Goal: Transaction & Acquisition: Purchase product/service

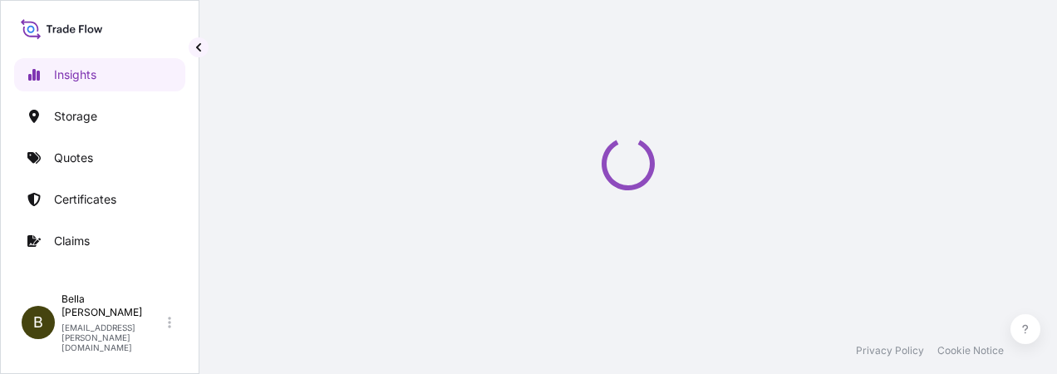
select select "2025"
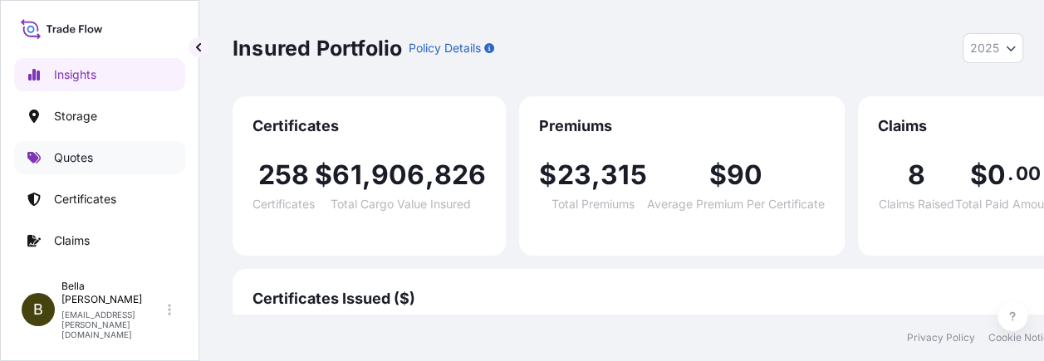
click at [101, 166] on link "Quotes" at bounding box center [99, 157] width 171 height 33
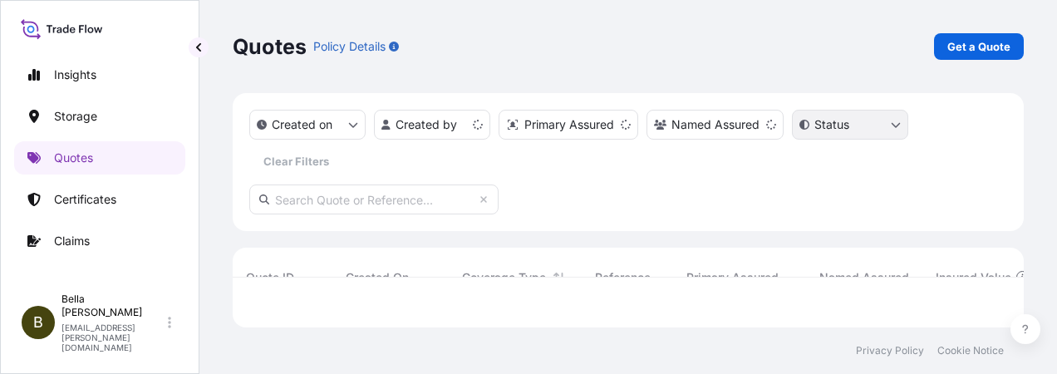
scroll to position [13, 13]
click at [977, 36] on link "Get a Quote" at bounding box center [979, 46] width 90 height 27
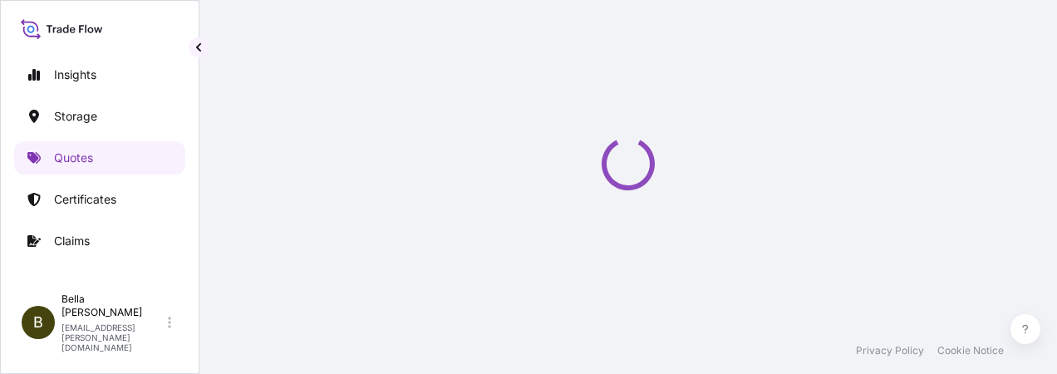
select select "Water"
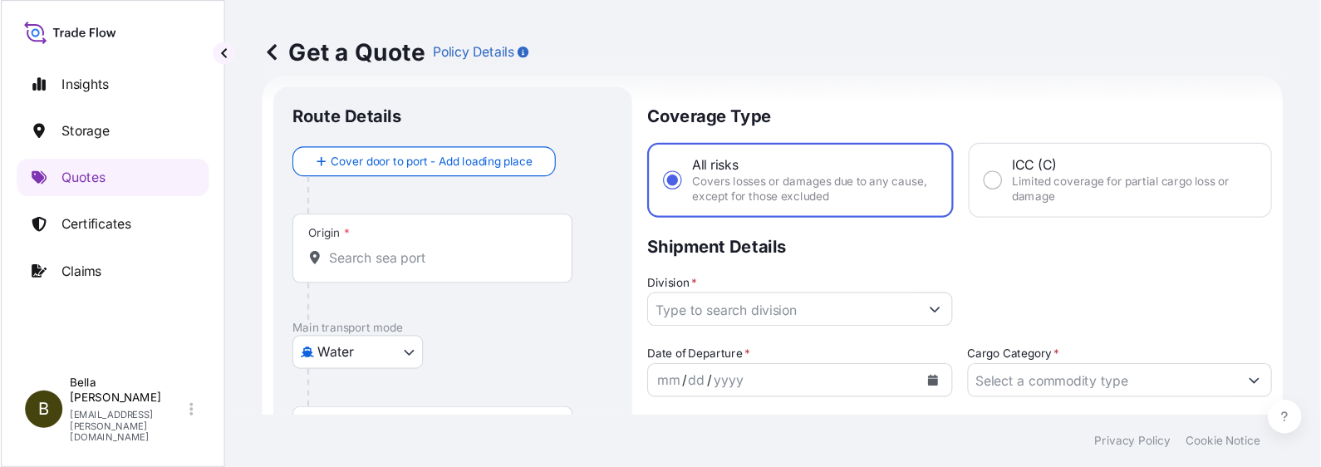
scroll to position [26, 0]
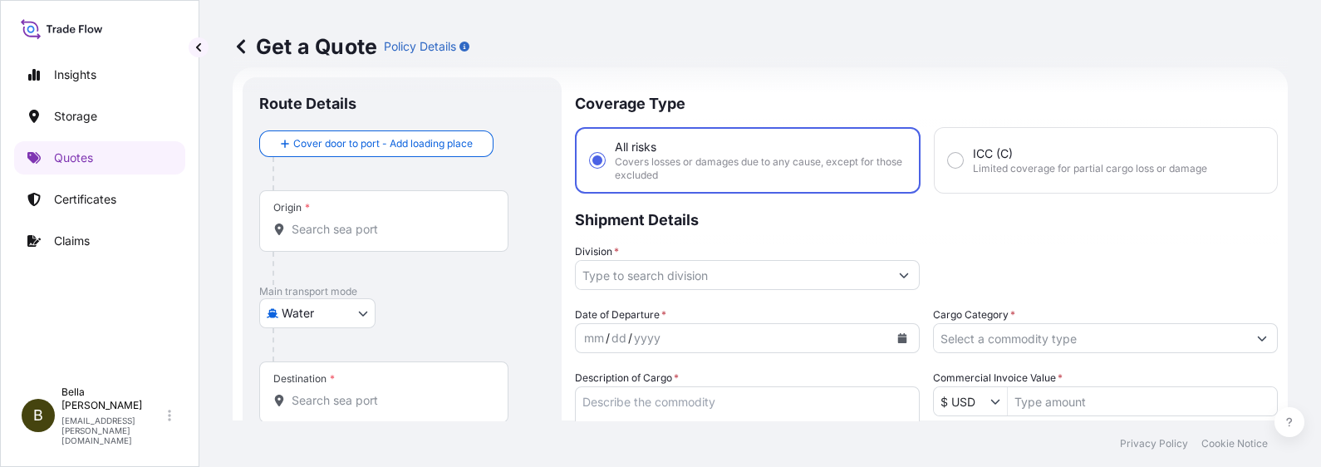
click at [385, 228] on input "Origin *" at bounding box center [390, 229] width 196 height 17
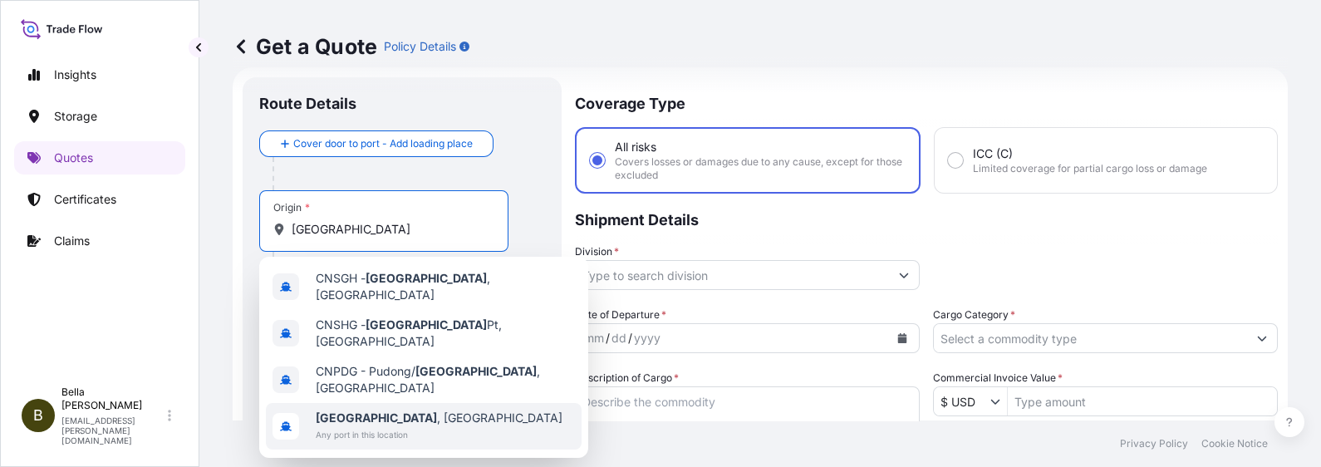
click at [410, 373] on div "[GEOGRAPHIC_DATA] , [GEOGRAPHIC_DATA] Any port in this location" at bounding box center [424, 426] width 316 height 47
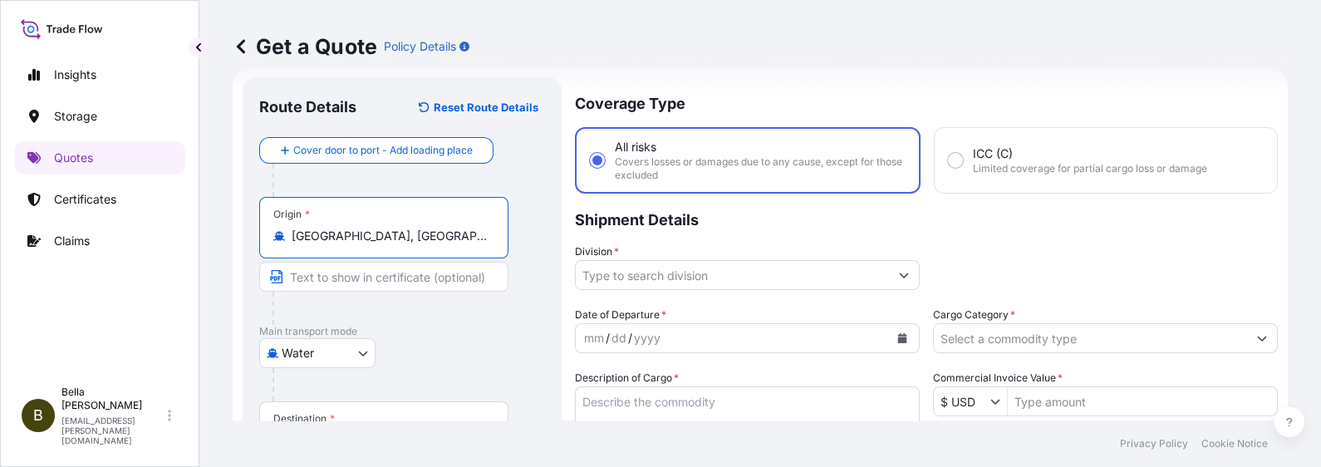
scroll to position [130, 0]
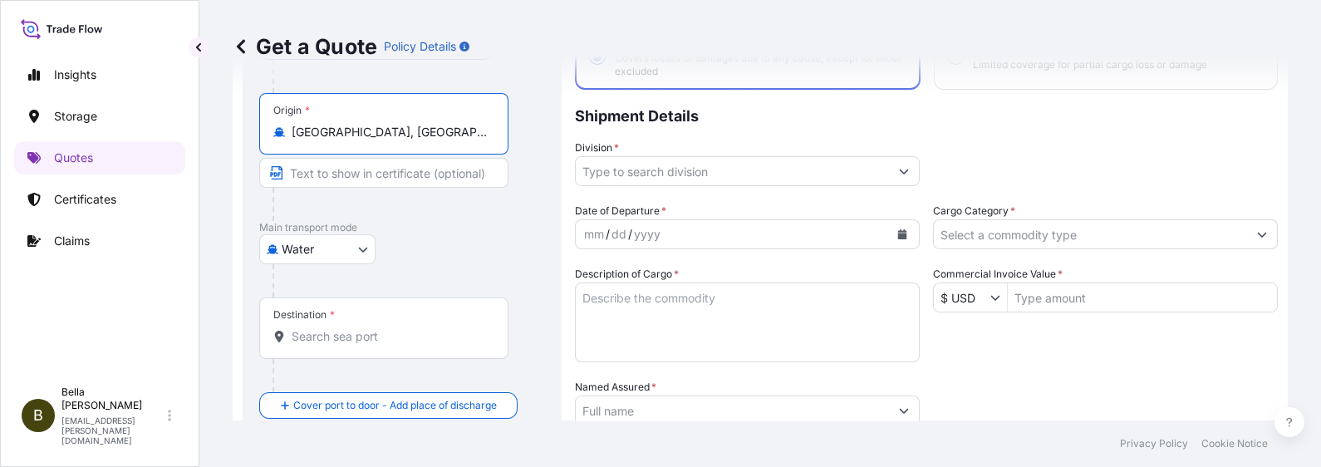
type input "[GEOGRAPHIC_DATA], [GEOGRAPHIC_DATA]"
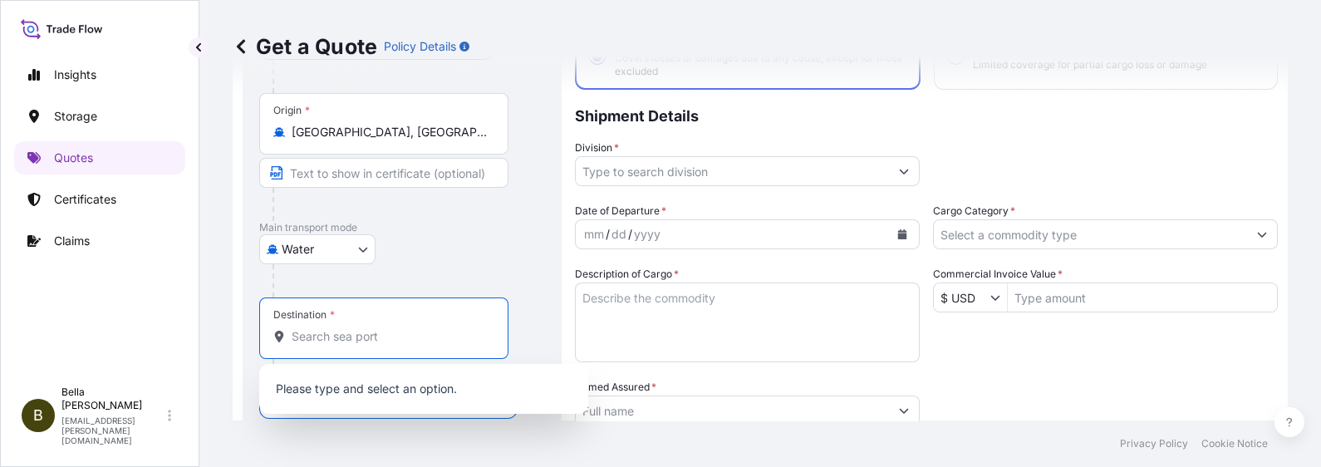
click at [349, 343] on input "Destination *" at bounding box center [390, 336] width 196 height 17
click at [320, 336] on input "Destination *" at bounding box center [390, 336] width 196 height 17
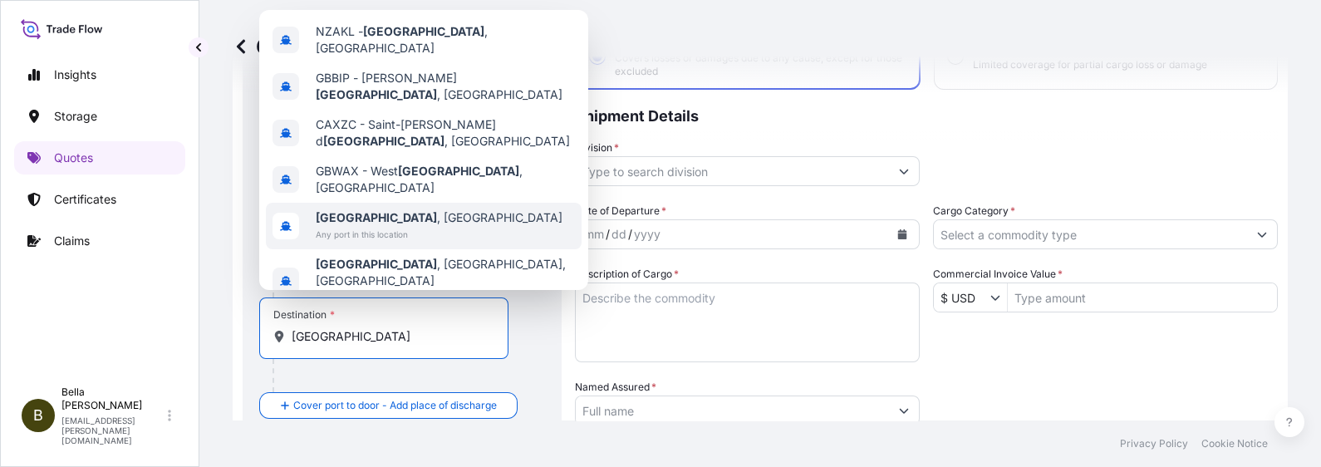
click at [401, 209] on span "[GEOGRAPHIC_DATA] , [GEOGRAPHIC_DATA]" at bounding box center [439, 217] width 247 height 17
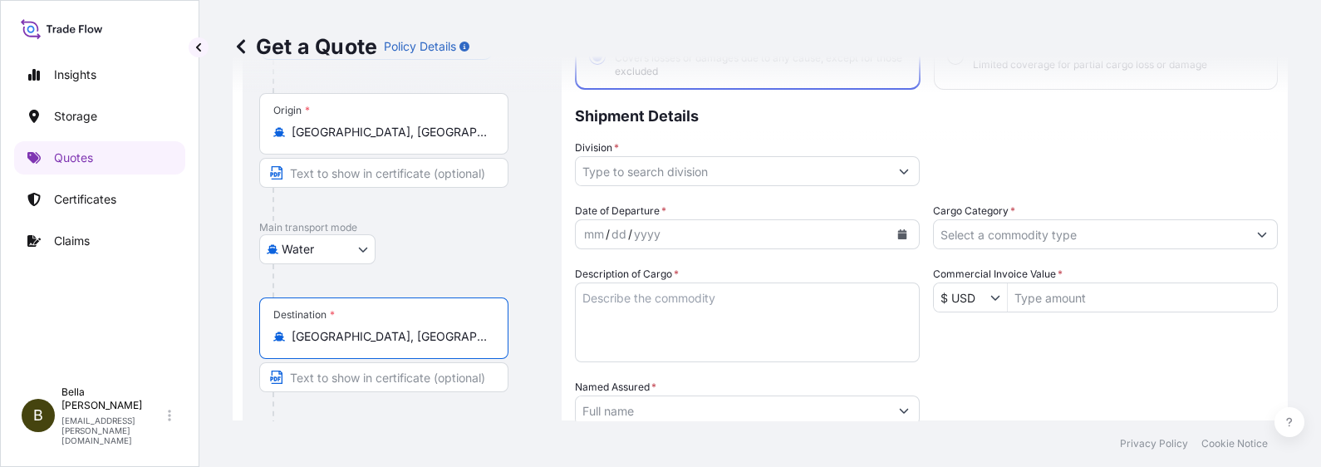
type input "[GEOGRAPHIC_DATA], [GEOGRAPHIC_DATA]"
click at [659, 156] on input "Division *" at bounding box center [732, 171] width 313 height 30
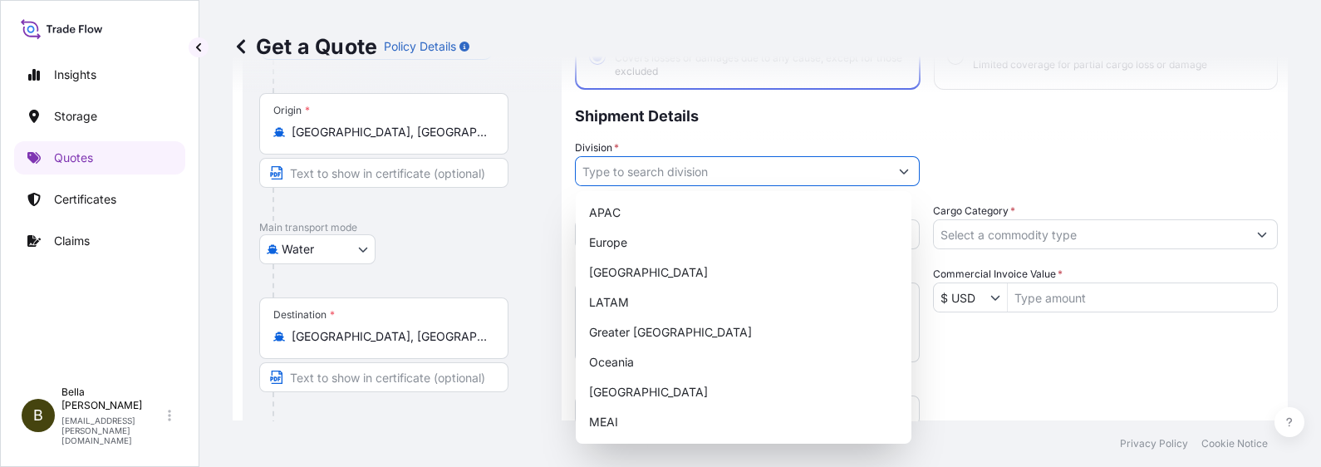
click at [658, 162] on input "Division *" at bounding box center [732, 171] width 313 height 30
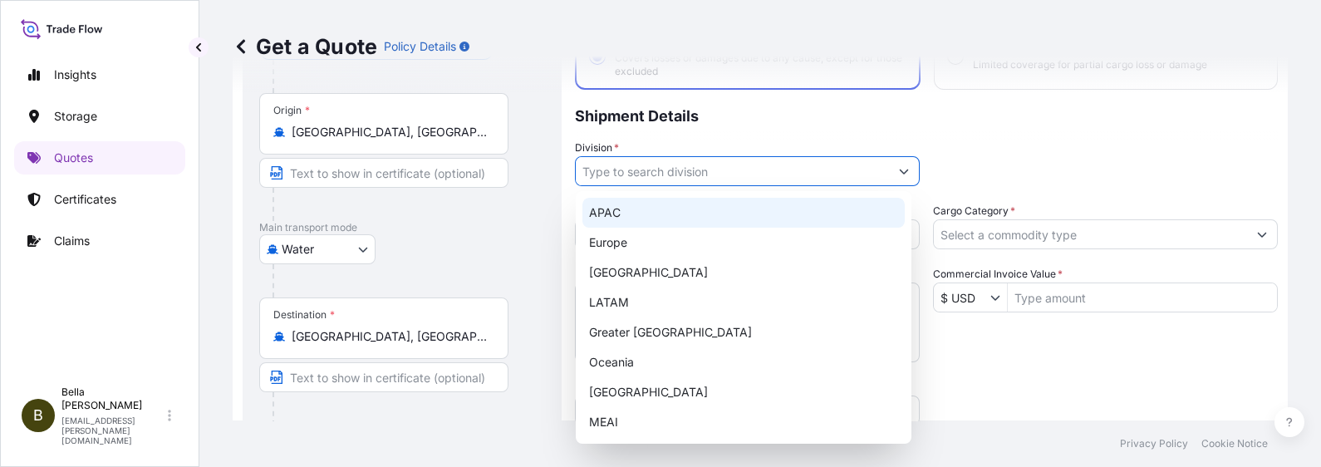
click at [635, 209] on div "APAC" at bounding box center [743, 213] width 322 height 30
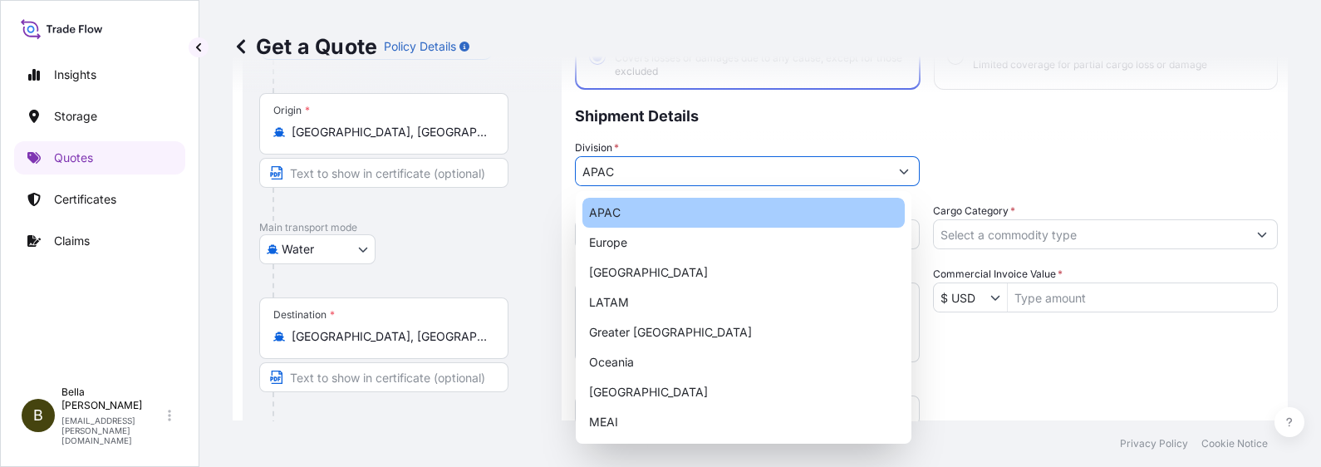
type input "APAC"
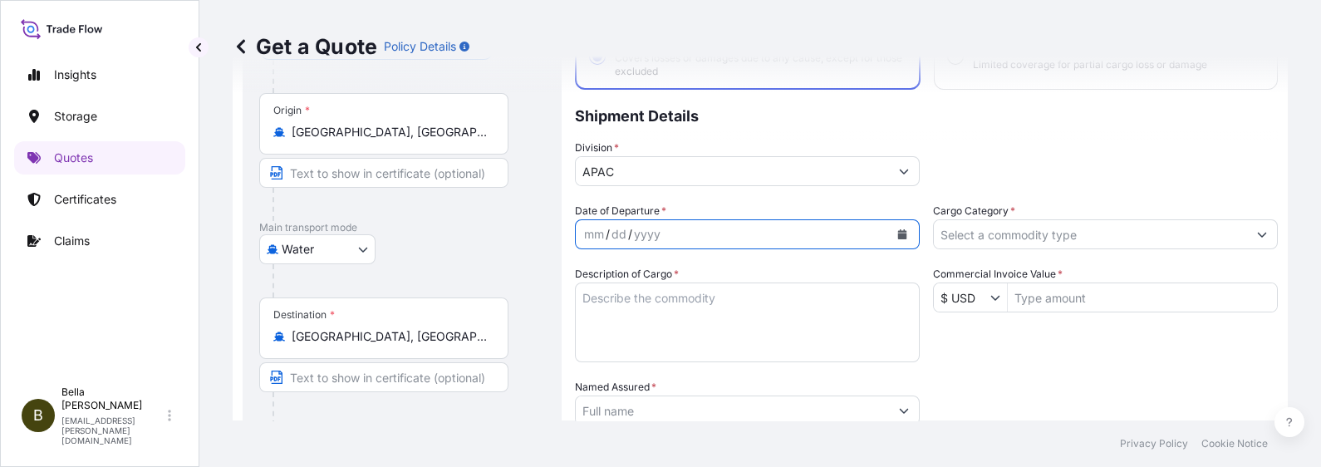
click at [898, 237] on icon "Calendar" at bounding box center [902, 234] width 9 height 10
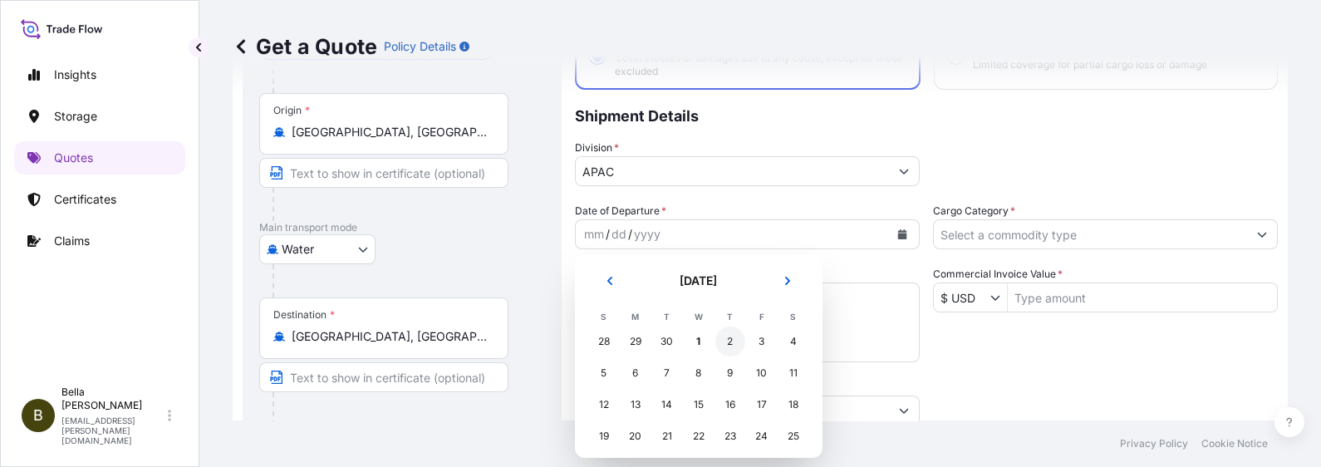
click at [726, 337] on div "2" at bounding box center [730, 341] width 30 height 30
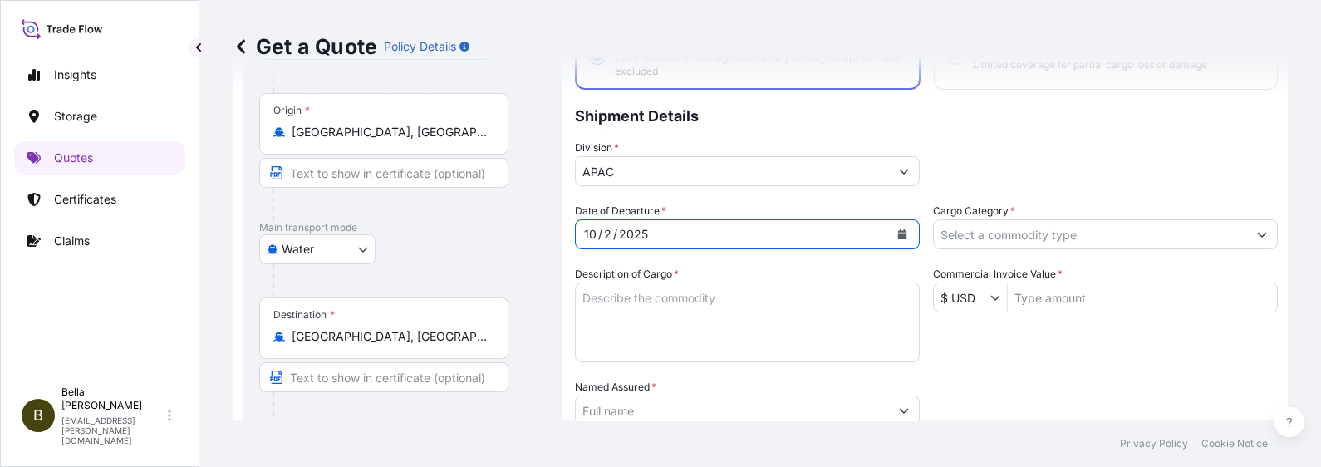
scroll to position [233, 0]
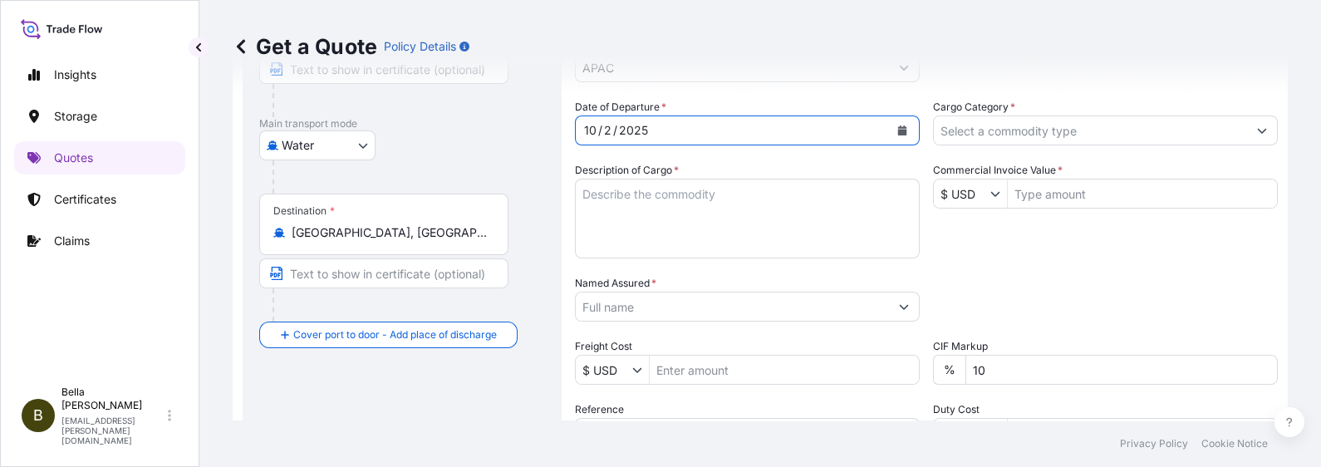
click at [618, 306] on input "Named Assured *" at bounding box center [732, 307] width 313 height 30
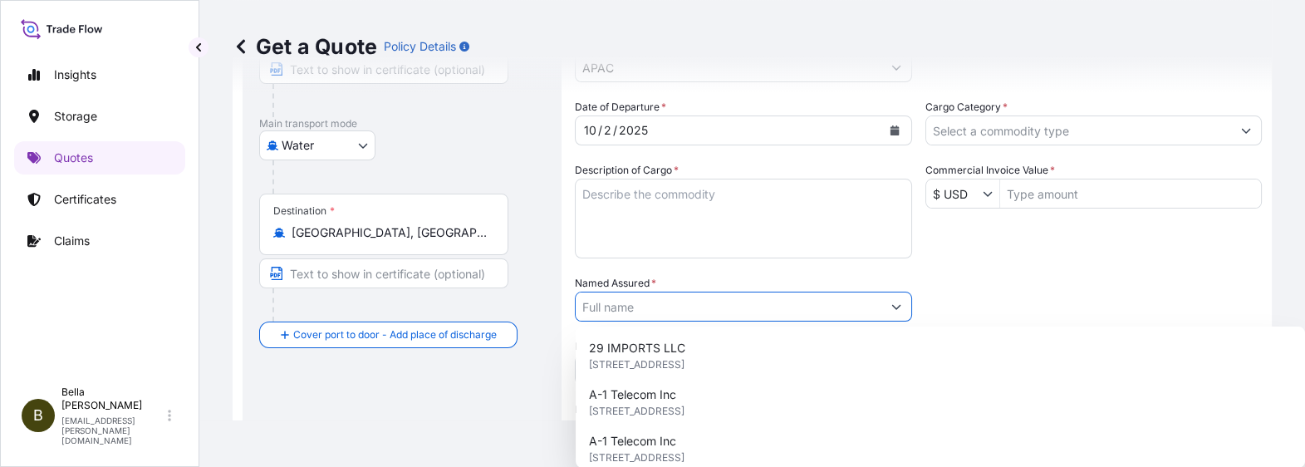
click at [634, 303] on input "Named Assured *" at bounding box center [729, 307] width 306 height 30
paste input "SIGENERGY TECHNOLOGY ([GEOGRAPHIC_DATA]) LIMITED"
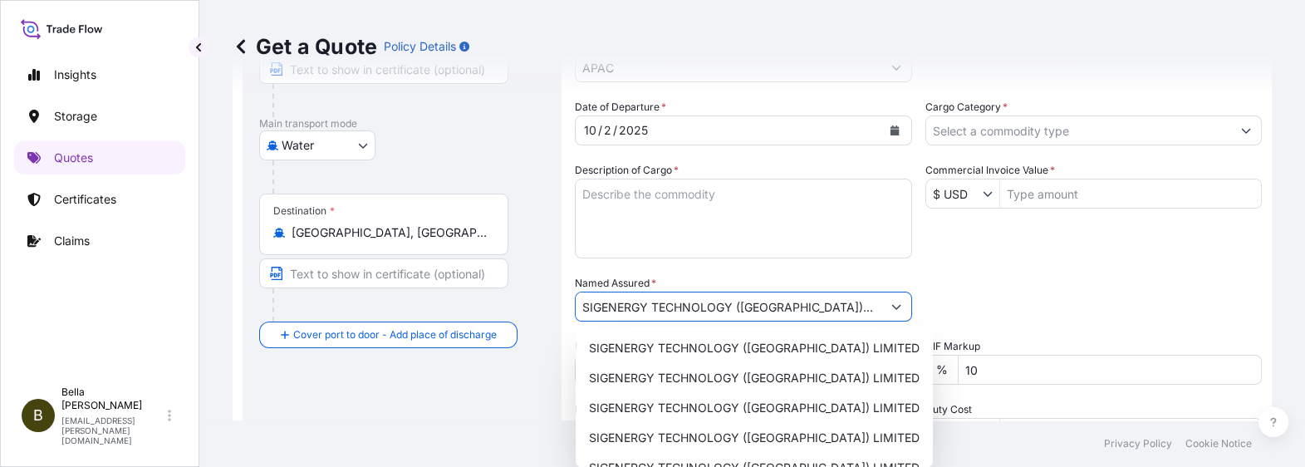
type input "SIGENERGY TECHNOLOGY ([GEOGRAPHIC_DATA]) LIMITED"
click at [1012, 284] on div "Packing Category Type to search a container mode Please select a primary mode o…" at bounding box center [1093, 298] width 337 height 47
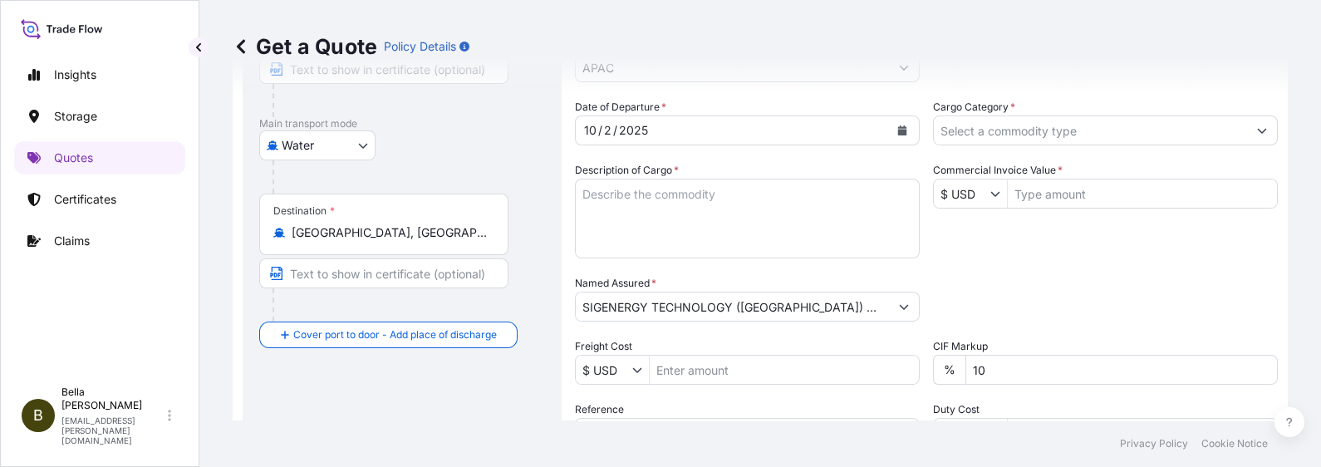
click at [624, 199] on textarea "Description of Cargo *" at bounding box center [747, 219] width 345 height 80
paste textarea "SIGENSTOR BAT 6.0 CL:9 UN:3480 SIGENSTOR BAT 10.0 CL:9 UN:3480 SIGENSTACK BAT 1…"
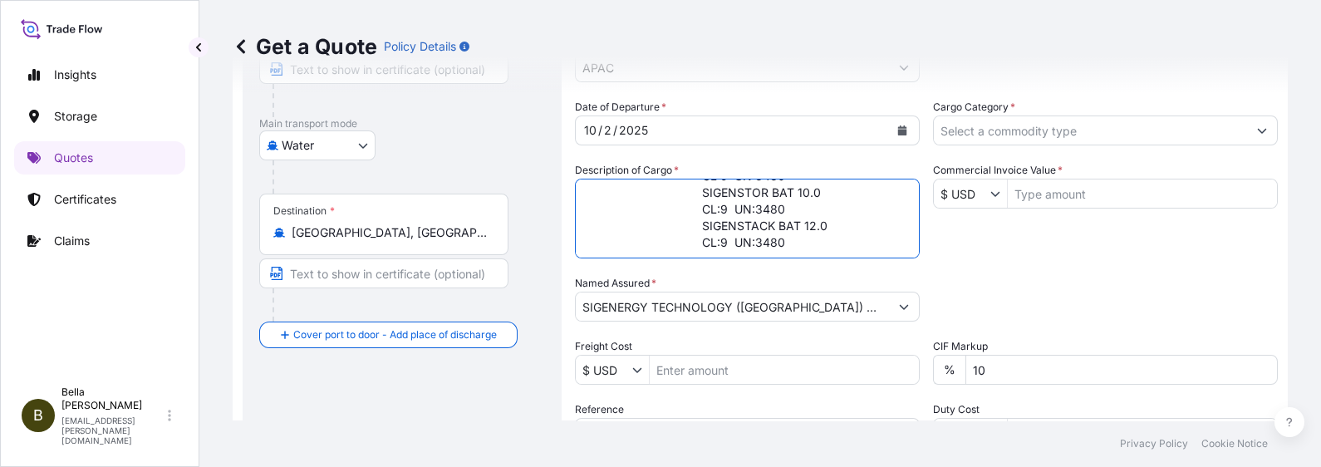
scroll to position [0, 0]
click at [694, 194] on textarea "SIGENSTOR BAT 6.0 CL:9 UN:3480 SIGENSTOR BAT 10.0 CL:9 UN:3480 SIGENSTACK BAT 1…" at bounding box center [747, 219] width 345 height 80
click at [701, 207] on textarea "SIGENSTOR BAT 6.0 CL:9 UN:3480 SIGENSTOR BAT 10.0 CL:9 UN:3480 SIGENSTACK BAT 1…" at bounding box center [747, 219] width 345 height 80
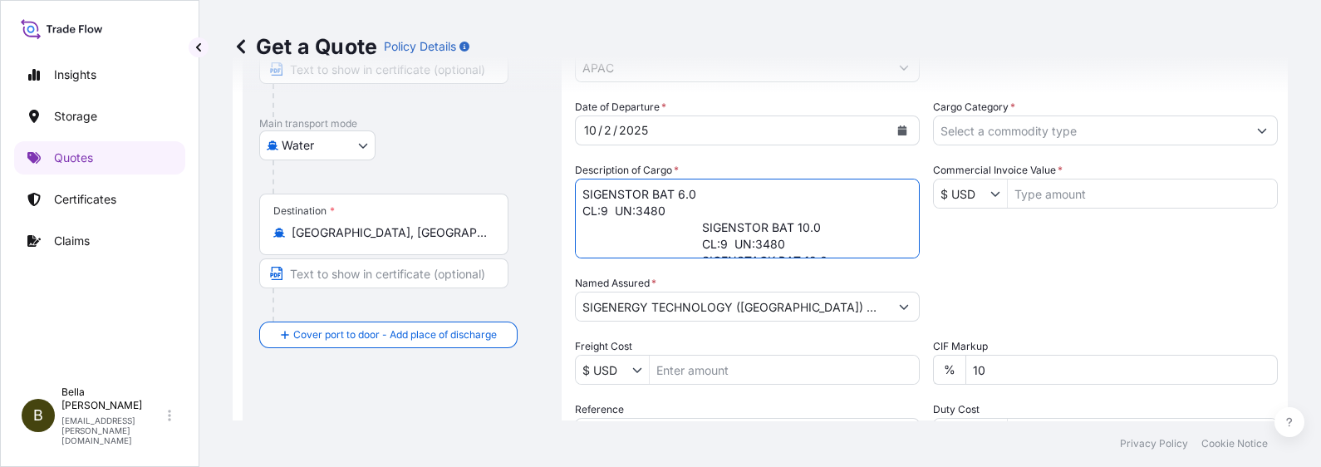
click at [672, 209] on textarea "SIGENSTOR BAT 6.0 CL:9 UN:3480 SIGENSTOR BAT 10.0 CL:9 UN:3480 SIGENSTACK BAT 1…" at bounding box center [747, 219] width 345 height 80
click at [699, 225] on textarea "SIGENSTOR BAT 6.0 CL:9 UN:3480 SIGENSTOR BAT 10.0 CL:9 UN:3480 SIGENSTACK BAT 1…" at bounding box center [747, 219] width 345 height 80
click at [703, 222] on textarea "SIGENSTOR BAT 6.0 CL:9 UN:3480 SIGENSTOR BAT 10.0 CL:9 UN:3480 SIGENSTACK BAT 1…" at bounding box center [747, 219] width 345 height 80
drag, startPoint x: 695, startPoint y: 239, endPoint x: 834, endPoint y: 265, distance: 141.1
click at [699, 238] on textarea "SIGENSTOR BAT 6.0 CL:9 UN:3480 SIGENSTOR BAT 10.0 CL:9 UN:3480 SIGENSTACK BAT 1…" at bounding box center [747, 219] width 345 height 80
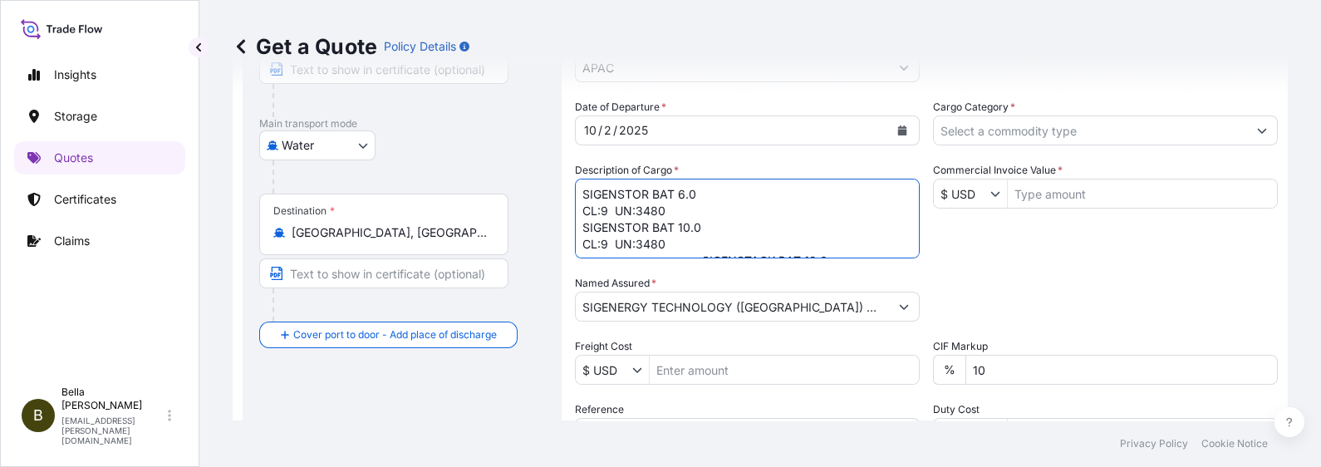
scroll to position [51, 0]
click at [680, 191] on textarea "SIGENSTOR BAT 6.0 CL:9 UN:3480 SIGENSTOR BAT 10.0 CL:9 UN:3480 SIGENSTACK BAT 1…" at bounding box center [747, 219] width 345 height 80
click at [698, 209] on textarea "SIGENSTOR BAT 6.0 CL:9 UN:3480 SIGENSTOR BAT 10.0 CL:9 UN:3480 SIGENSTACK BAT 1…" at bounding box center [747, 219] width 345 height 80
click at [707, 209] on textarea "SIGENSTOR BAT 6.0 CL:9 UN:3480 SIGENSTOR BAT 10.0 CL:9 UN:3480 SIGENSTACK BAT 1…" at bounding box center [747, 219] width 345 height 80
click at [700, 227] on textarea "SIGENSTOR BAT 6.0 CL:9 UN:3480 SIGENSTOR BAT 10.0 CL:9 UN:3480 SIGENSTACK BAT 1…" at bounding box center [747, 219] width 345 height 80
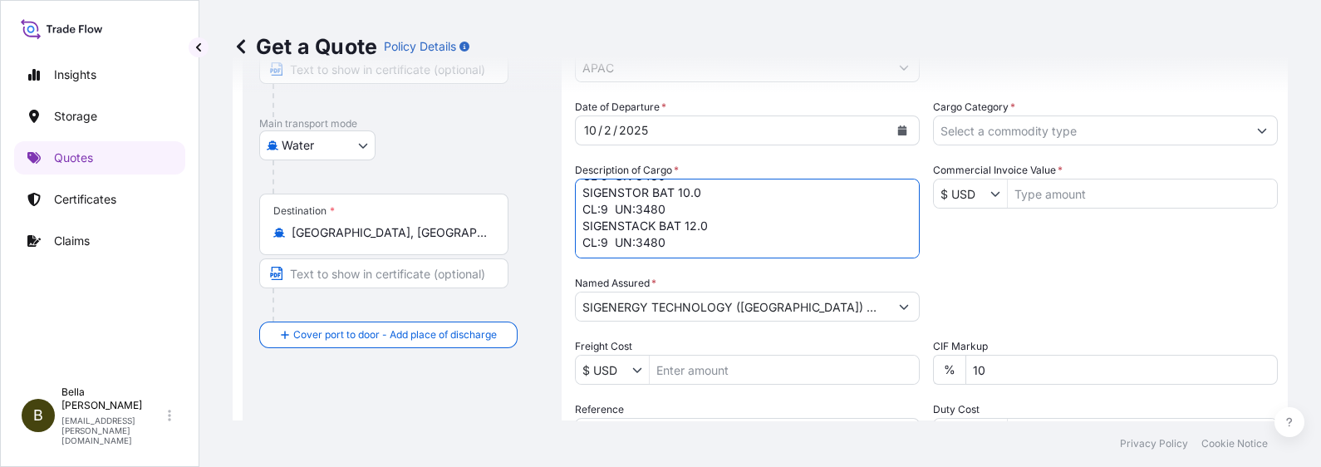
scroll to position [337, 0]
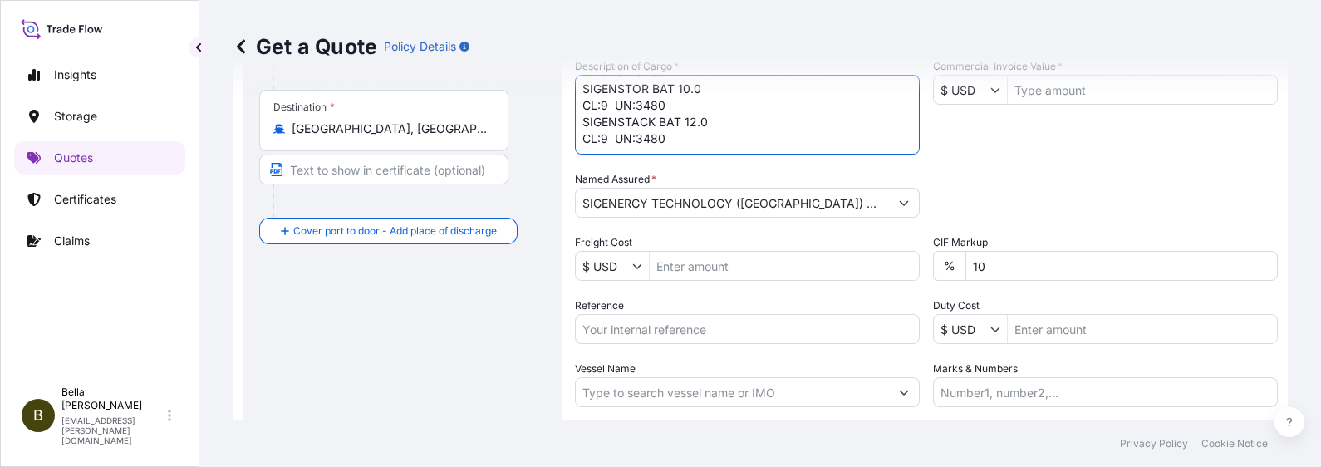
type textarea "SIGENSTOR BAT 6.0 CL:9 UN:3480 SIGENSTOR BAT 10.0 CL:9 UN:3480 SIGENSTACK BAT 1…"
click at [640, 321] on input "Reference" at bounding box center [747, 329] width 345 height 30
paste input "SIGENSTOR BAT 6.0 CL:9 UN:3480 SIGENSTOR BAT 10.0 CL:9 UN:3480 SIGENSTACK BAT 1…"
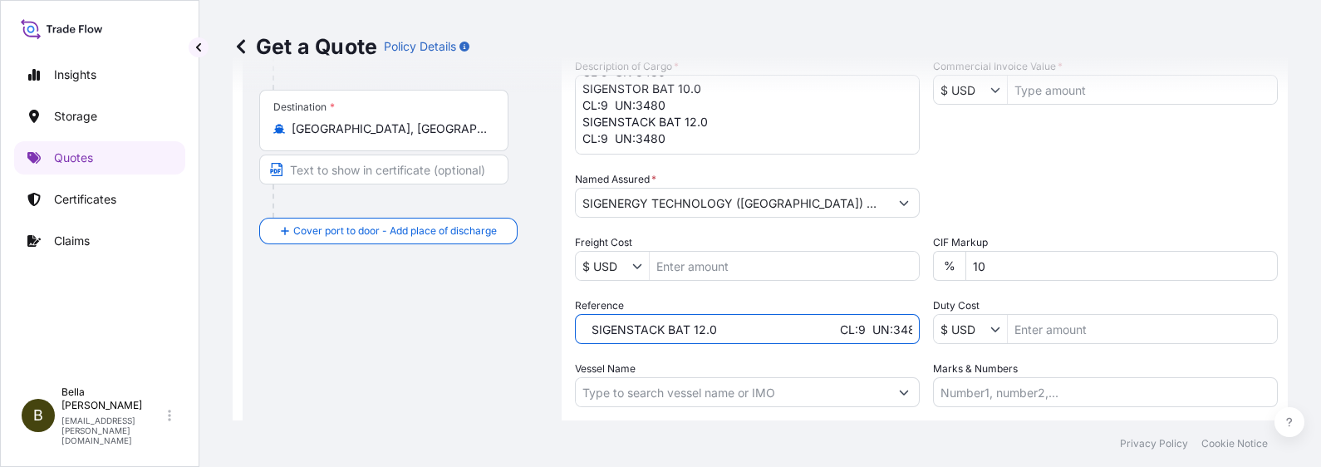
scroll to position [0, 885]
drag, startPoint x: 639, startPoint y: 318, endPoint x: 1249, endPoint y: 328, distance: 610.6
click at [1056, 328] on div "Date of Departure * [DATE] Cargo Category * Description of Cargo * SIGENSTOR BA…" at bounding box center [926, 201] width 703 height 412
drag, startPoint x: 609, startPoint y: 325, endPoint x: 1076, endPoint y: 333, distance: 466.9
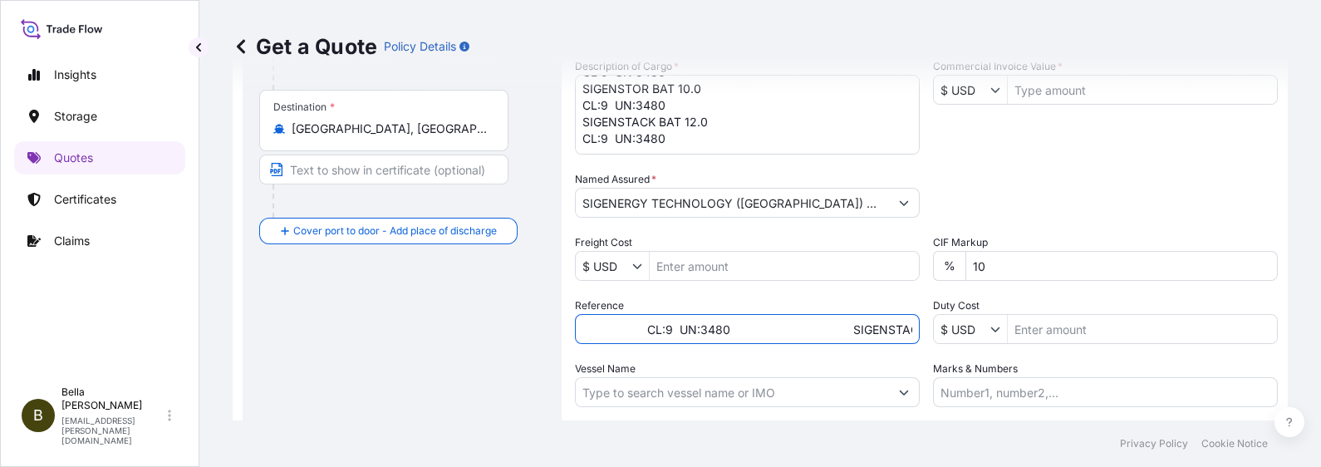
click at [1056, 333] on div "Date of Departure * [DATE] Cargo Category * Description of Cargo * SIGENSTOR BA…" at bounding box center [926, 201] width 703 height 412
drag, startPoint x: 611, startPoint y: 318, endPoint x: 1001, endPoint y: 343, distance: 391.2
click at [1001, 343] on div "Date of Departure * [DATE] Cargo Category * Description of Cargo * SIGENSTOR BA…" at bounding box center [926, 201] width 703 height 412
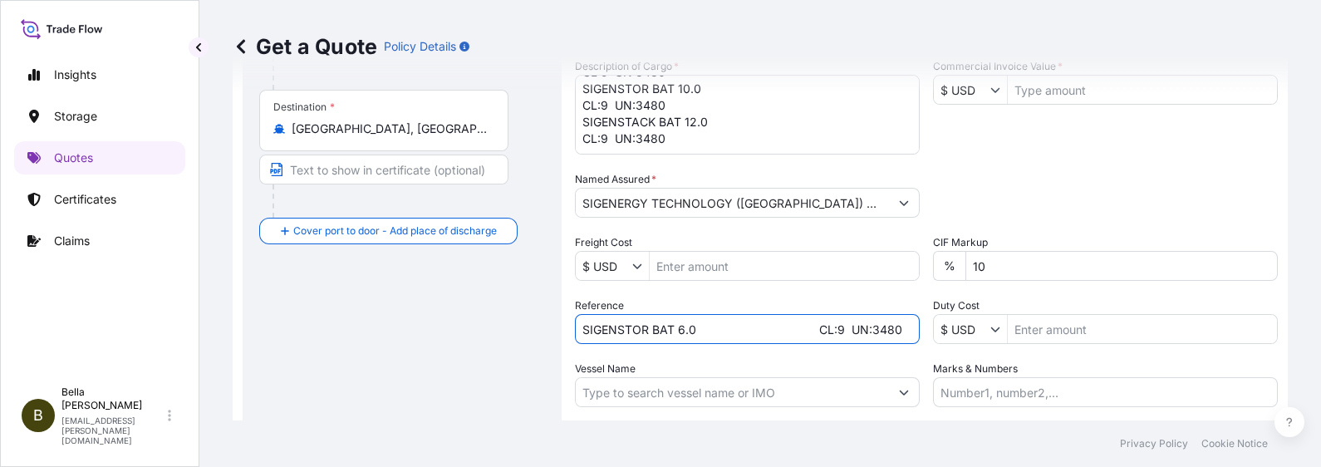
click at [597, 321] on input "SIGENSTOR BAT 6.0 CL:9 UN:3480" at bounding box center [747, 329] width 345 height 30
drag, startPoint x: 597, startPoint y: 327, endPoint x: 1060, endPoint y: 361, distance: 463.9
click at [1048, 354] on div "Date of Departure * [DATE] Cargo Category * Description of Cargo * SIGENSTOR BA…" at bounding box center [926, 201] width 703 height 412
type input "SIGENS"
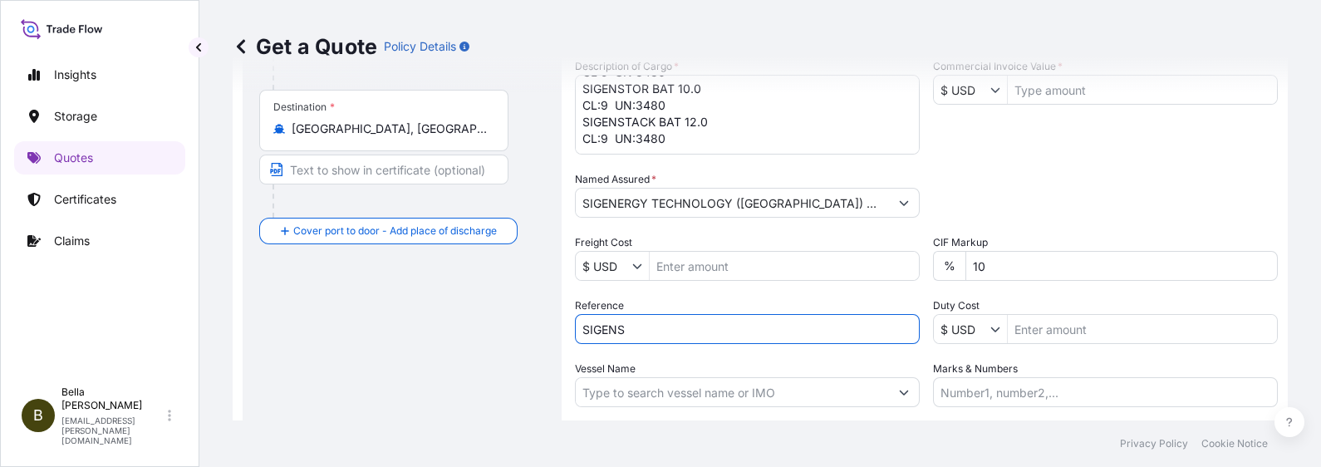
drag, startPoint x: 699, startPoint y: 329, endPoint x: 336, endPoint y: 314, distance: 363.3
click at [336, 315] on form "Route Details Reset Route Details Cover door to port - Add loading place Place …" at bounding box center [760, 148] width 1055 height 785
click at [730, 324] on input "Reference" at bounding box center [747, 329] width 345 height 30
paste input "SGNZ20250912005"
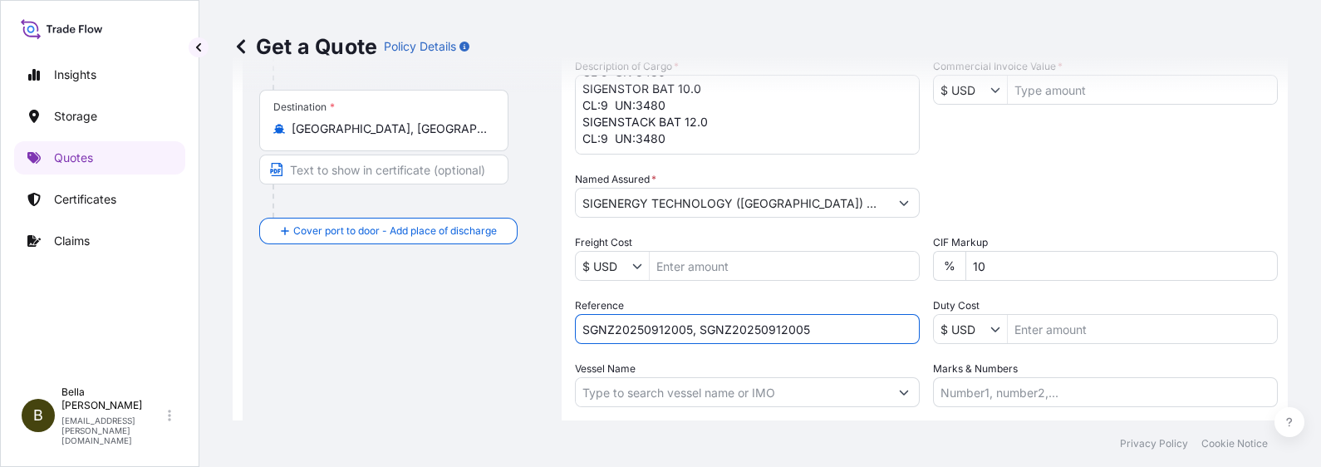
click at [714, 317] on input "SGNZ20250912005, SGNZ20250912005" at bounding box center [747, 329] width 345 height 30
drag, startPoint x: 699, startPoint y: 322, endPoint x: 864, endPoint y: 328, distance: 164.6
click at [864, 328] on input "SGNZ20250912005, SGNZ20250912005" at bounding box center [747, 329] width 345 height 30
paste input "PCSHSE0001236"
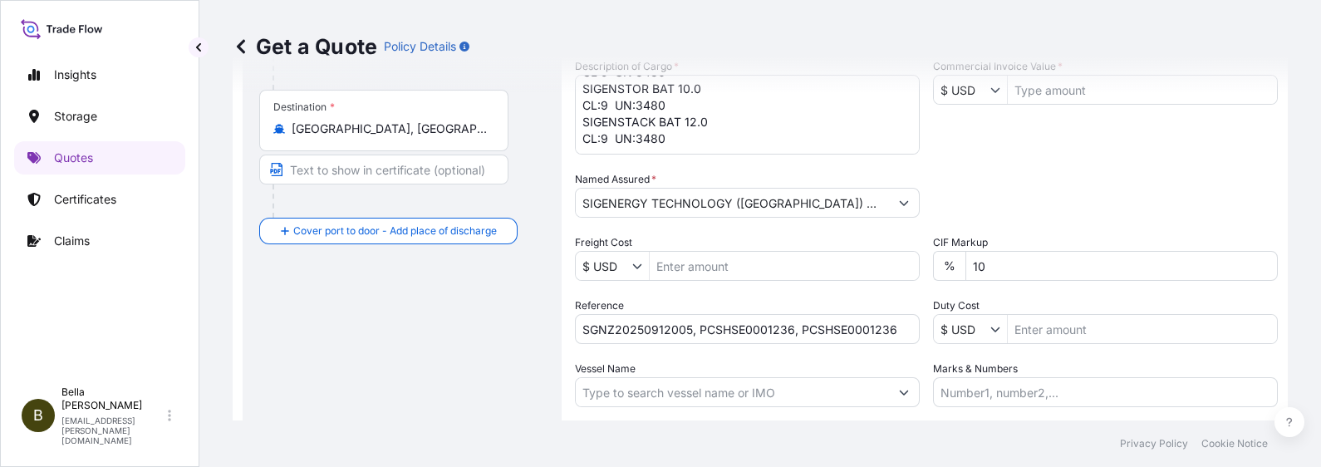
click at [802, 324] on input "SGNZ20250912005, PCSHSE0001236, PCSHSE0001236" at bounding box center [747, 329] width 345 height 30
drag, startPoint x: 886, startPoint y: 328, endPoint x: 993, endPoint y: 332, distance: 106.4
click at [987, 330] on div "Date of Departure * [DATE] Cargo Category * Description of Cargo * SIGENSTOR BA…" at bounding box center [926, 201] width 703 height 412
paste input "259261550"
type input "SGNZ20250912005, PCSHSE0001236, 259261550"
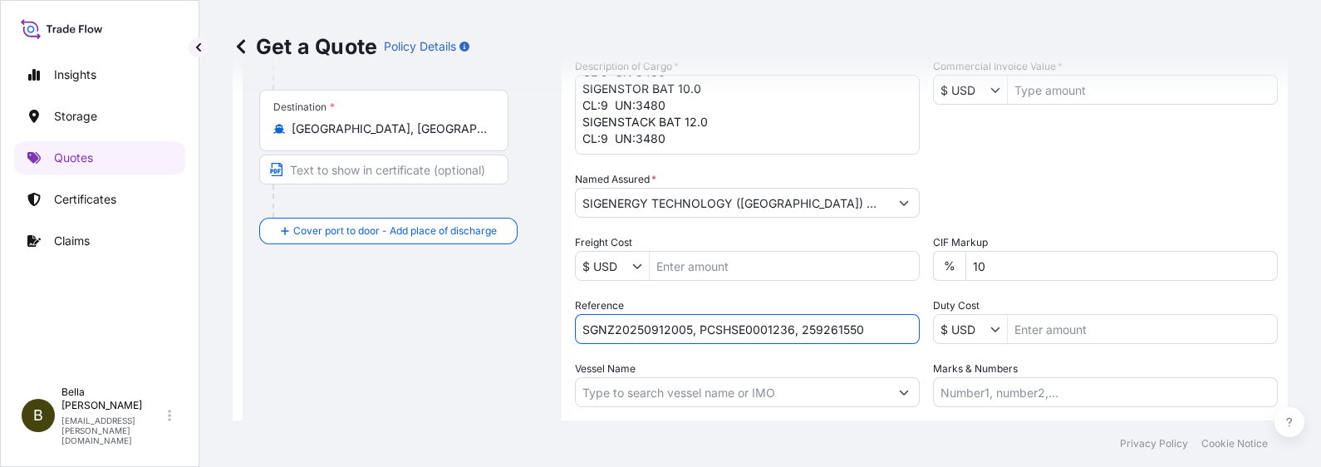
click at [777, 373] on input "Vessel Name" at bounding box center [732, 392] width 313 height 30
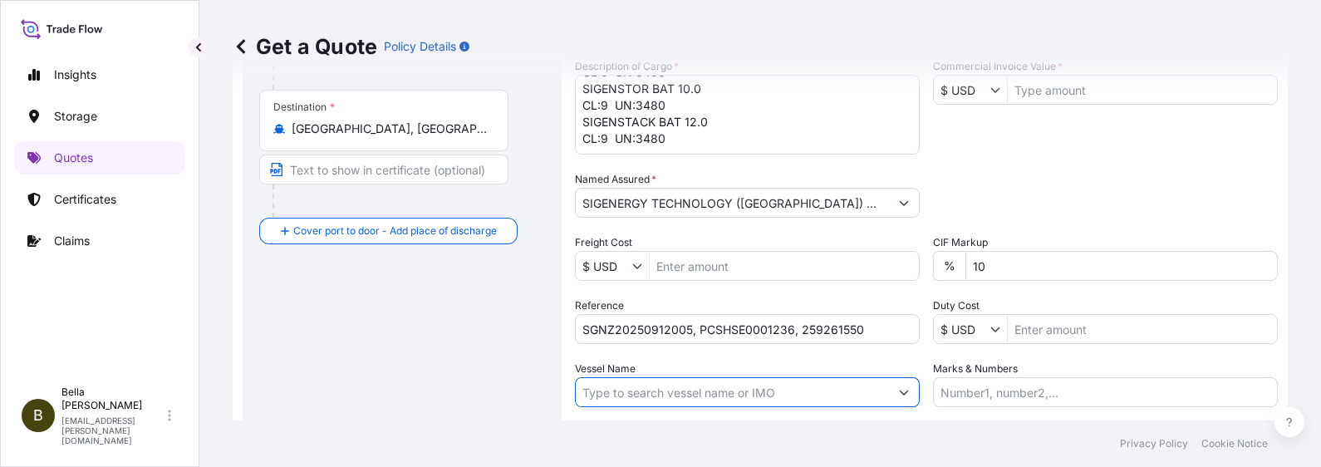
click at [611, 373] on input "Vessel Name" at bounding box center [732, 392] width 313 height 30
paste input "DELOS WAVE"
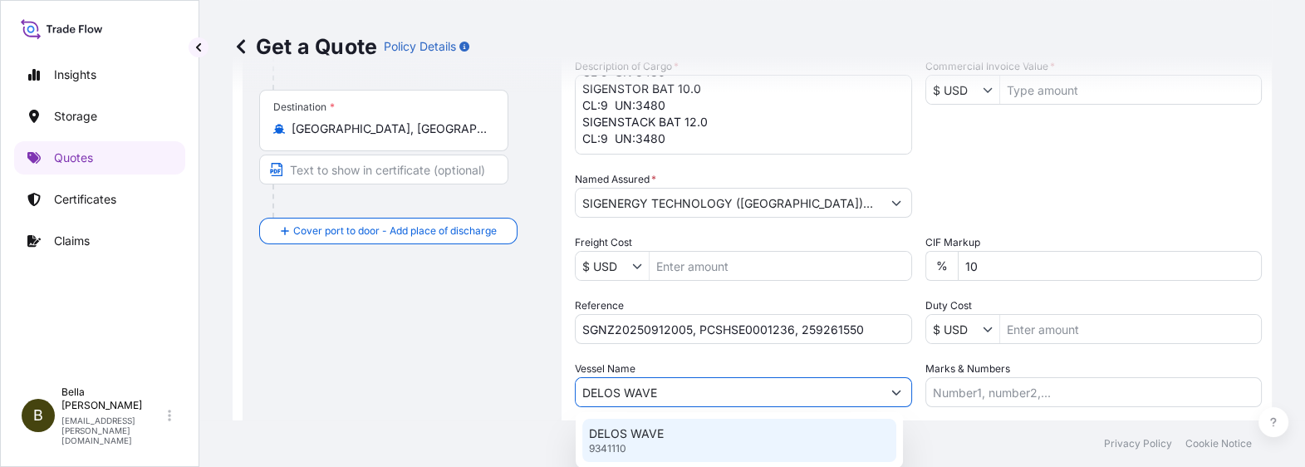
click at [637, 373] on p "DELOS WAVE" at bounding box center [626, 433] width 75 height 17
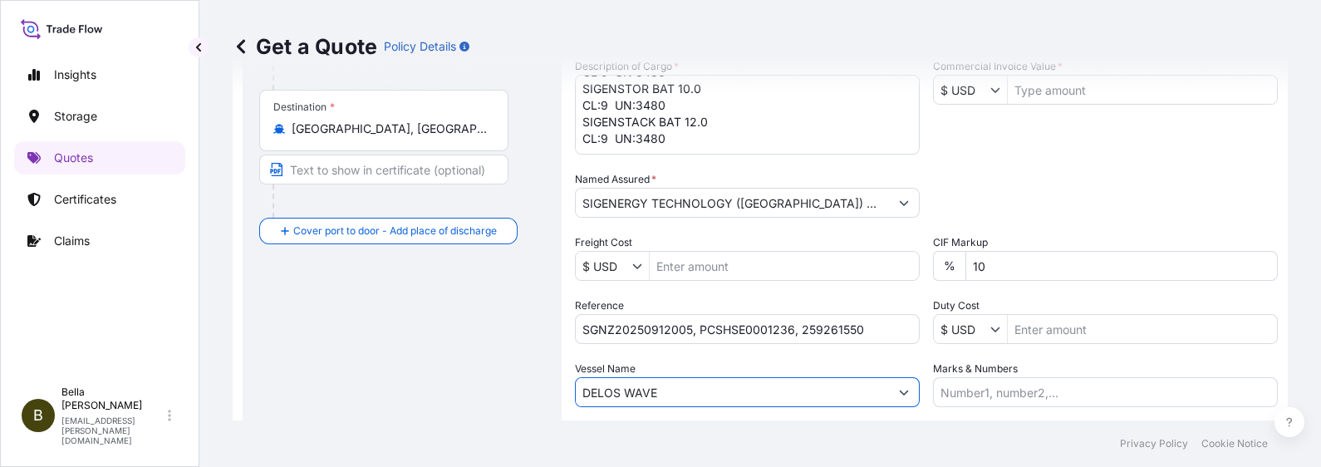
type input "DELOS WAVE"
click at [409, 355] on div "Route Details Reset Route Details Cover door to port - Add loading place Place …" at bounding box center [402, 148] width 286 height 732
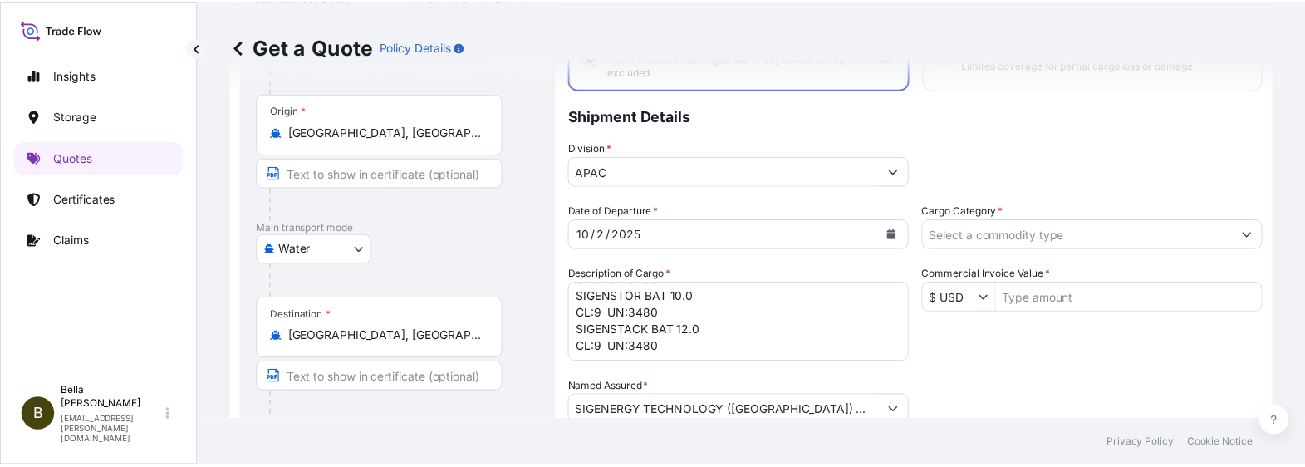
scroll to position [26, 0]
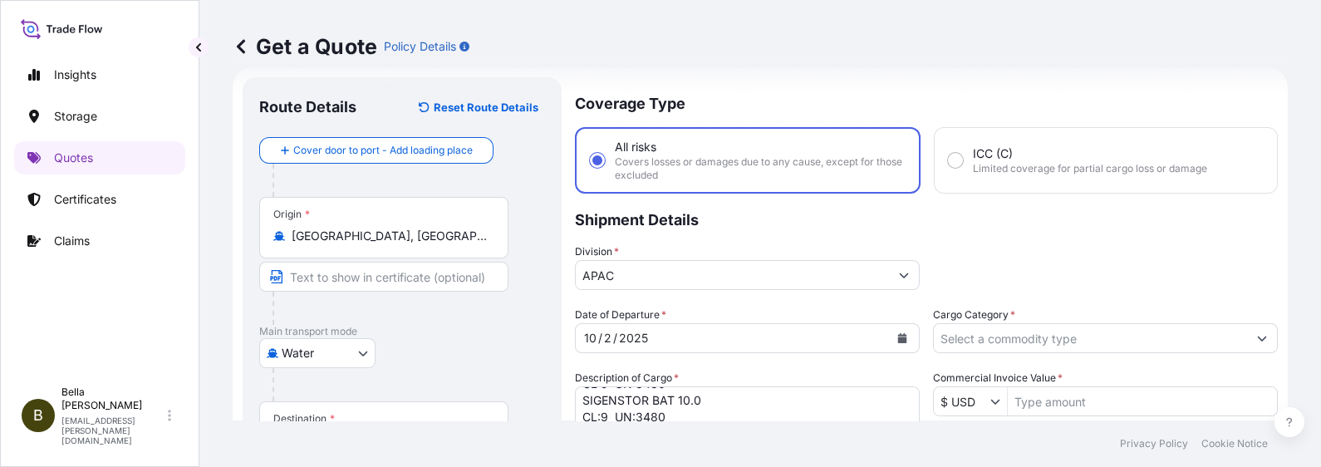
click at [1023, 340] on input "Cargo Category *" at bounding box center [1090, 338] width 313 height 30
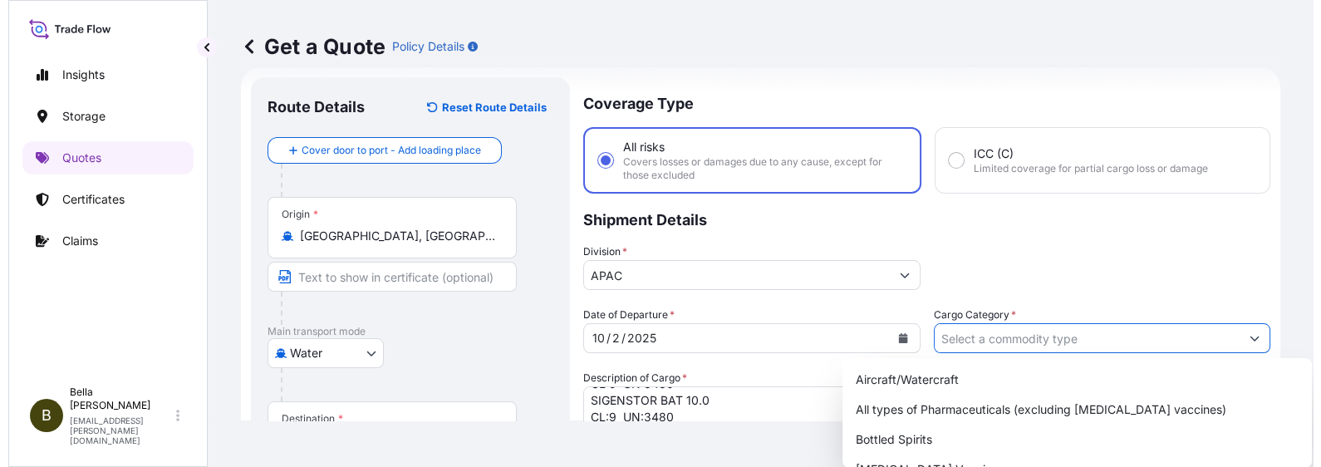
scroll to position [233, 0]
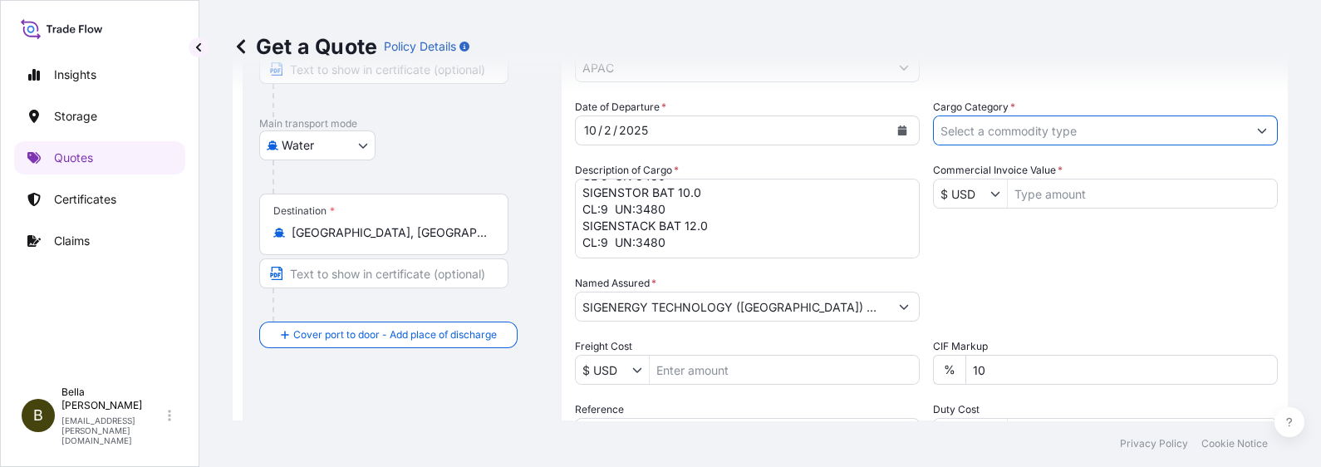
click at [1007, 127] on input "Cargo Category *" at bounding box center [1090, 130] width 313 height 30
click at [977, 129] on input "Cargo Category *" at bounding box center [1090, 130] width 313 height 30
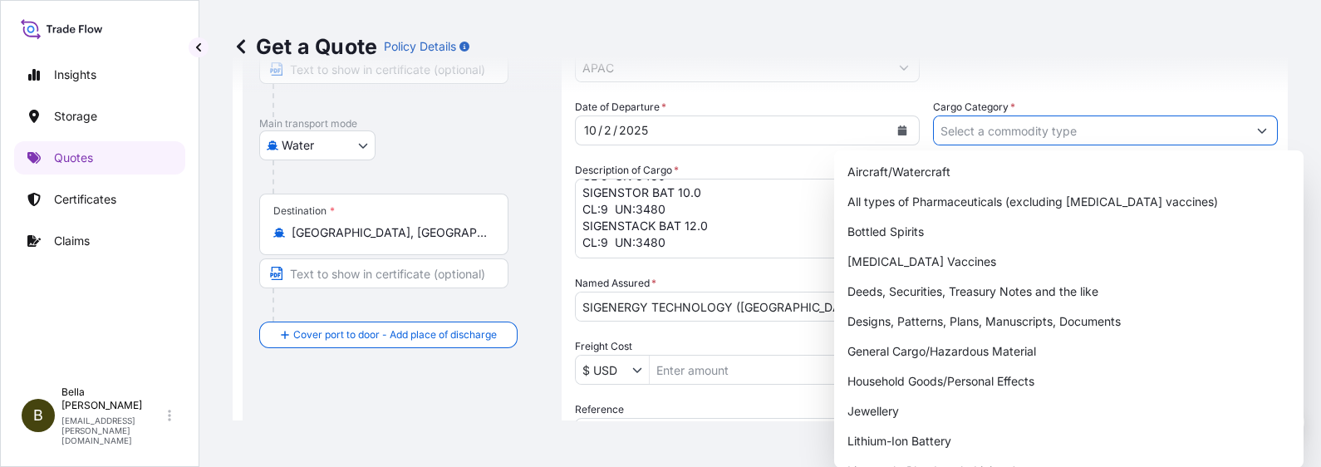
click at [1056, 129] on div at bounding box center [1105, 130] width 345 height 30
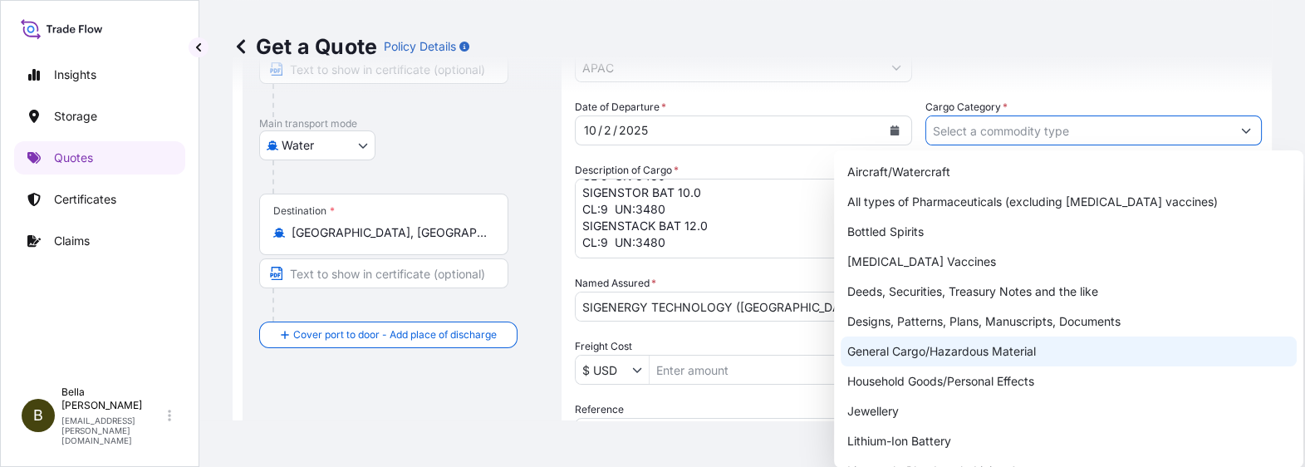
click at [947, 352] on div "General Cargo/Hazardous Material" at bounding box center [1069, 351] width 456 height 30
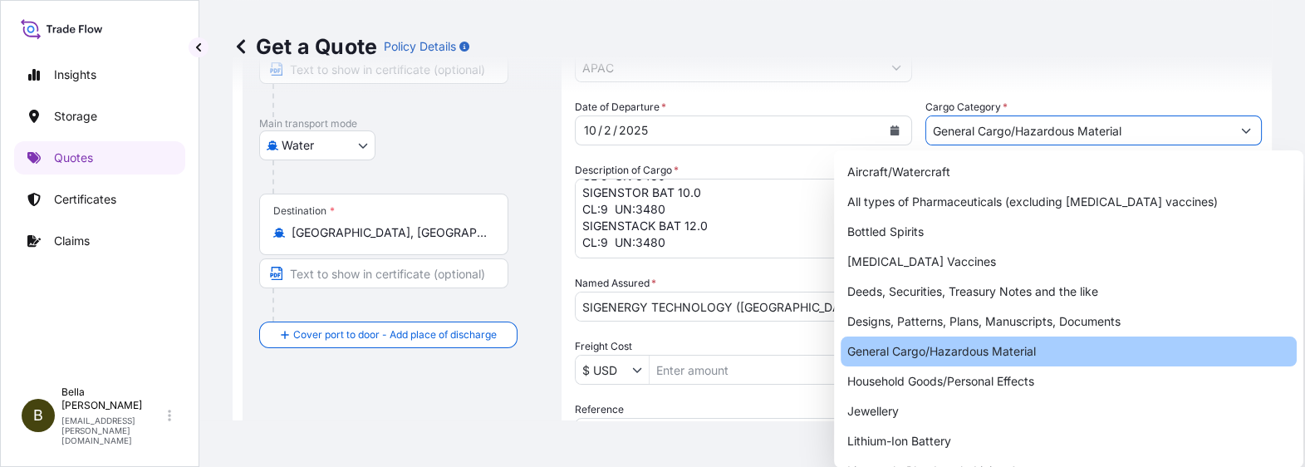
type input "General Cargo/Hazardous Material"
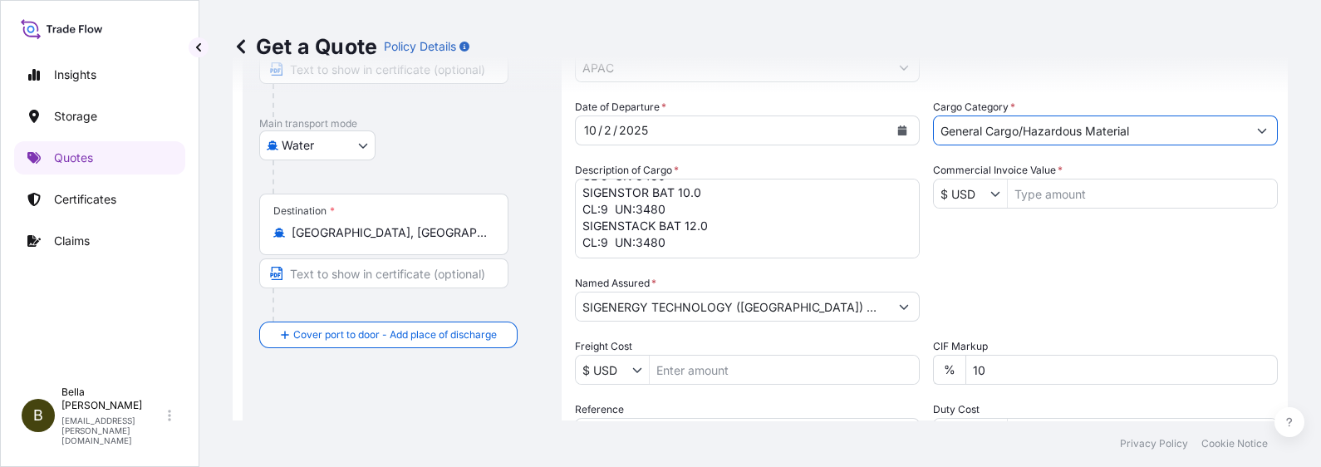
scroll to position [337, 0]
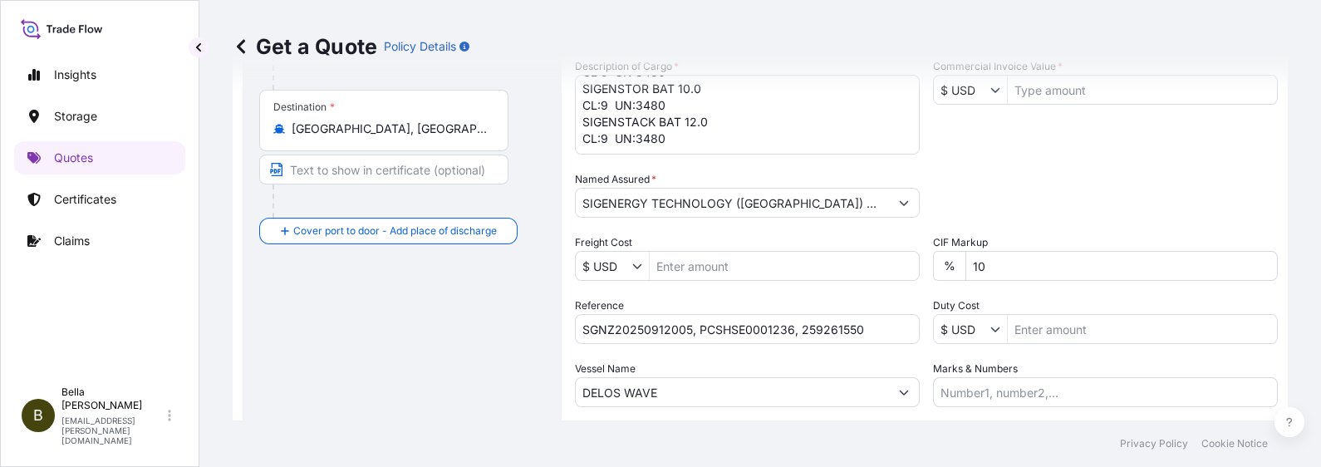
click at [1037, 98] on input "Commercial Invoice Value *" at bounding box center [1142, 90] width 269 height 30
click at [1030, 91] on div "Get a Quote Policy Details" at bounding box center [760, 46] width 1055 height 93
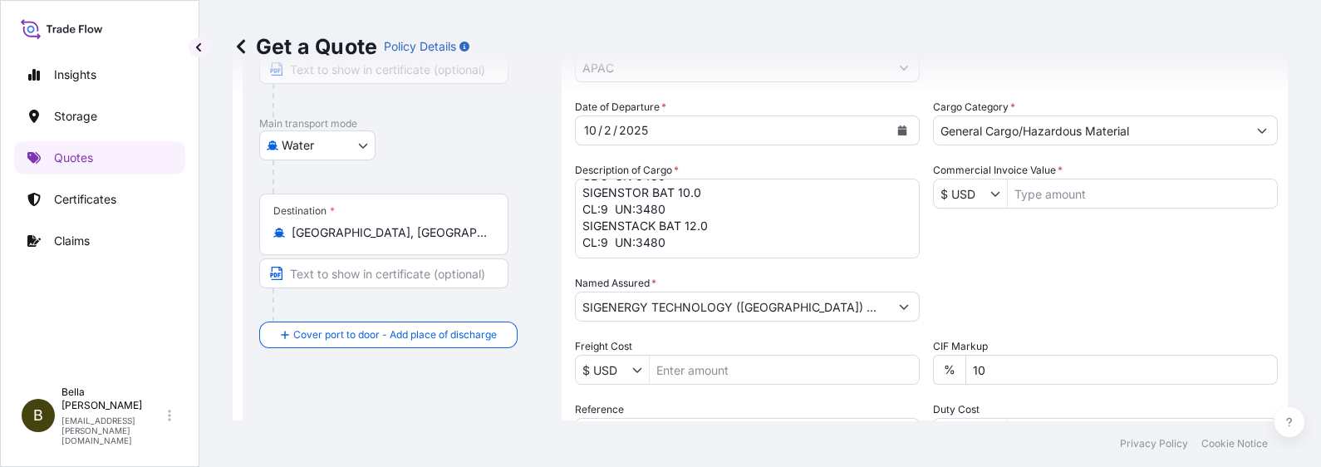
click at [1048, 201] on input "Commercial Invoice Value *" at bounding box center [1142, 194] width 269 height 30
click at [1024, 308] on div "Packing Category Type to search a container mode Please select a primary mode o…" at bounding box center [1105, 298] width 345 height 47
type input "398,904"
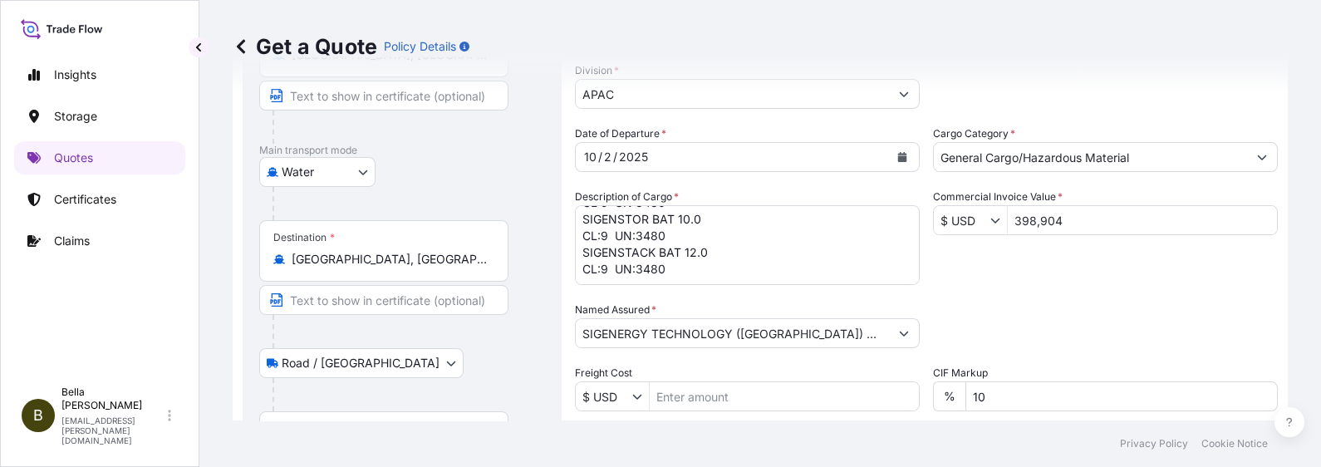
scroll to position [312, 0]
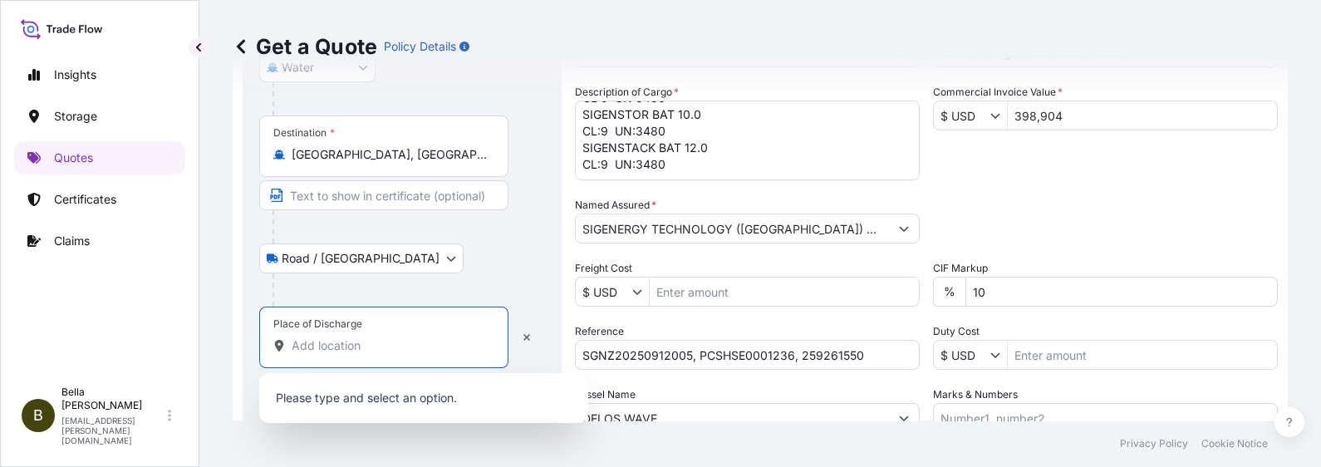
click at [326, 347] on input "Place of Discharge" at bounding box center [390, 345] width 196 height 17
paste input "Whangārei"
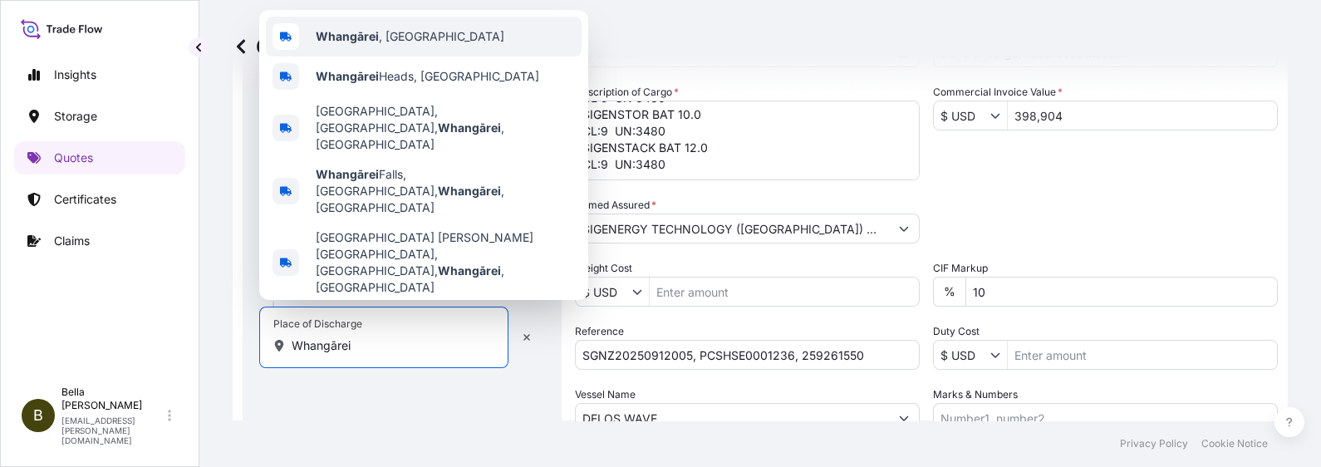
click at [440, 45] on span "Whangārei , [GEOGRAPHIC_DATA]" at bounding box center [410, 36] width 189 height 17
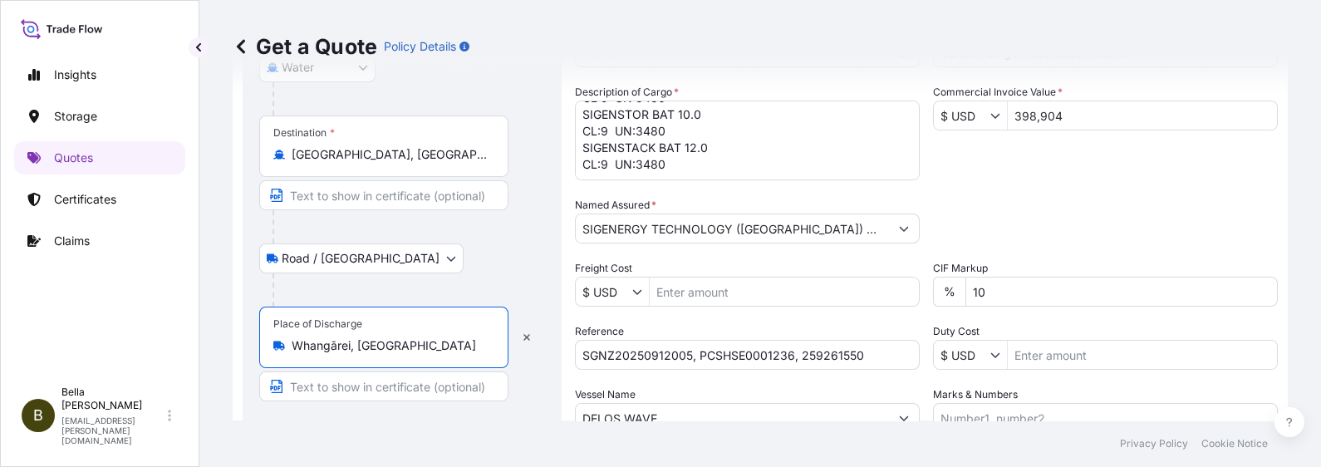
type input "Whangārei, [GEOGRAPHIC_DATA]"
click at [360, 373] on input "Text to appear on certificate" at bounding box center [383, 386] width 249 height 30
paste input "[STREET_ADDRESS]"
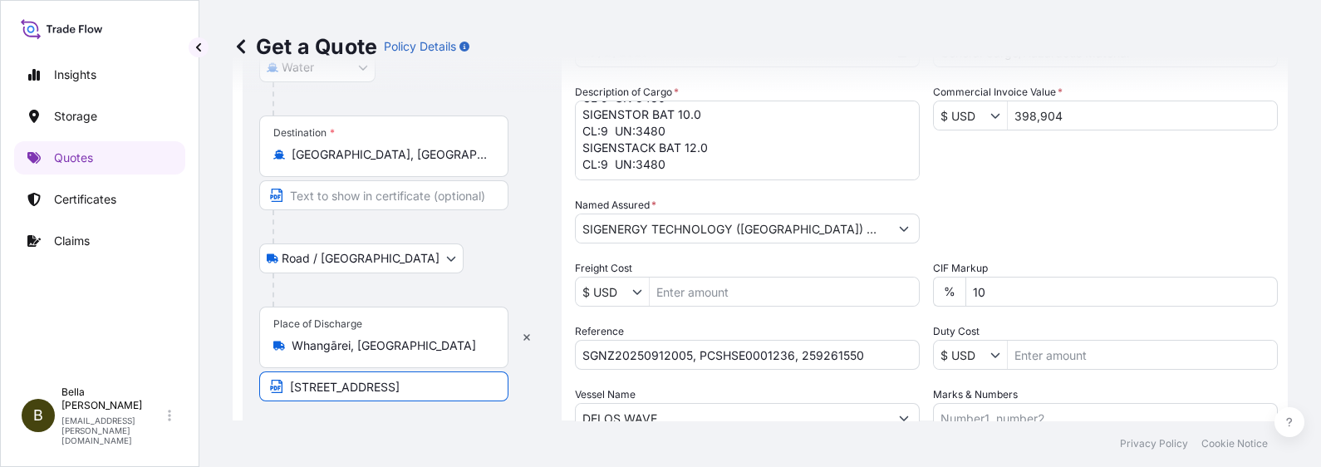
scroll to position [0, 155]
type input "[STREET_ADDRESS]"
click at [120, 358] on div "Insights Storage Quotes Certificates Claims" at bounding box center [99, 210] width 171 height 335
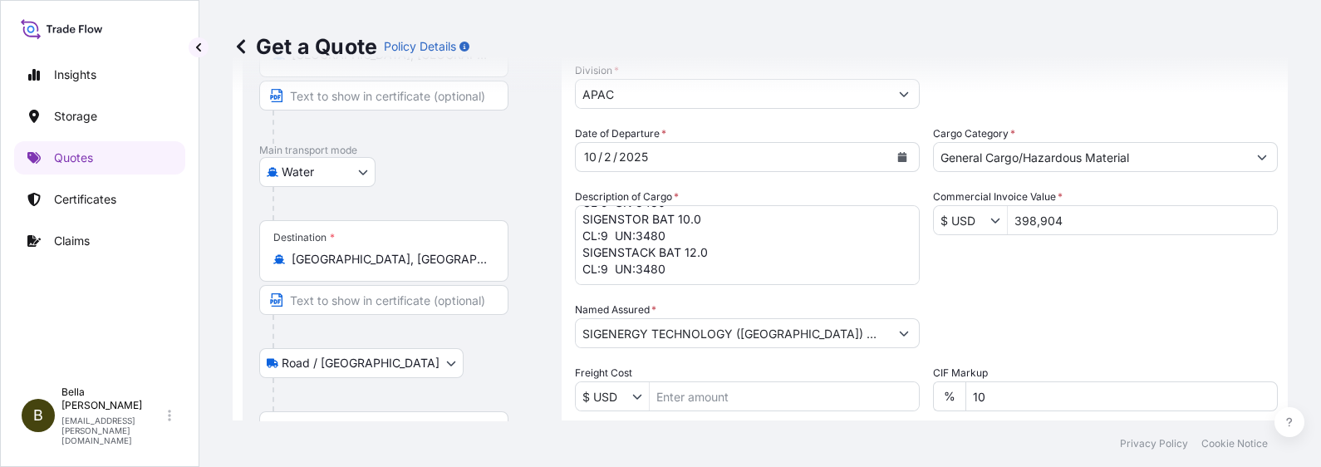
scroll to position [312, 0]
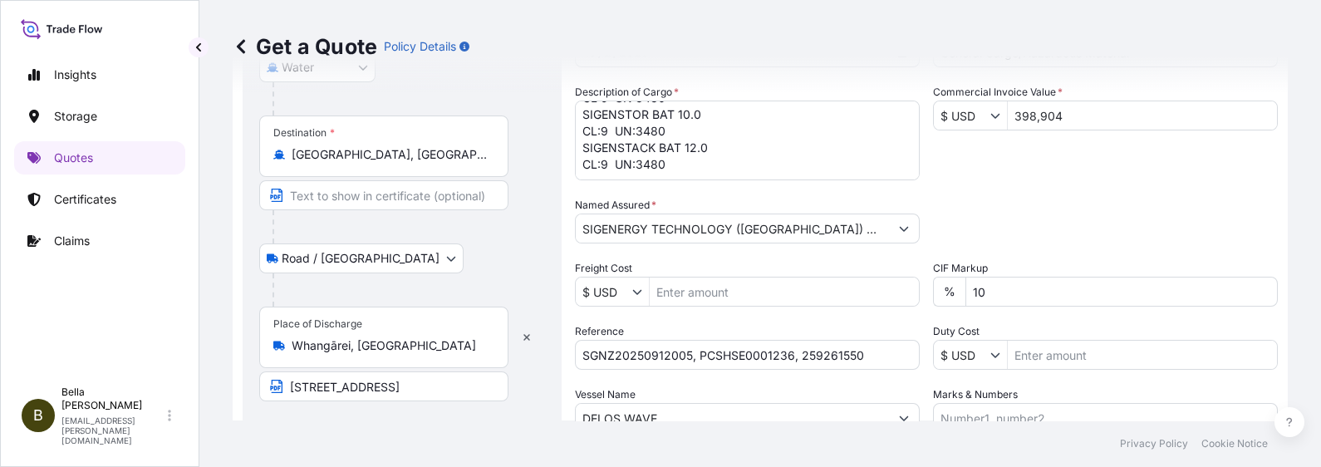
click at [819, 33] on div "Get a Quote Policy Details" at bounding box center [760, 46] width 1055 height 27
click at [417, 373] on input "[STREET_ADDRESS]" at bounding box center [383, 386] width 249 height 30
click at [151, 346] on div "Insights Storage Quotes Certificates Claims" at bounding box center [99, 210] width 171 height 335
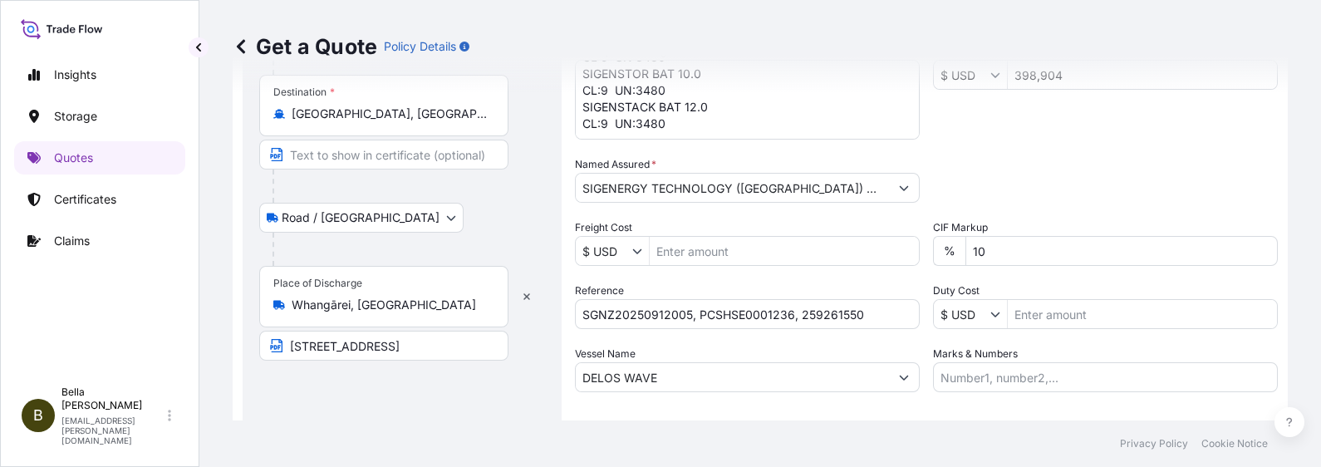
scroll to position [248, 0]
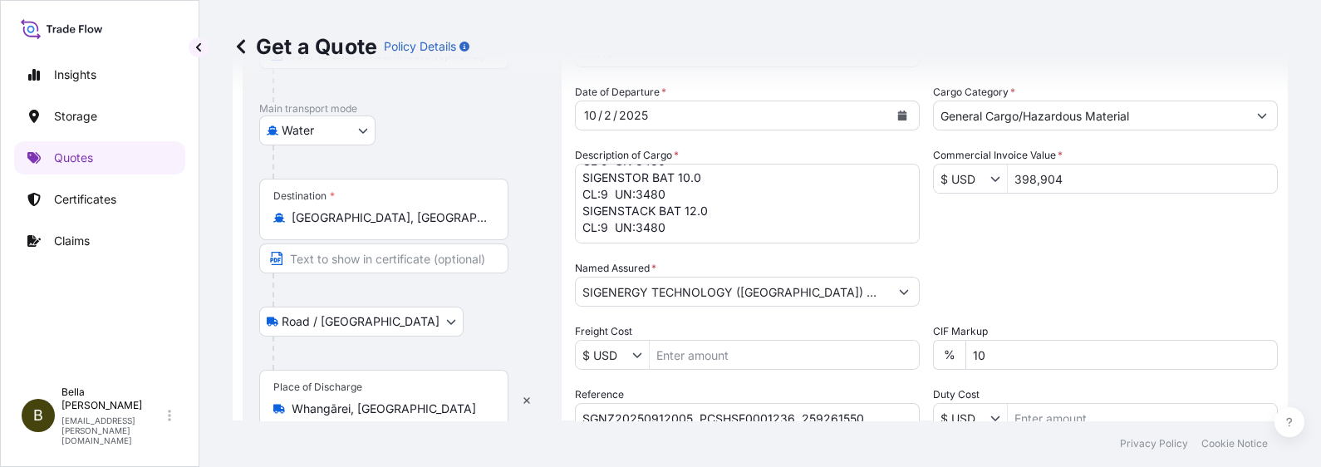
click at [1056, 308] on div "Date of Departure * [DATE] Cargo Category * General Cargo/Hazardous Material De…" at bounding box center [926, 290] width 703 height 412
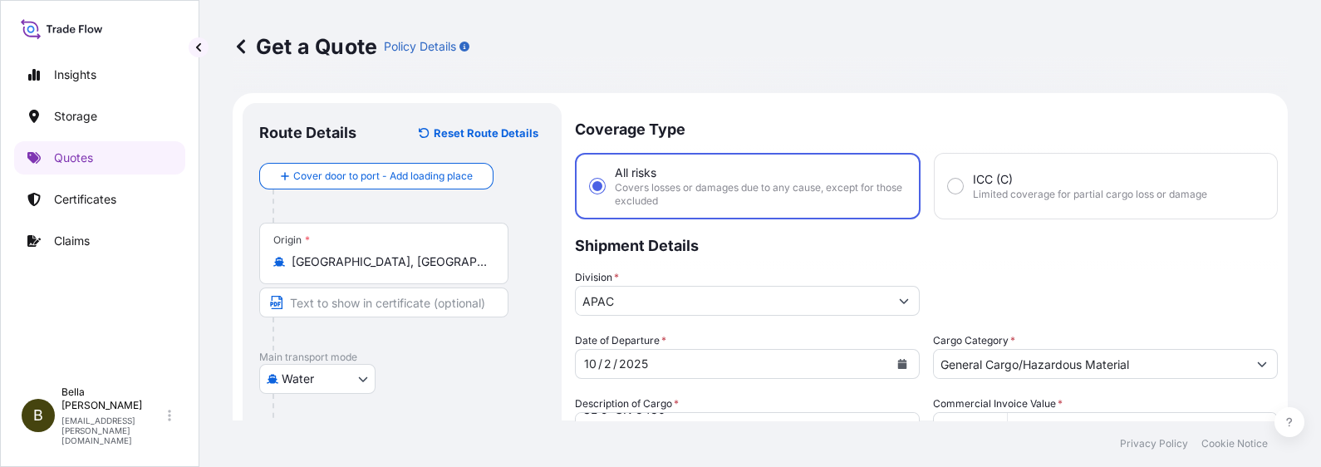
scroll to position [103, 0]
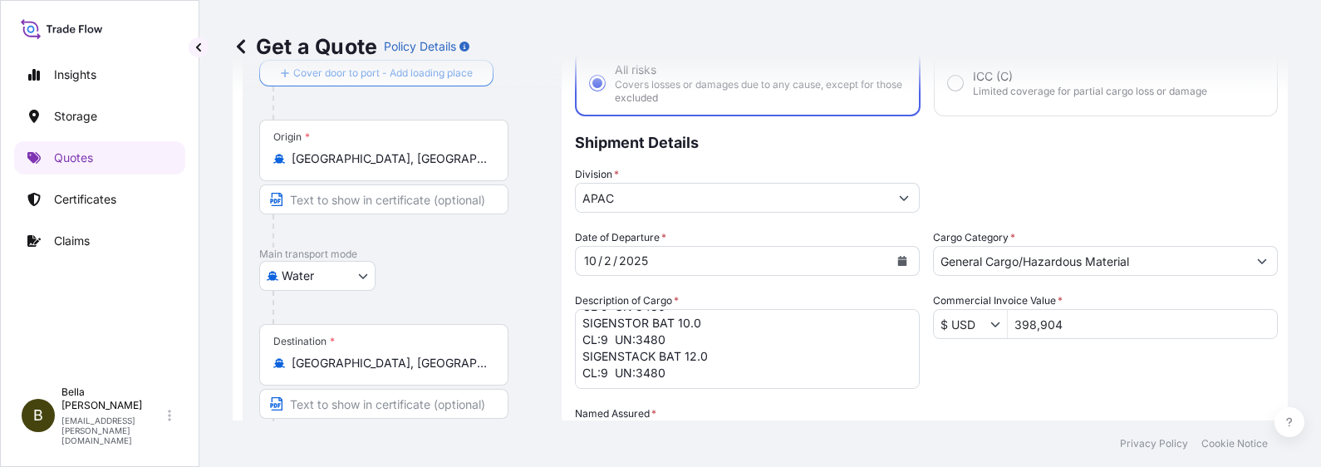
click at [1056, 357] on div "Date of Departure * [DATE] Cargo Category * General Cargo/Hazardous Material De…" at bounding box center [926, 435] width 703 height 412
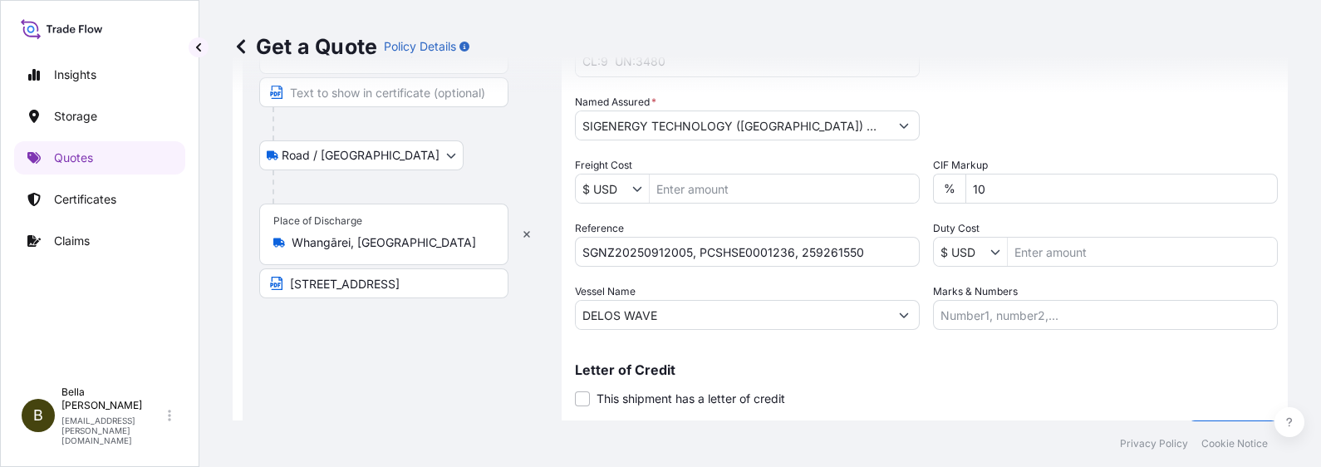
scroll to position [456, 0]
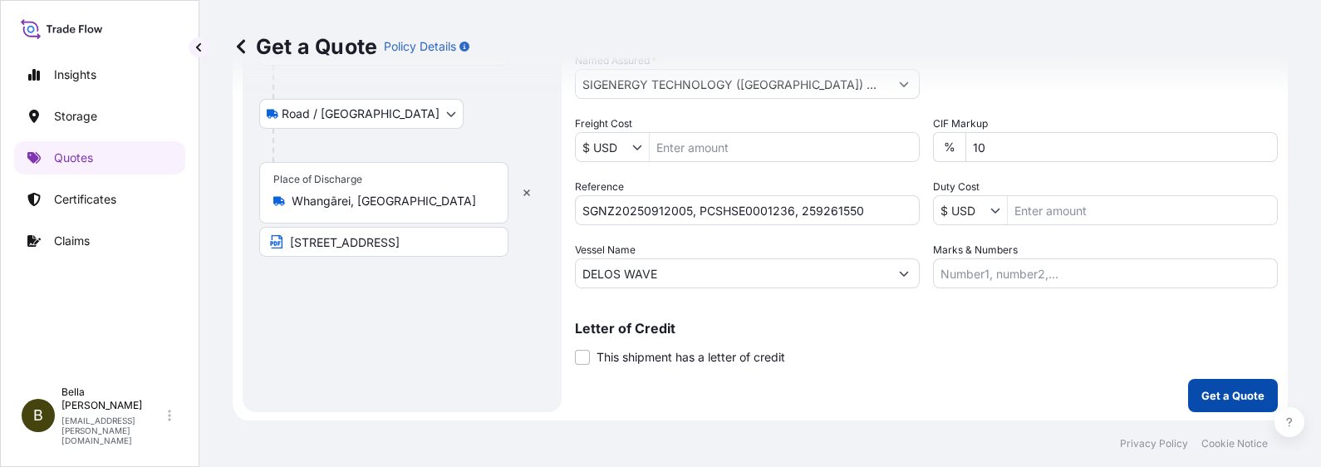
click at [1056, 373] on p "Get a Quote" at bounding box center [1232, 395] width 63 height 17
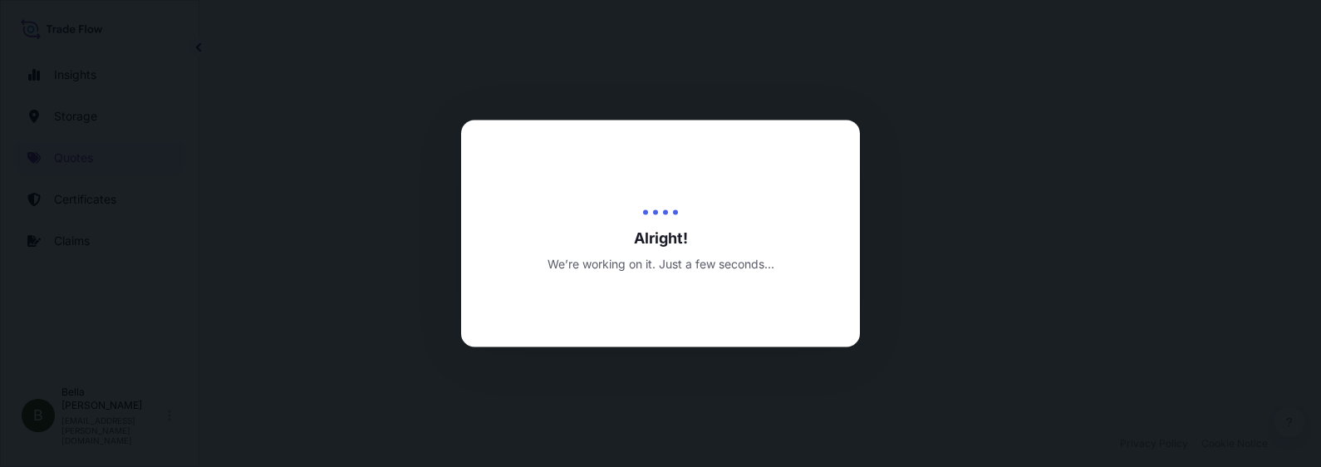
select select "Water"
select select "Road / [GEOGRAPHIC_DATA]"
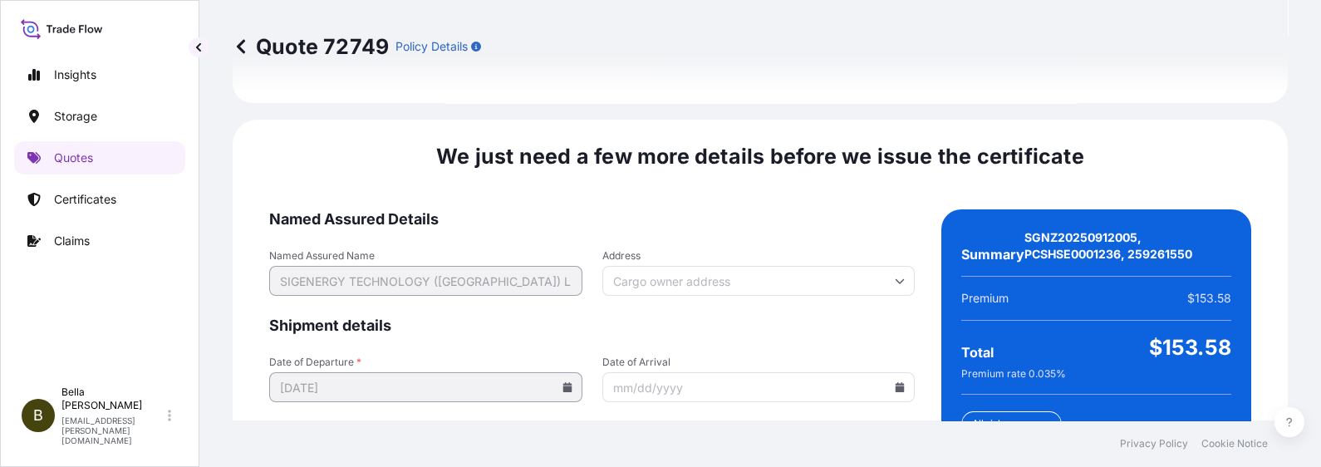
scroll to position [2786, 0]
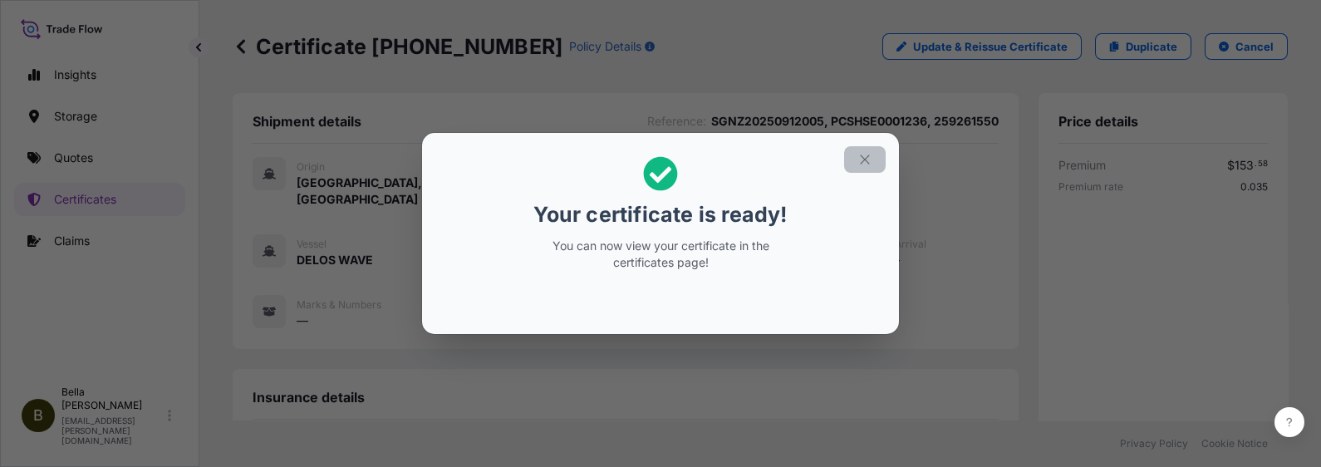
click at [861, 163] on icon "button" at bounding box center [864, 159] width 9 height 9
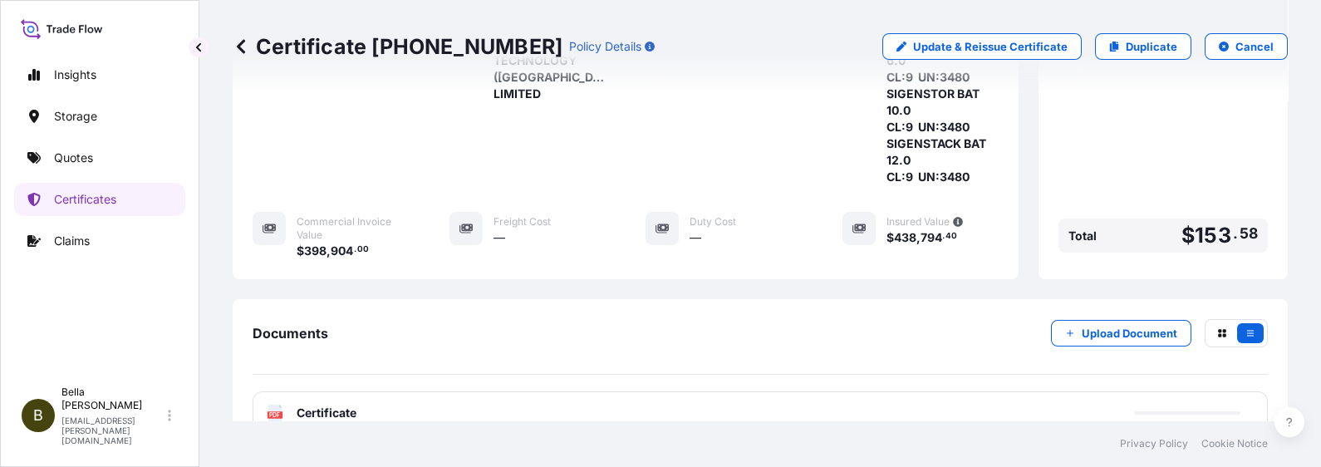
scroll to position [519, 0]
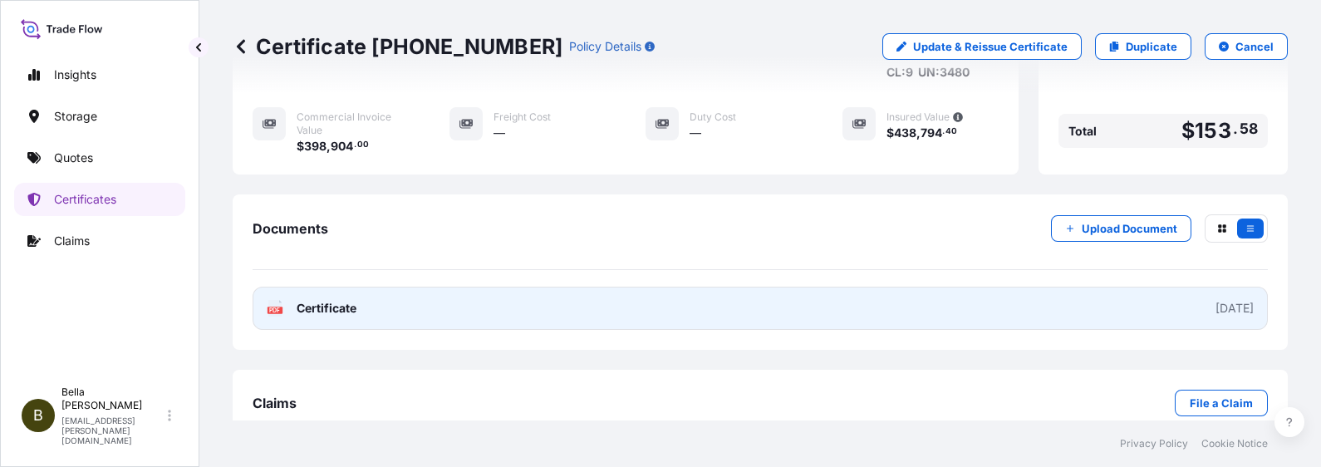
click at [591, 304] on link "PDF Certificate [DATE]" at bounding box center [760, 308] width 1015 height 43
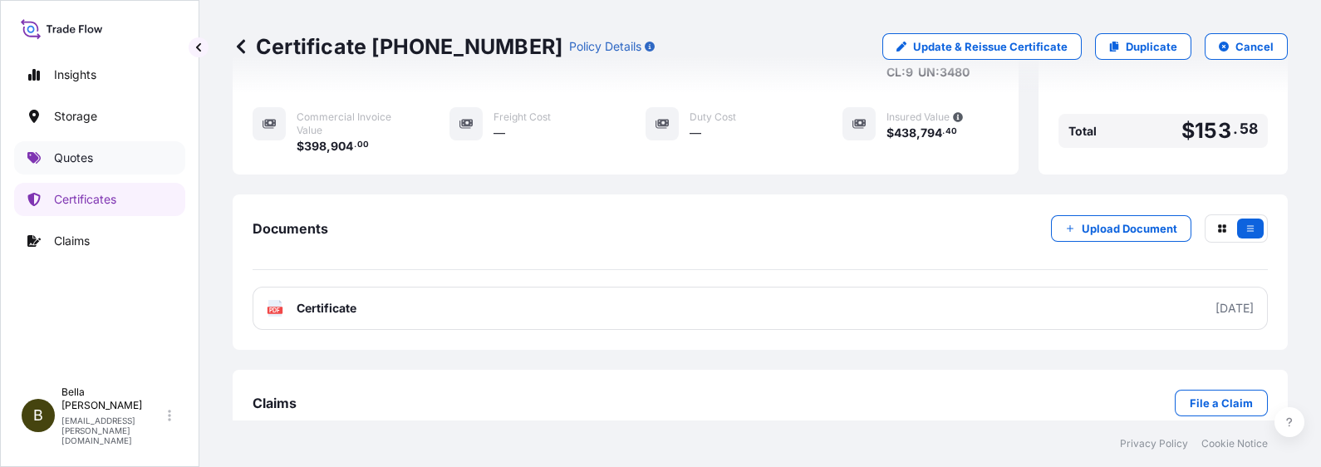
click at [115, 157] on link "Quotes" at bounding box center [99, 157] width 171 height 33
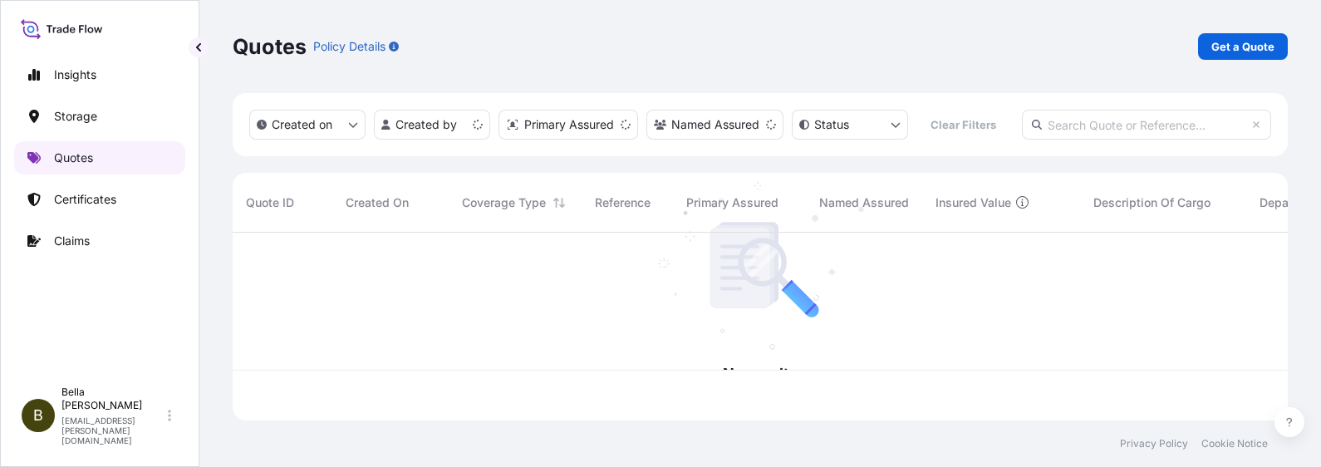
scroll to position [181, 1038]
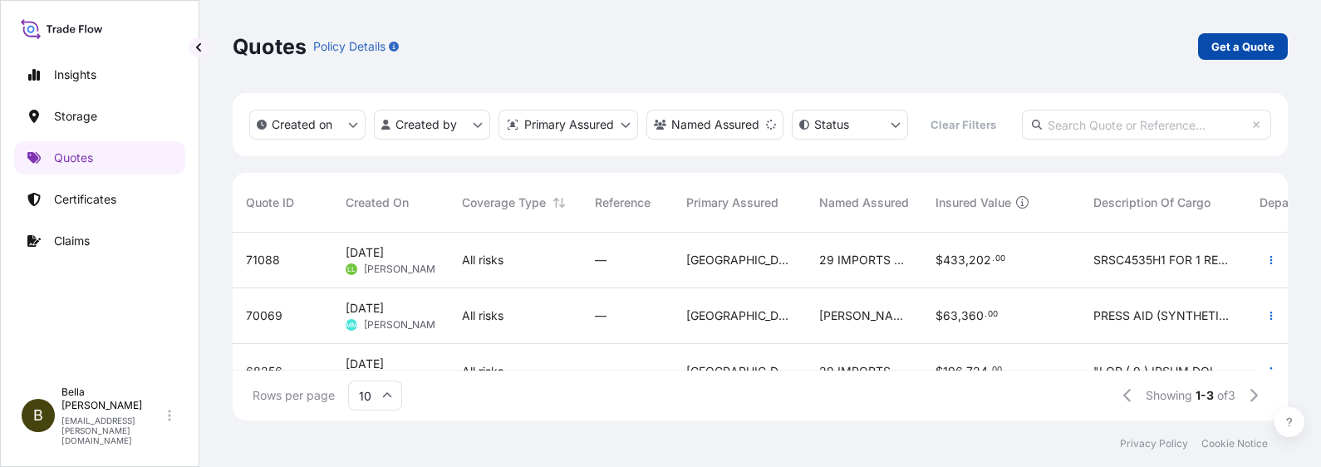
click at [1056, 42] on p "Get a Quote" at bounding box center [1242, 46] width 63 height 17
select select "Water"
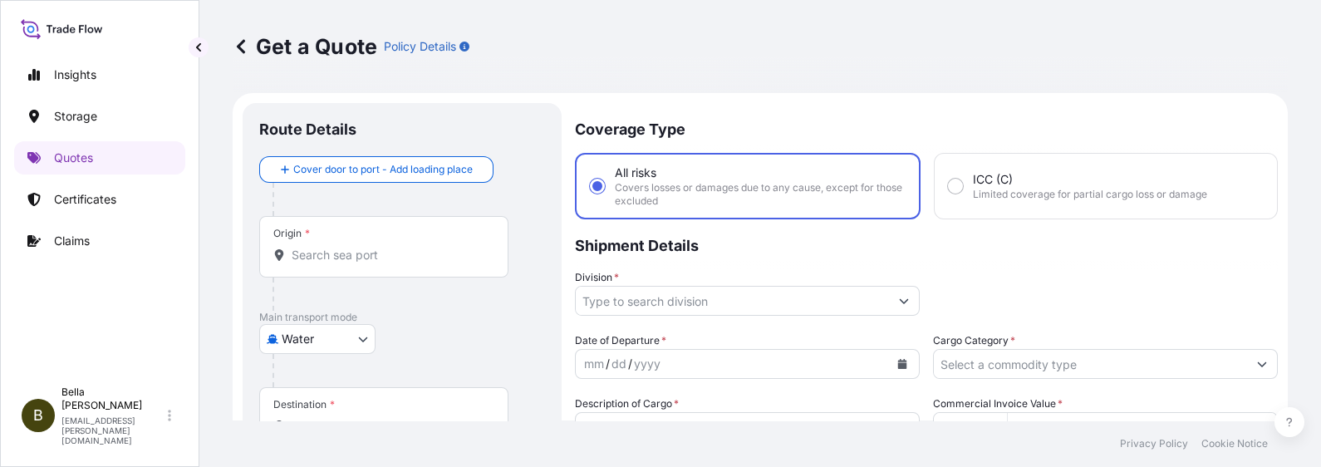
type input "$ USD"
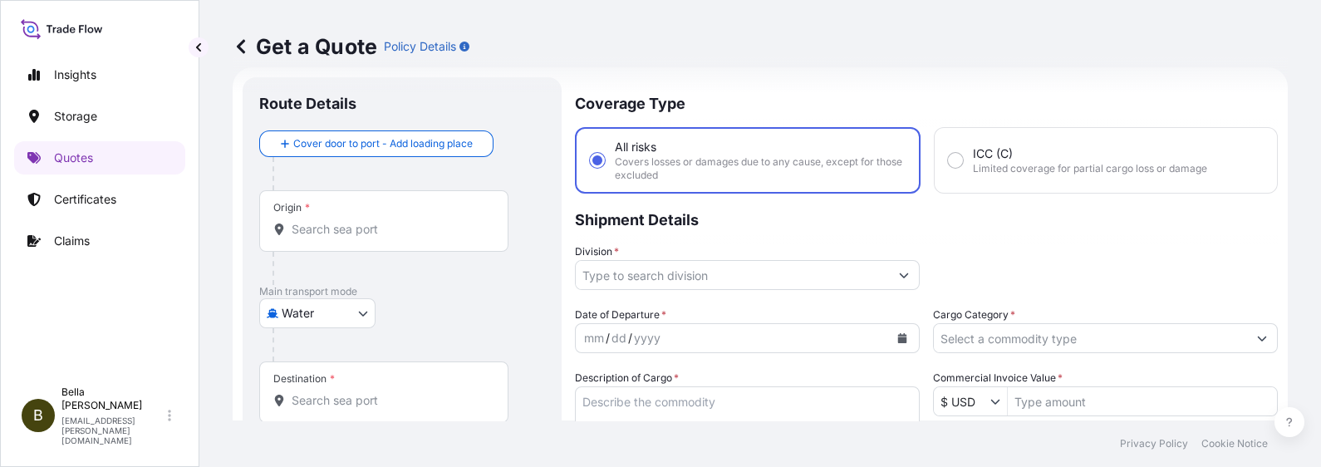
click at [331, 233] on input "Origin *" at bounding box center [390, 229] width 196 height 17
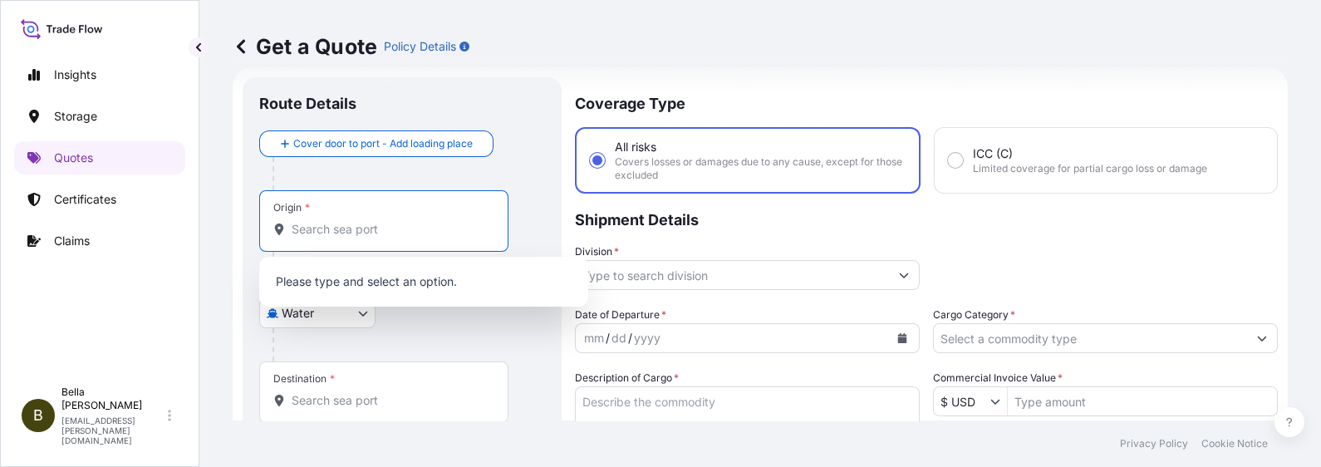
click at [331, 233] on input "Origin *" at bounding box center [390, 229] width 196 height 17
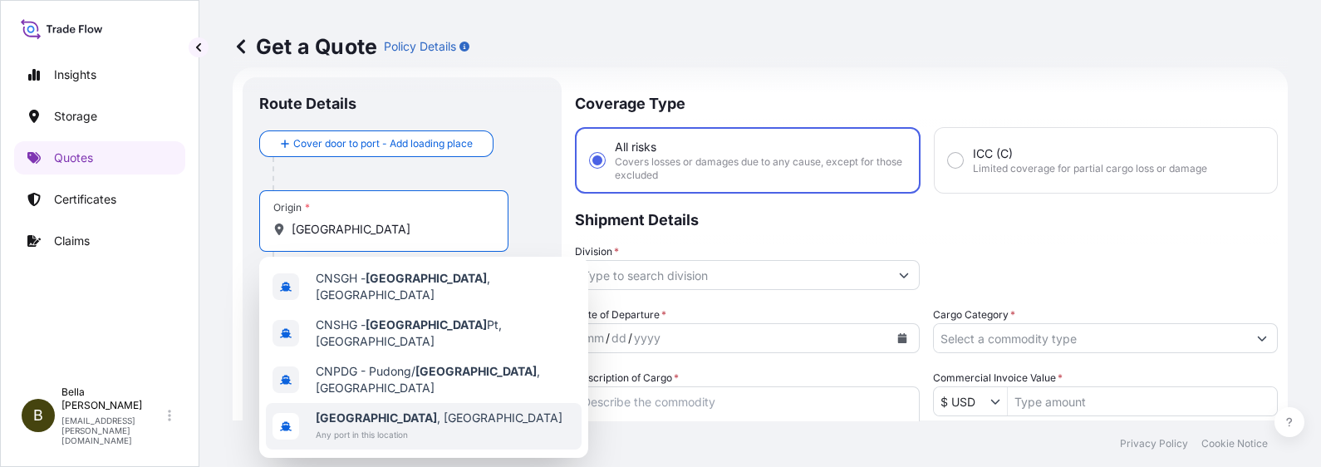
click at [383, 373] on span "[GEOGRAPHIC_DATA] , [GEOGRAPHIC_DATA]" at bounding box center [439, 418] width 247 height 17
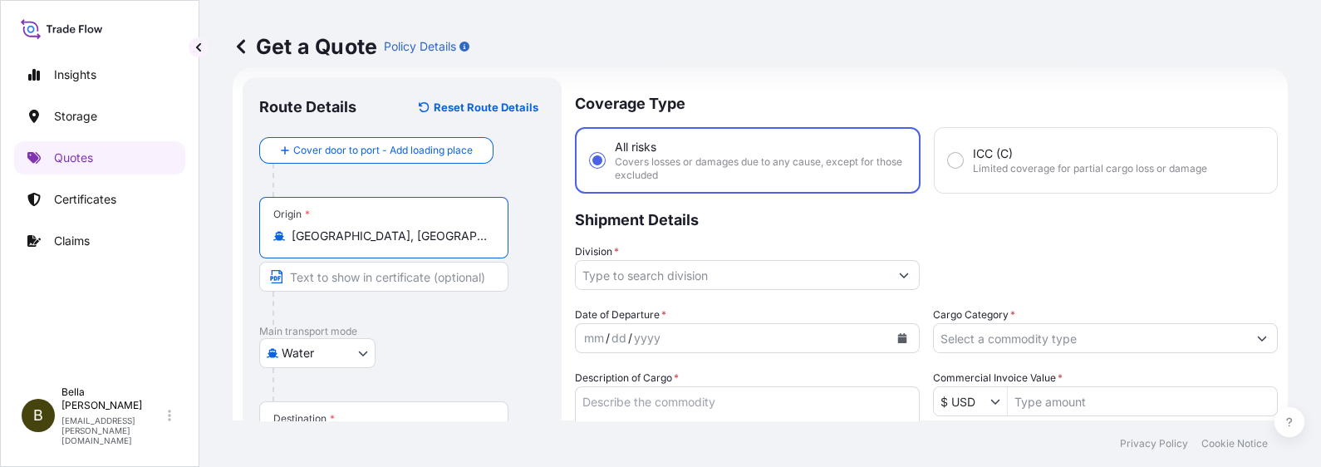
scroll to position [130, 0]
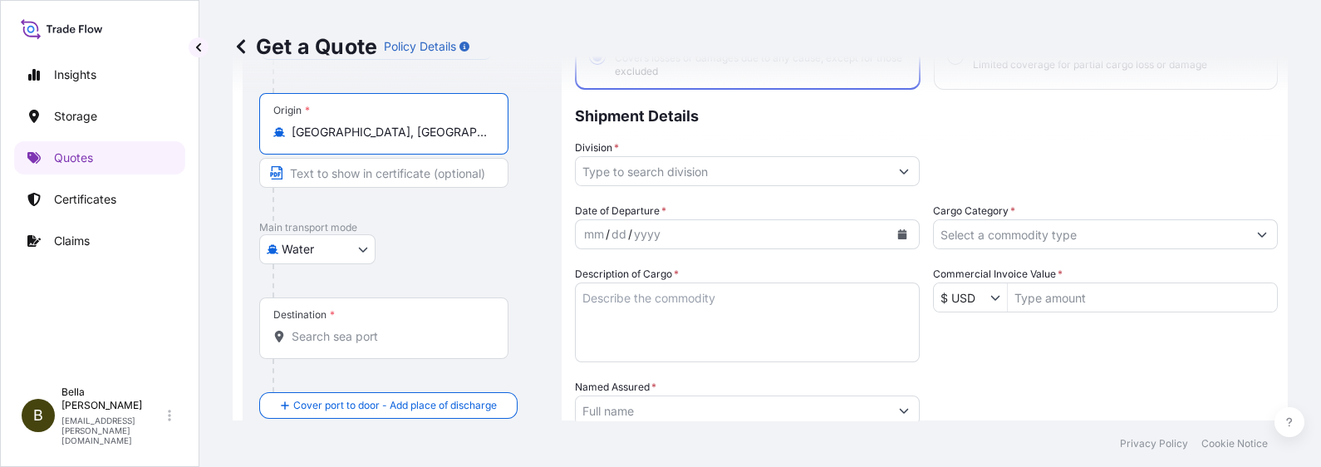
type input "[GEOGRAPHIC_DATA], [GEOGRAPHIC_DATA]"
click at [341, 345] on div "Destination *" at bounding box center [383, 327] width 249 height 61
click at [341, 345] on input "Destination *" at bounding box center [390, 336] width 196 height 17
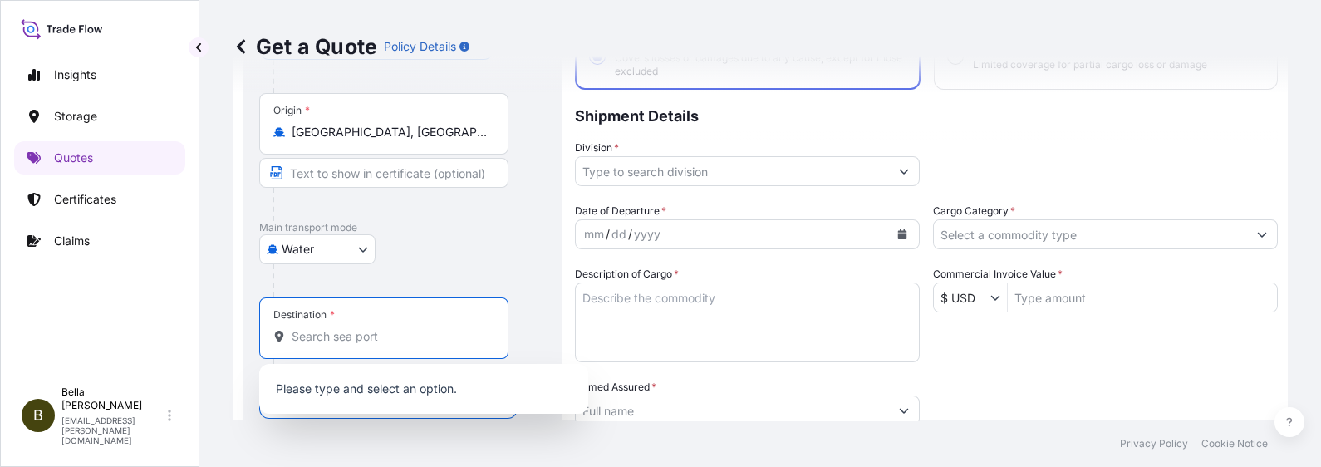
click at [342, 333] on input "Destination *" at bounding box center [390, 336] width 196 height 17
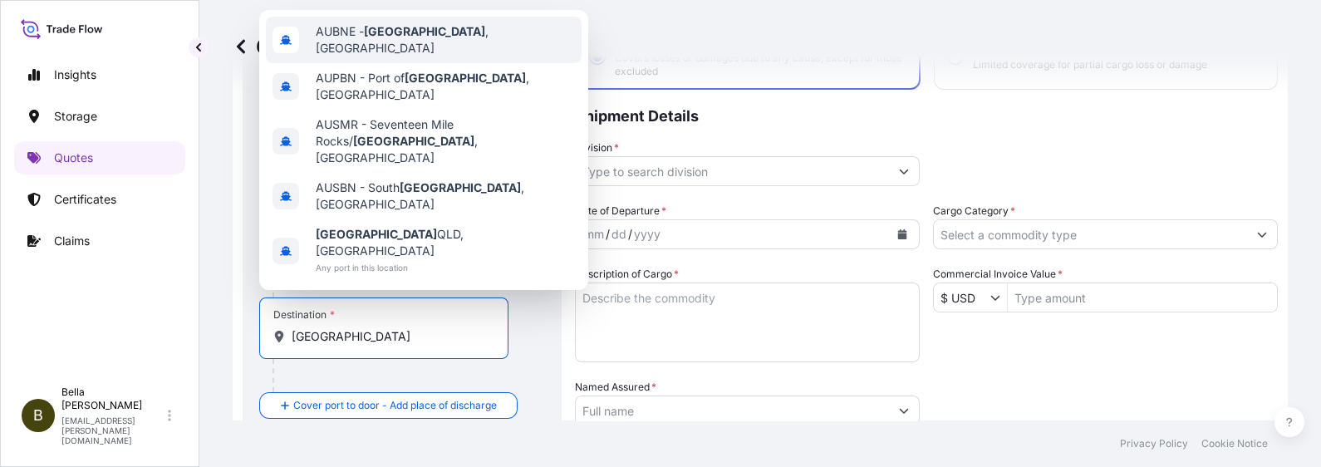
click at [437, 47] on span "AUBNE - [GEOGRAPHIC_DATA] , [GEOGRAPHIC_DATA]" at bounding box center [445, 39] width 259 height 33
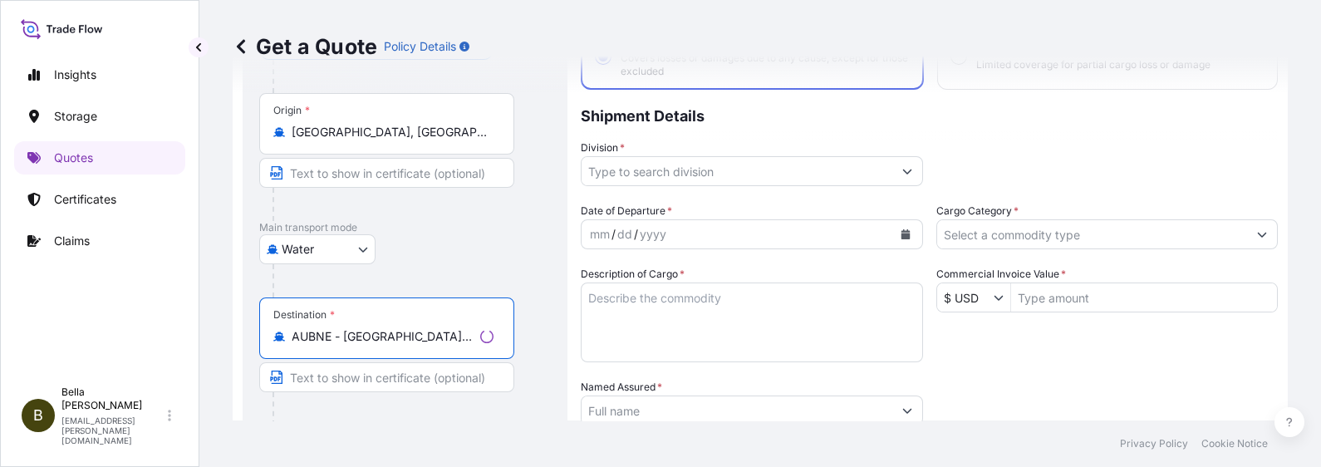
type input "AUBNE - [GEOGRAPHIC_DATA], [GEOGRAPHIC_DATA]"
click at [677, 165] on input "Division *" at bounding box center [736, 171] width 311 height 30
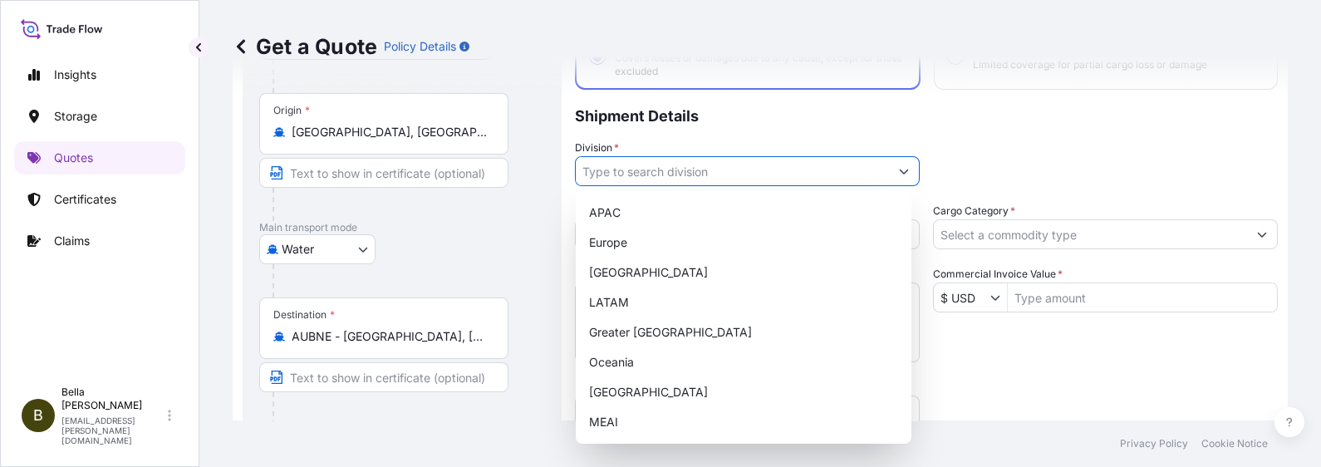
click at [675, 170] on input "Division *" at bounding box center [732, 171] width 313 height 30
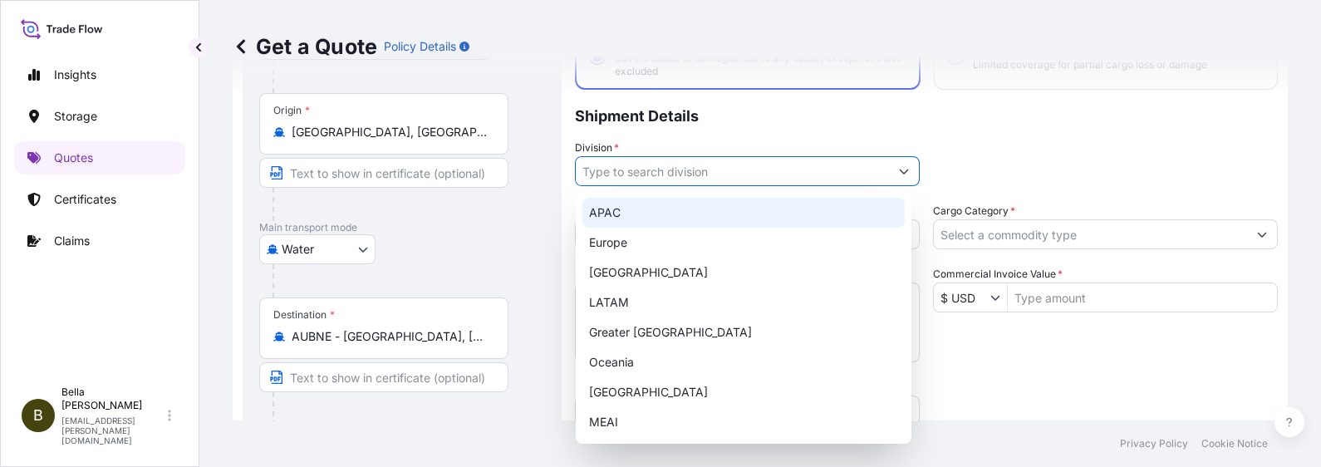
click at [640, 202] on div "APAC" at bounding box center [743, 213] width 322 height 30
type input "APAC"
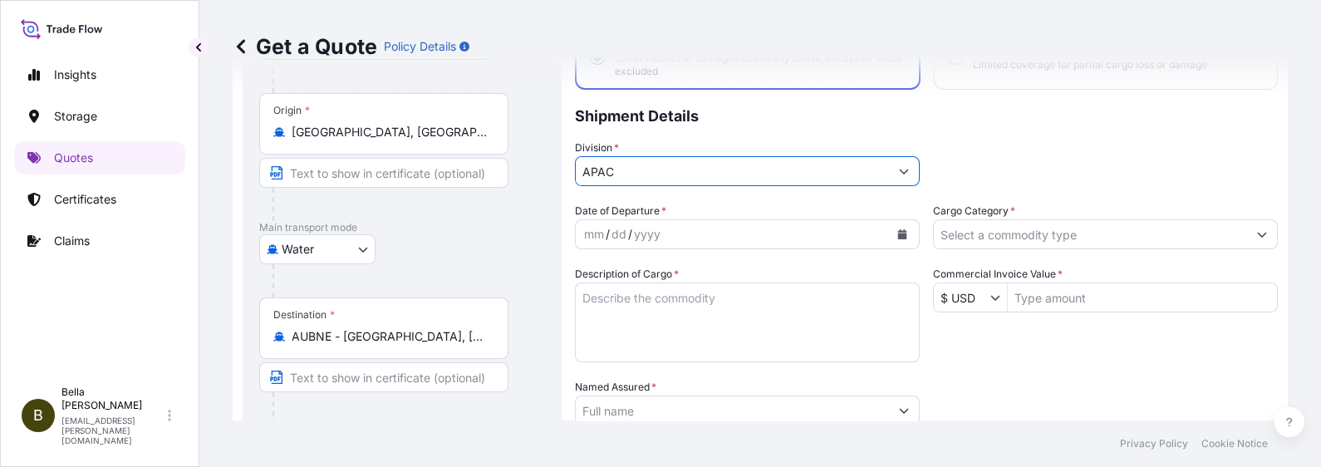
click at [891, 227] on button "Calendar" at bounding box center [902, 234] width 27 height 27
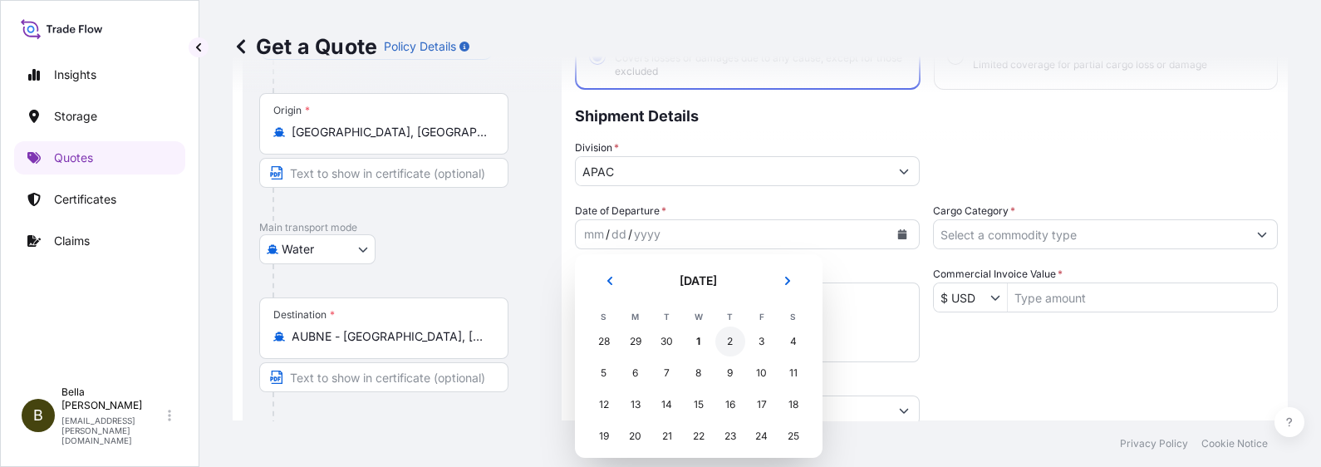
click at [734, 336] on div "2" at bounding box center [730, 341] width 30 height 30
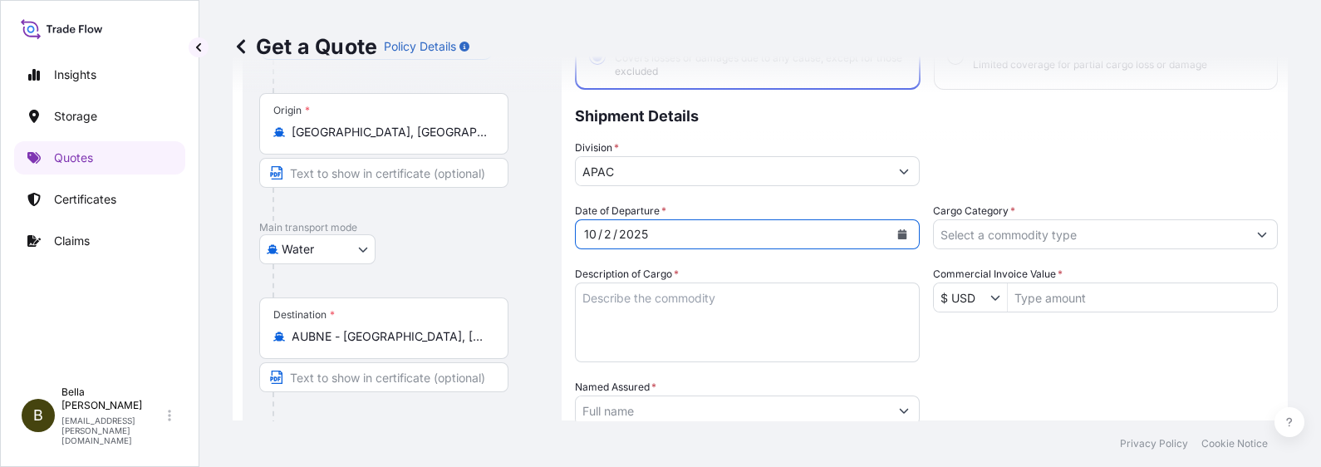
click at [666, 296] on textarea "Description of Cargo *" at bounding box center [747, 322] width 345 height 80
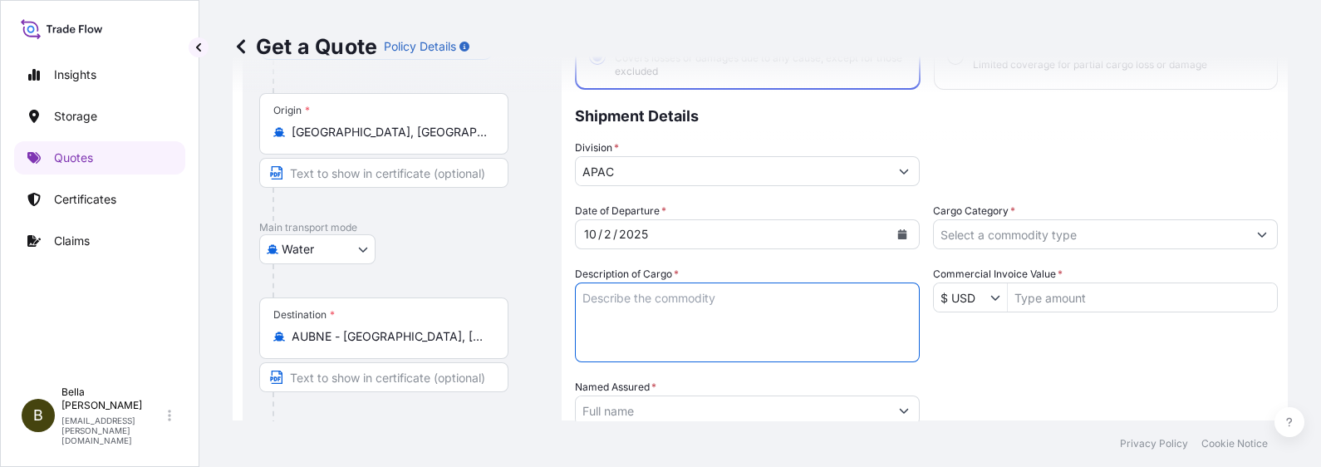
click at [727, 347] on textarea "Description of Cargo *" at bounding box center [747, 322] width 345 height 80
paste textarea "SIGENSTOR BAT 8.0 CL:9 UN:3480"
click at [694, 294] on textarea "SIGENSTOR BAT 8.0 CL:9 UN:3480" at bounding box center [747, 322] width 345 height 80
click at [702, 316] on textarea "SIGENSTOR BAT 8.0 CL:9 UN:3480" at bounding box center [747, 322] width 345 height 80
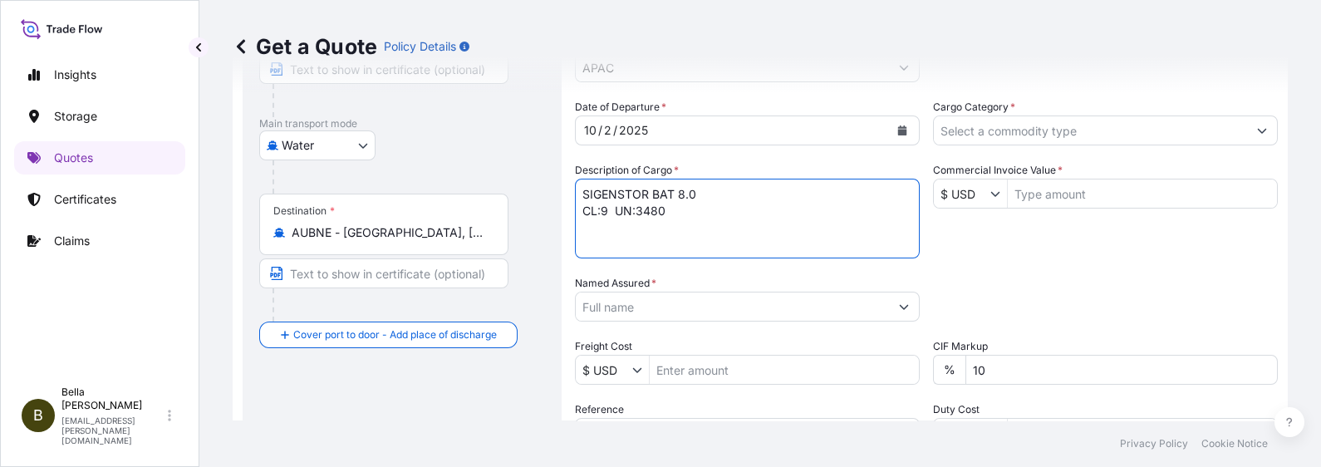
type textarea "SIGENSTOR BAT 8.0 CL:9 UN:3480"
click at [640, 306] on input "Named Assured *" at bounding box center [732, 307] width 313 height 30
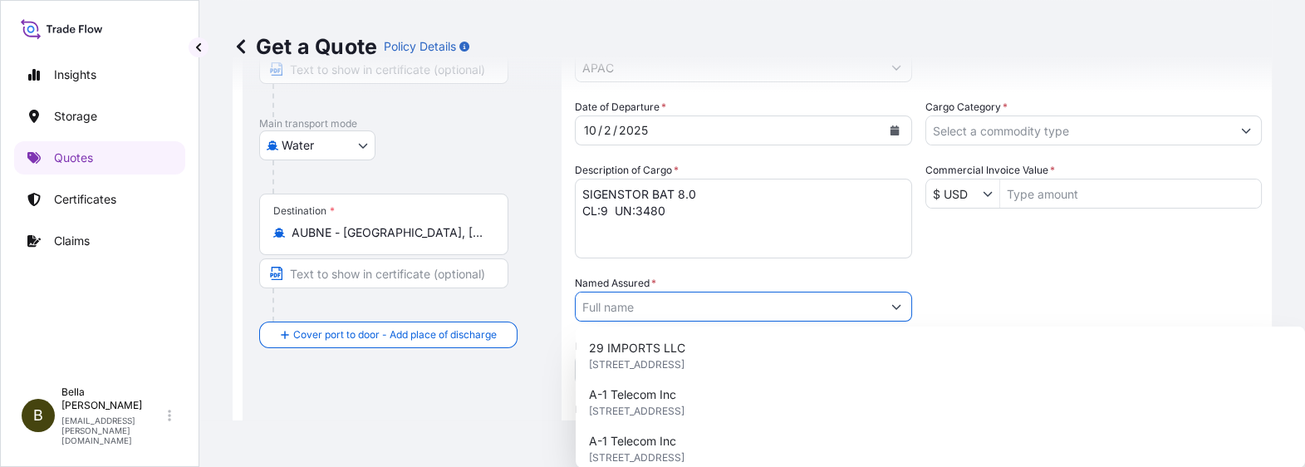
paste input "SIGENERGY AUSTRALIA PTY LTD"
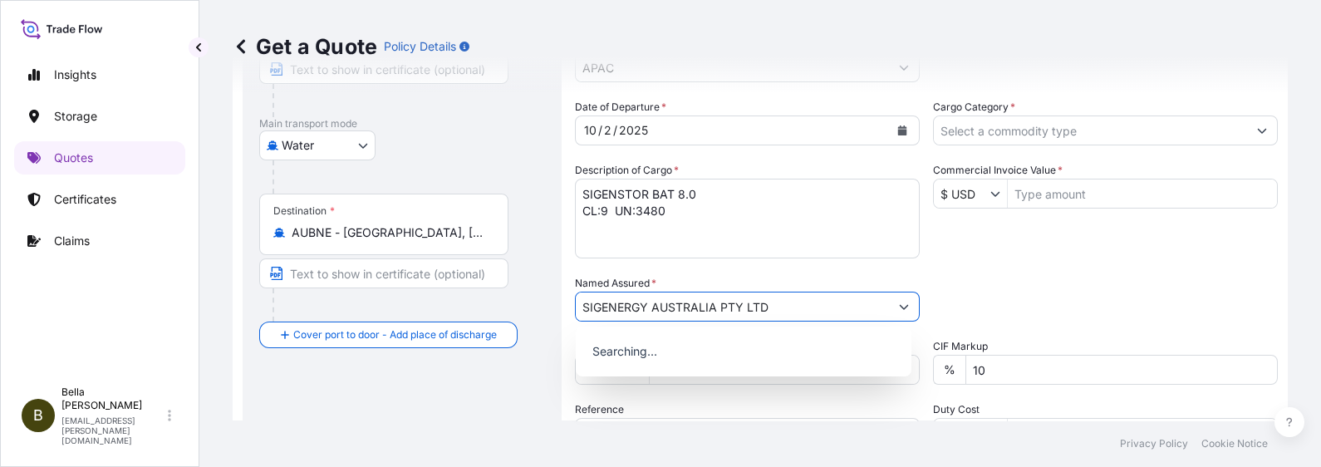
type input "SIGENERGY AUSTRALIA PTY LTD"
click at [1056, 272] on div "Date of Departure * [DATE] Cargo Category * Description of Cargo * SIGENSTOR BA…" at bounding box center [926, 305] width 703 height 412
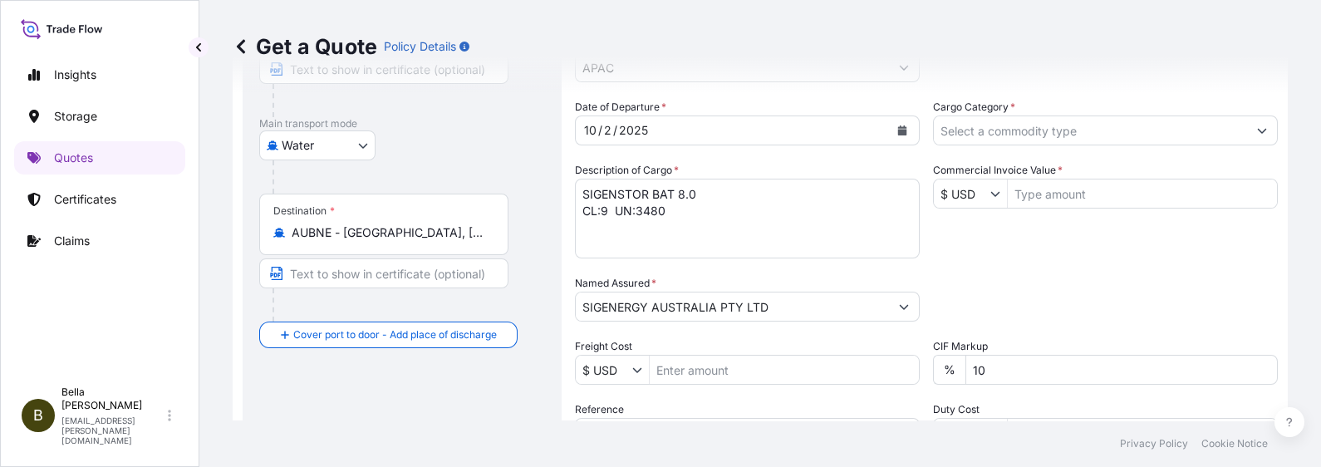
scroll to position [337, 0]
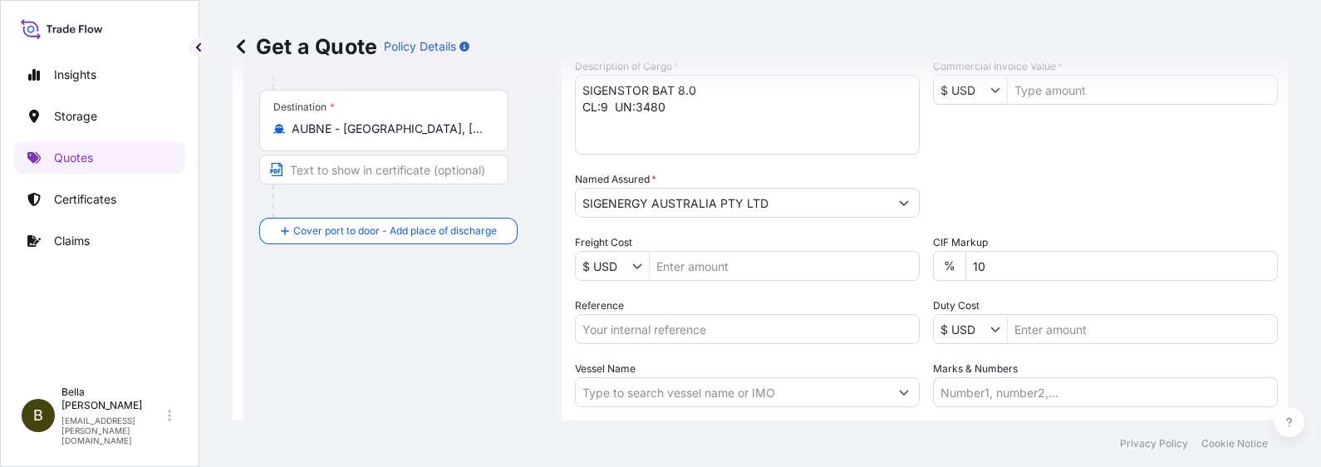
click at [660, 327] on input "Reference" at bounding box center [747, 329] width 345 height 30
paste input "SGAU20250819053"
click at [702, 329] on input "SGAU20250819053, SGAU20250819053" at bounding box center [747, 329] width 345 height 30
drag, startPoint x: 699, startPoint y: 323, endPoint x: 944, endPoint y: 321, distance: 245.9
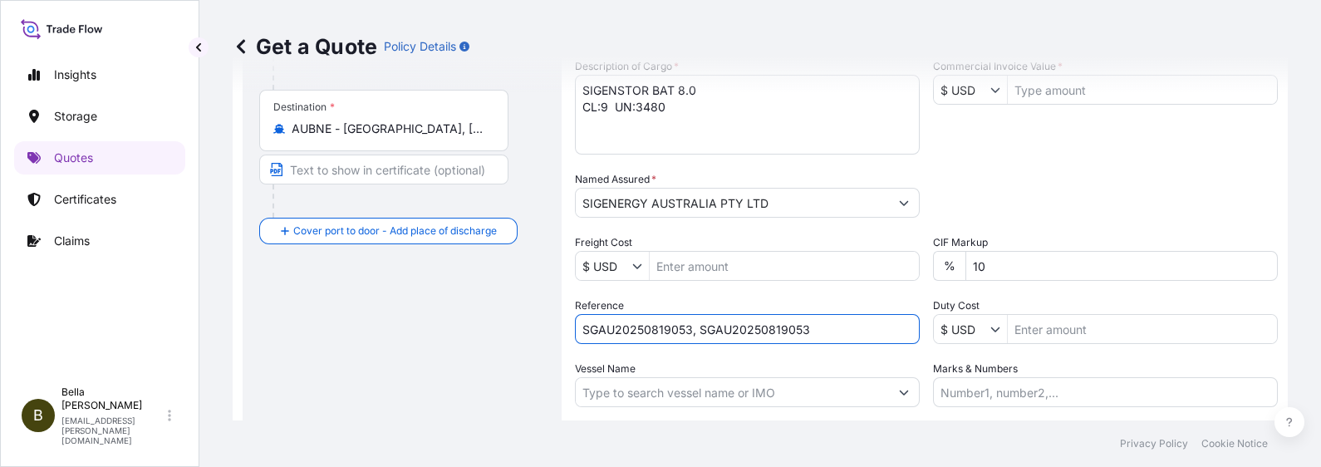
click at [943, 321] on div "Date of Departure * [DATE] Cargo Category * Description of Cargo * SIGENSTOR BA…" at bounding box center [926, 201] width 703 height 412
paste input "PCSHSE0001239"
click at [795, 321] on input "SGAU20250819053, PCSHSE0001239, PCSHSE0001239" at bounding box center [747, 329] width 345 height 30
drag, startPoint x: 800, startPoint y: 322, endPoint x: 1030, endPoint y: 331, distance: 230.3
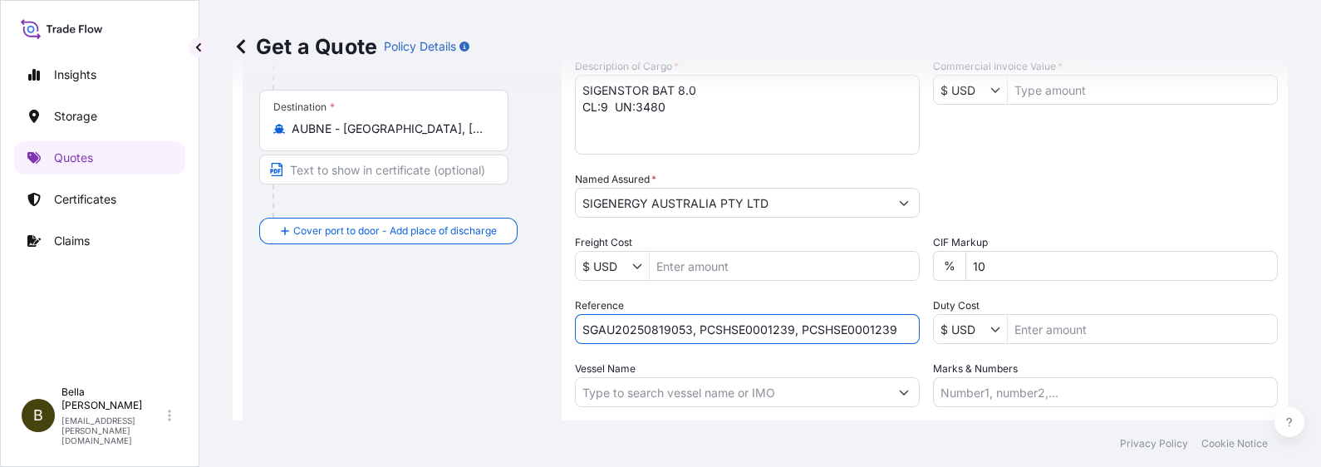
click at [1023, 327] on div "Date of Departure * [DATE] Cargo Category * Description of Cargo * SIGENSTOR BA…" at bounding box center [926, 201] width 703 height 412
paste input "259256851"
type input "SGAU20250819053, PCSHSE0001239, 259256851"
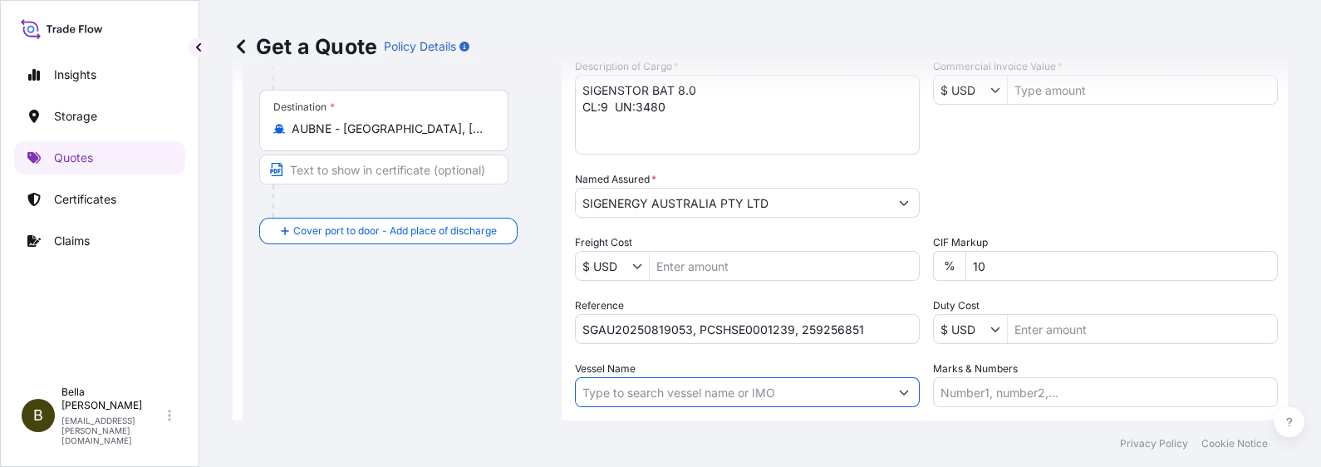
click at [691, 373] on input "Vessel Name" at bounding box center [732, 392] width 313 height 30
click at [653, 373] on input "Vessel Name" at bounding box center [732, 392] width 313 height 30
paste input "DELOS WAVE"
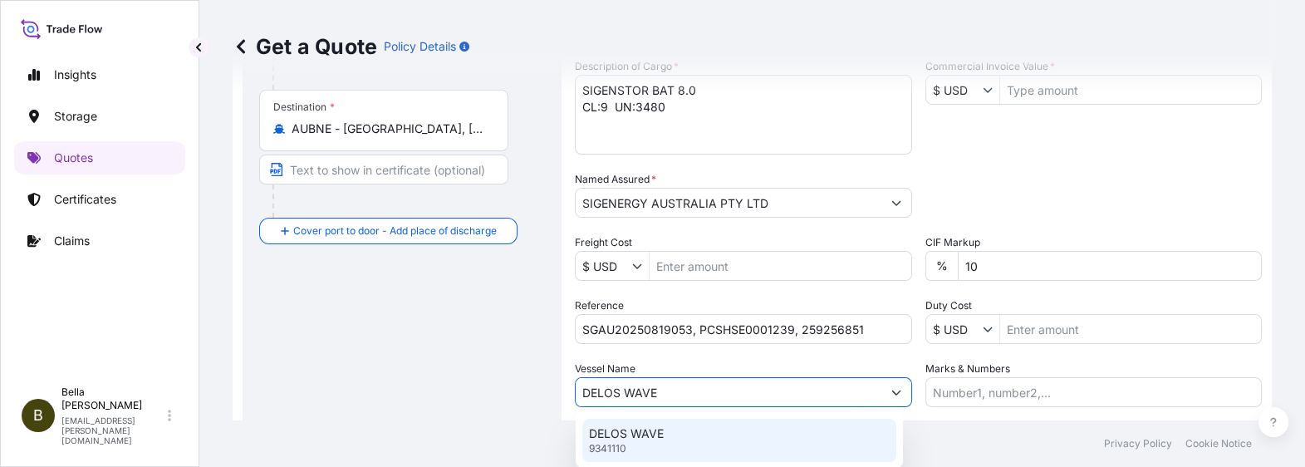
click at [653, 373] on div "DELOS WAVE 9341110" at bounding box center [739, 440] width 314 height 43
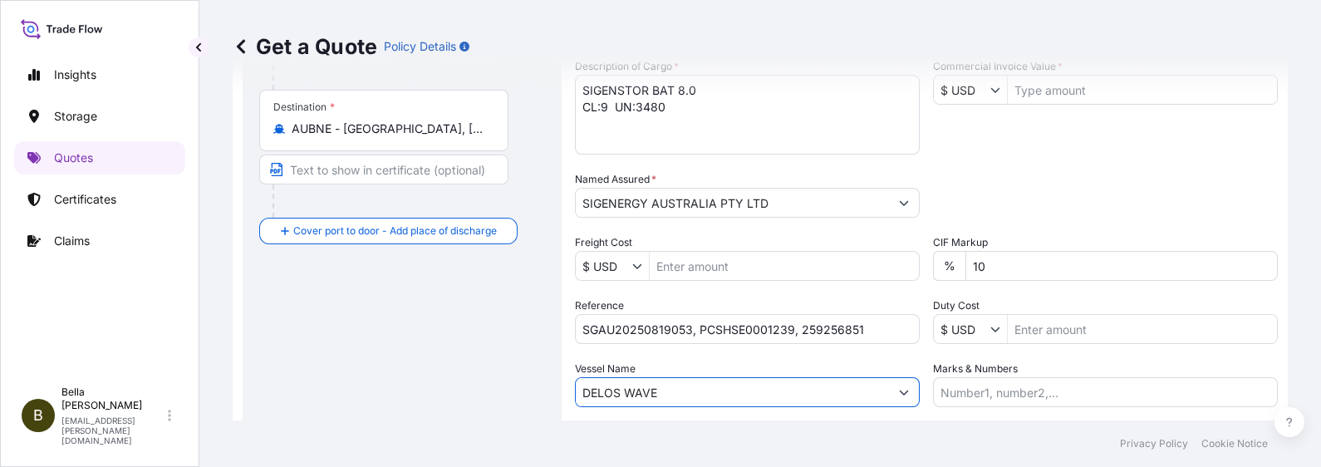
scroll to position [130, 0]
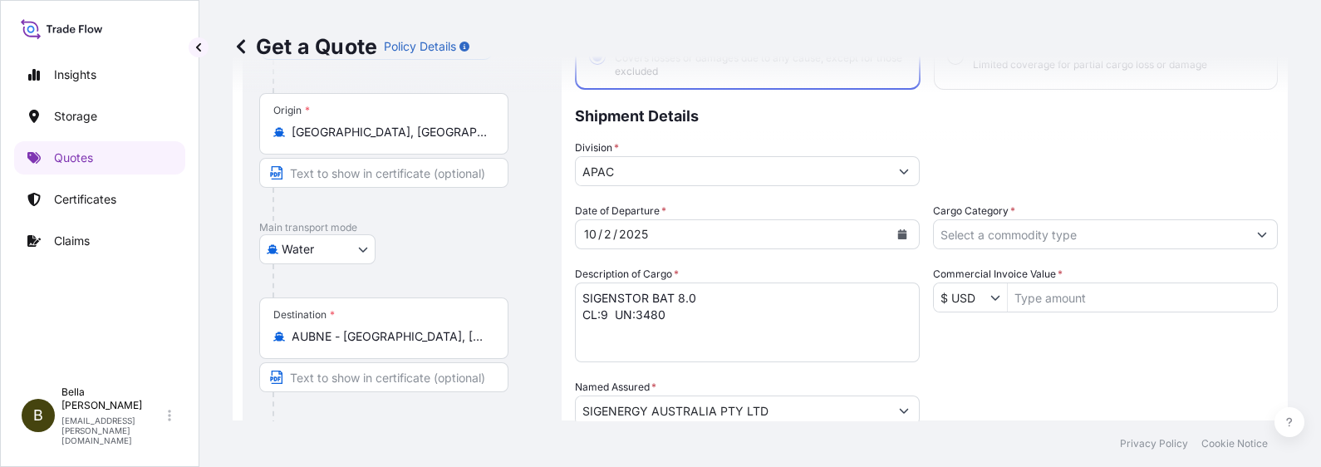
type input "DELOS WAVE"
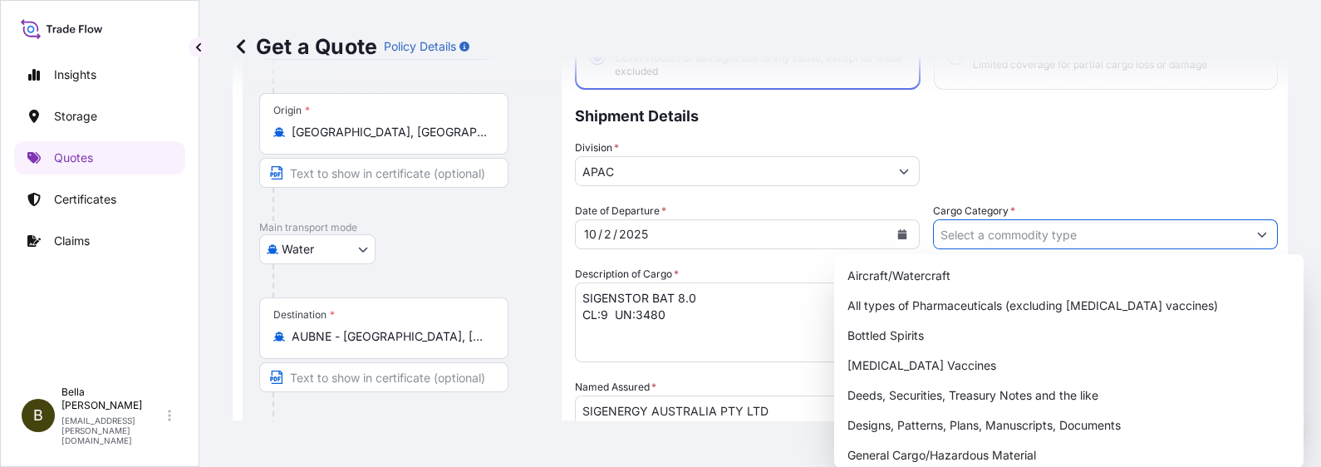
click at [1034, 239] on input "Cargo Category *" at bounding box center [1090, 234] width 313 height 30
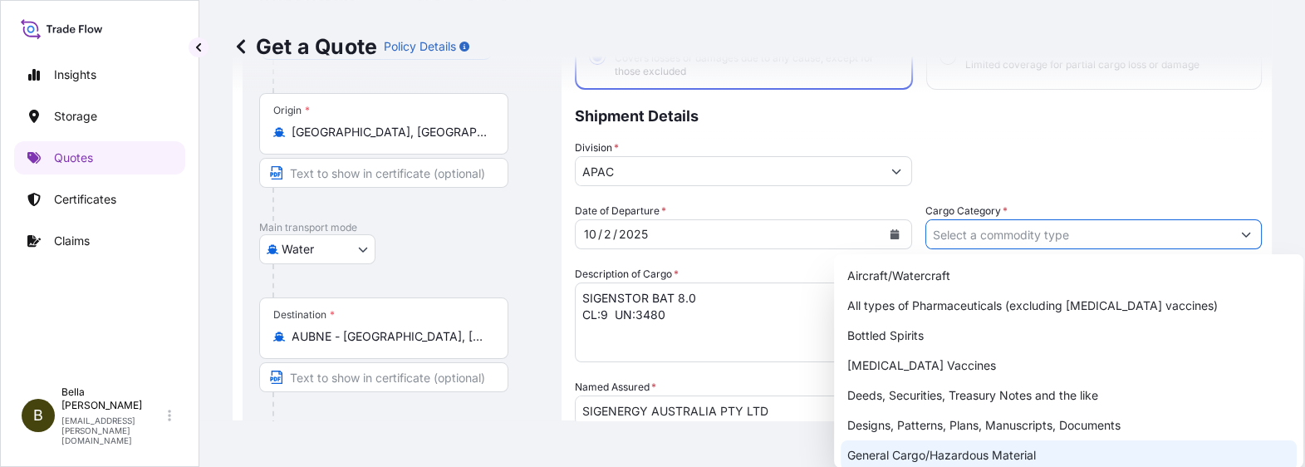
click at [899, 373] on div "General Cargo/Hazardous Material" at bounding box center [1069, 455] width 456 height 30
type input "General Cargo/Hazardous Material"
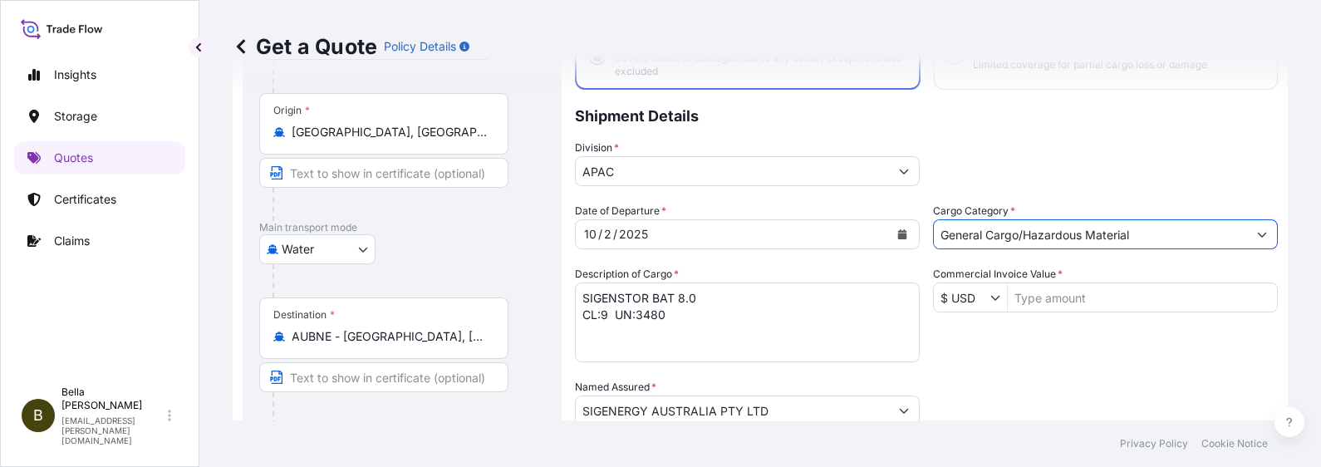
click at [1056, 291] on input "Commercial Invoice Value *" at bounding box center [1142, 297] width 269 height 30
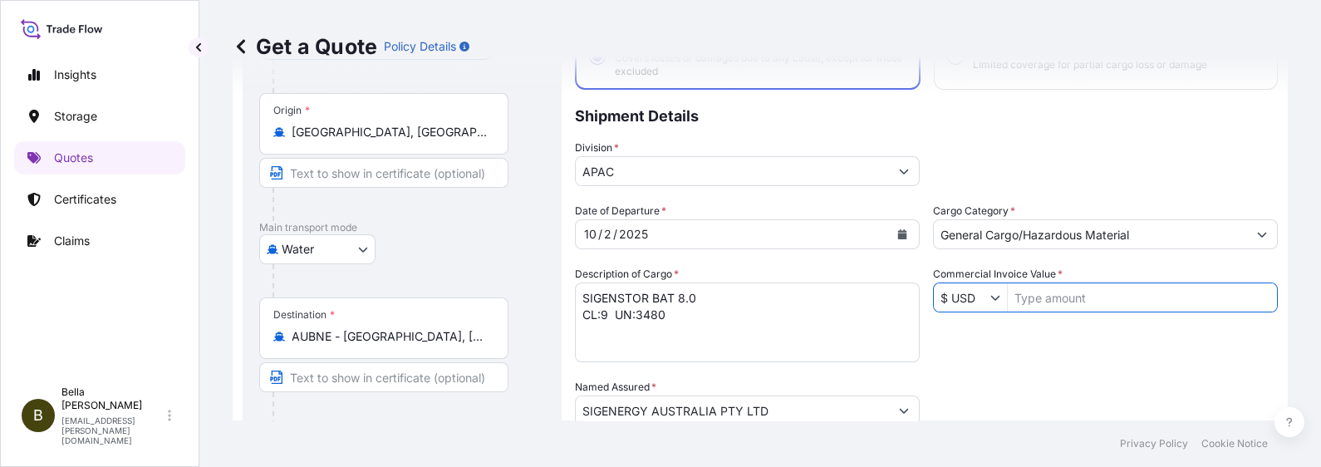
click at [1034, 295] on input "Commercial Invoice Value *" at bounding box center [1142, 297] width 269 height 30
type input "995,280"
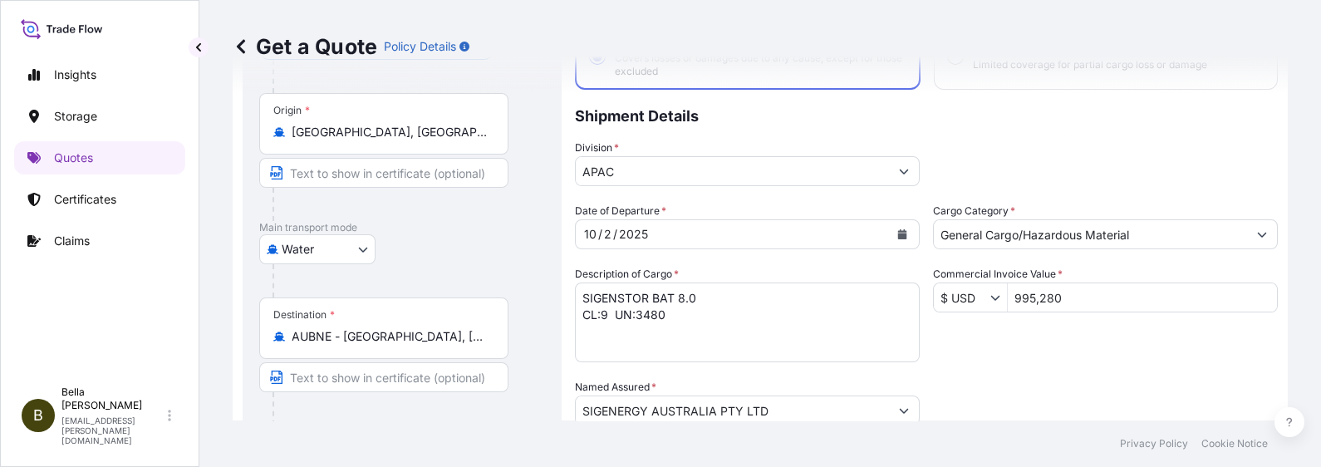
click at [1056, 353] on div "Date of Departure * [DATE] Cargo Category * General Cargo/Hazardous Material De…" at bounding box center [926, 409] width 703 height 412
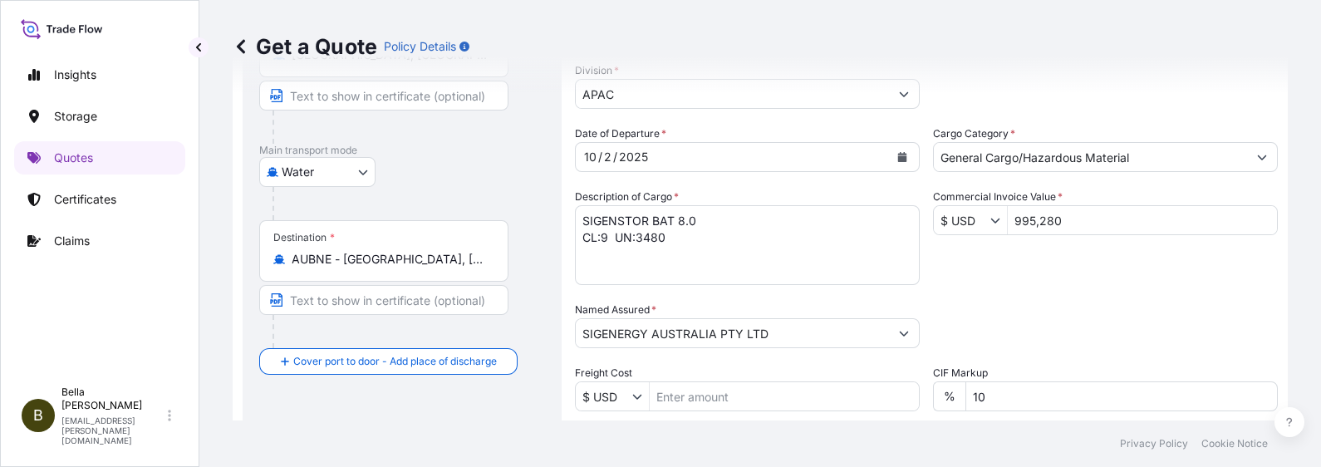
scroll to position [103, 0]
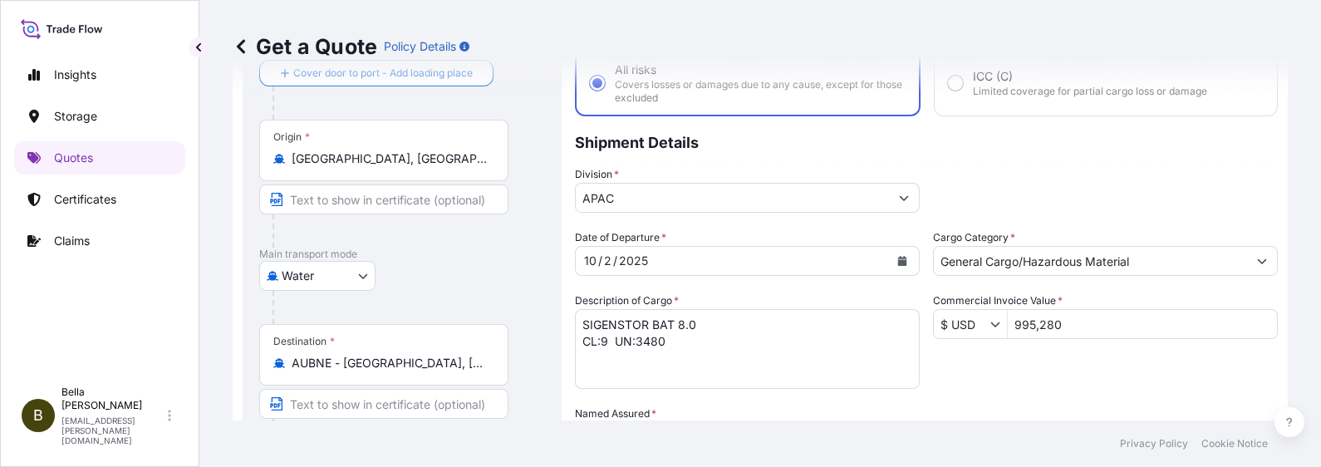
click at [1024, 368] on div "Date of Departure * [DATE] Cargo Category * General Cargo/Hazardous Material De…" at bounding box center [926, 435] width 703 height 412
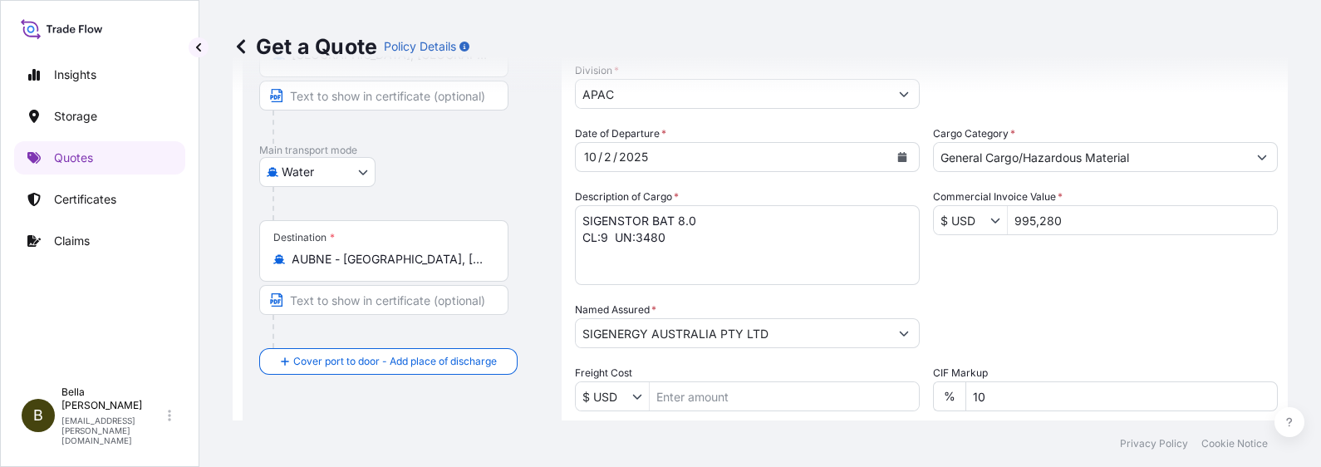
scroll to position [312, 0]
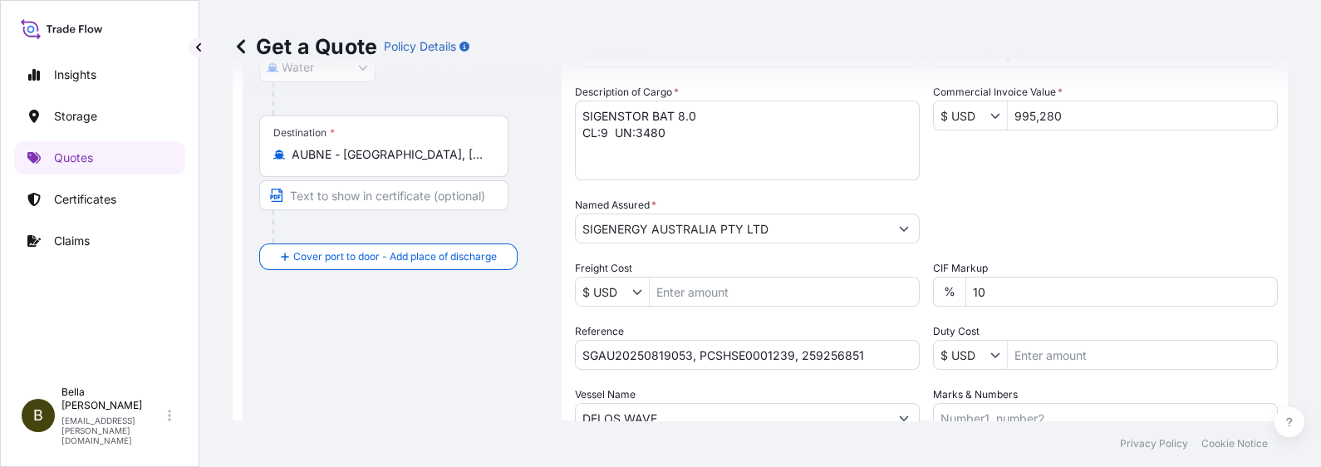
click at [889, 317] on div "Date of Departure * [DATE] Cargo Category * General Cargo/Hazardous Material De…" at bounding box center [926, 227] width 703 height 412
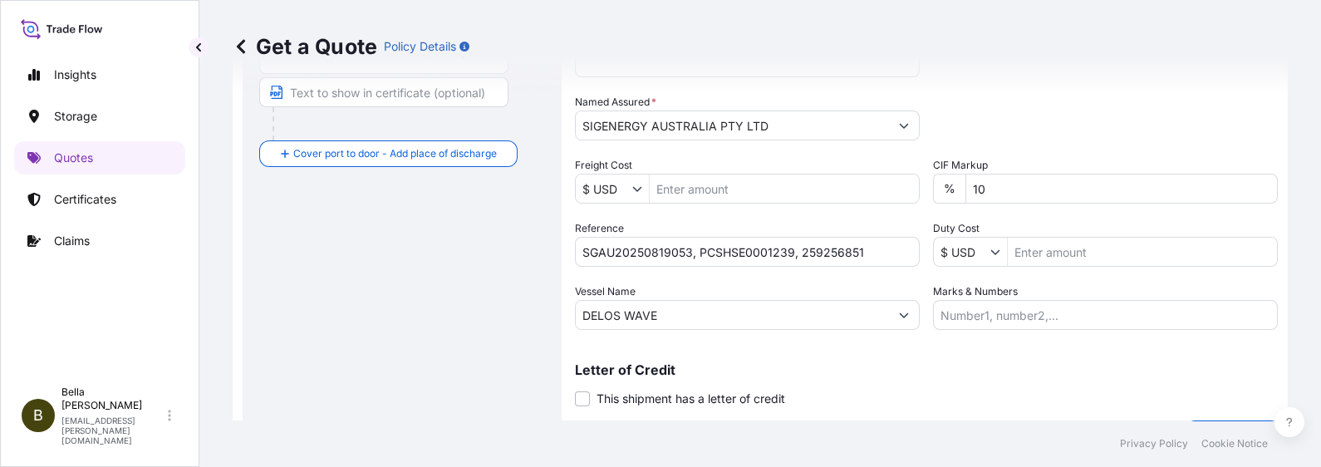
click at [809, 366] on p "Letter of Credit" at bounding box center [926, 369] width 703 height 13
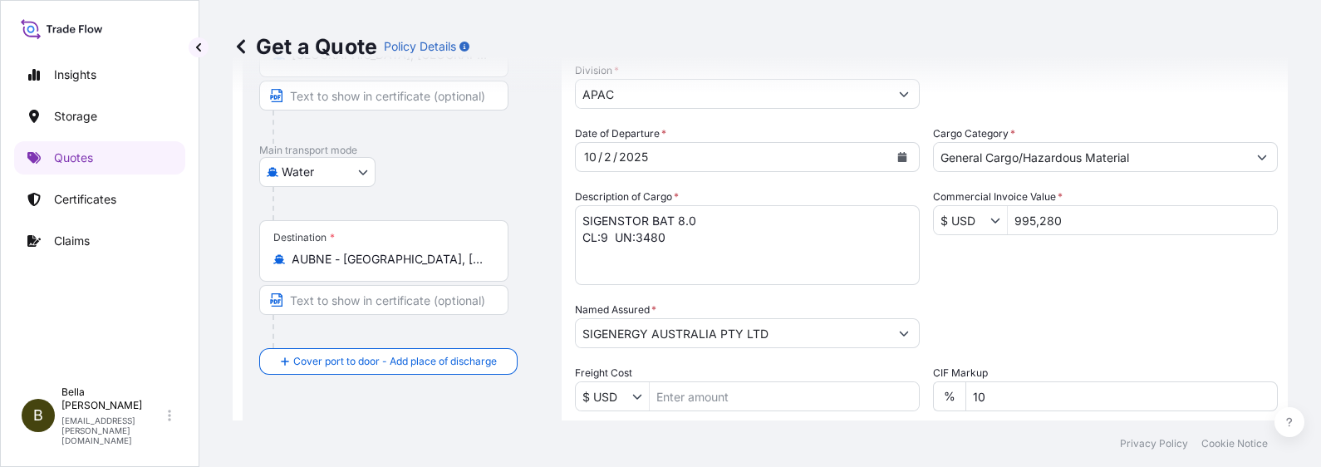
scroll to position [103, 0]
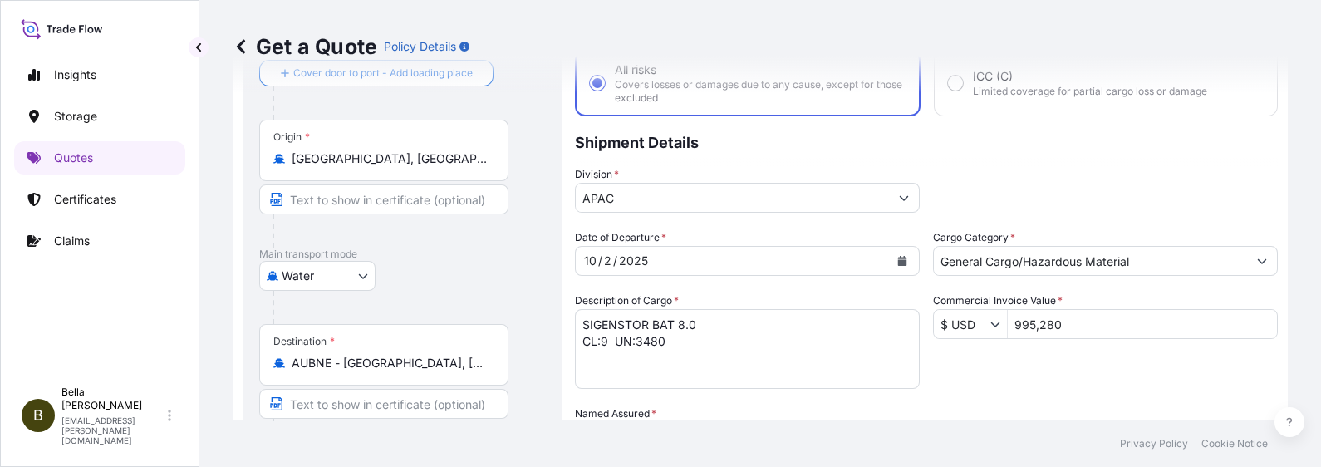
click at [1056, 373] on div "Date of Departure * [DATE] Cargo Category * General Cargo/Hazardous Material De…" at bounding box center [926, 435] width 703 height 412
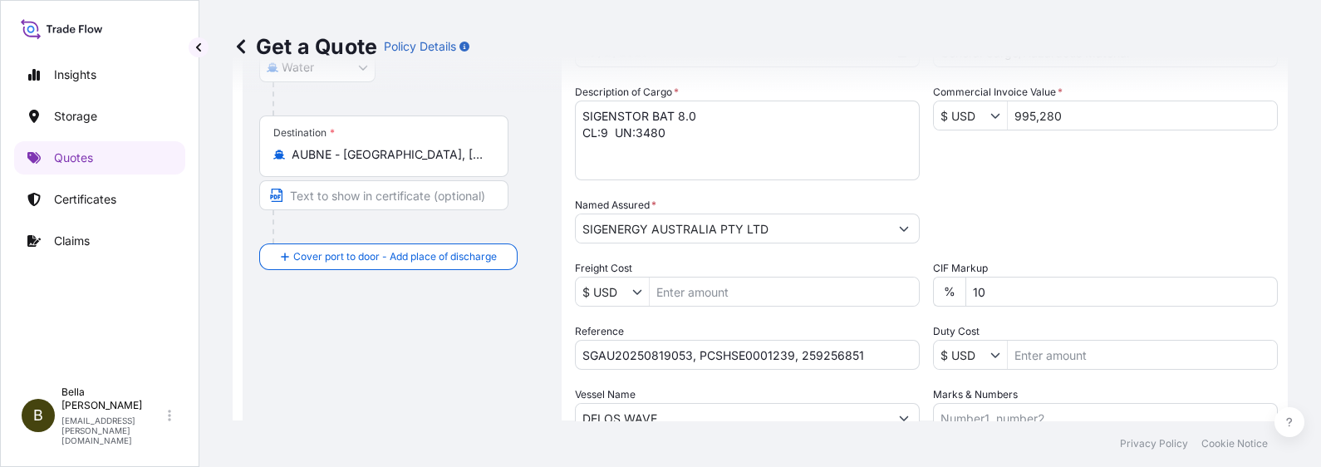
scroll to position [456, 0]
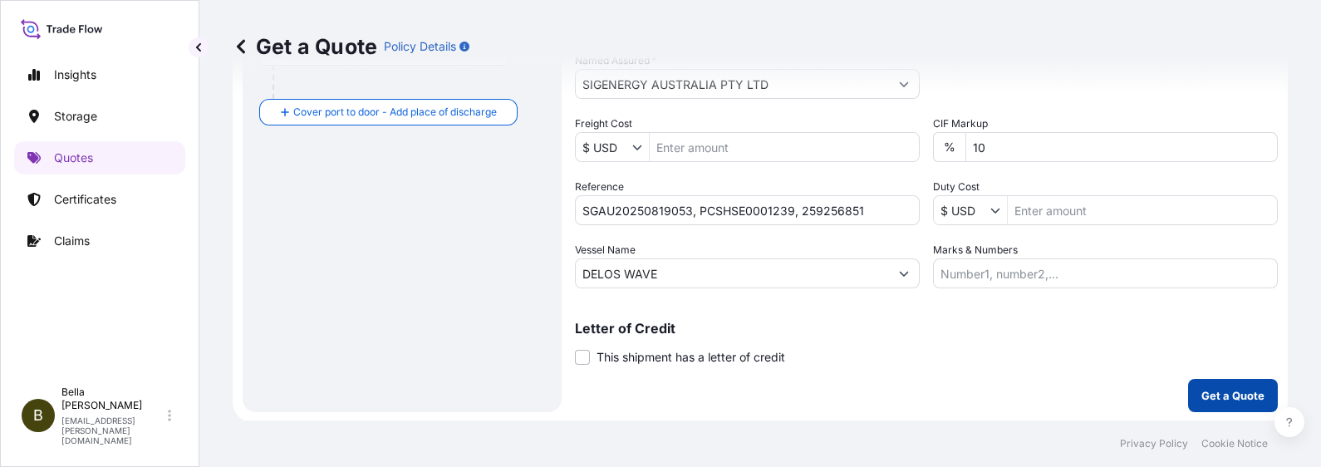
click at [1056, 373] on p "Get a Quote" at bounding box center [1232, 395] width 63 height 17
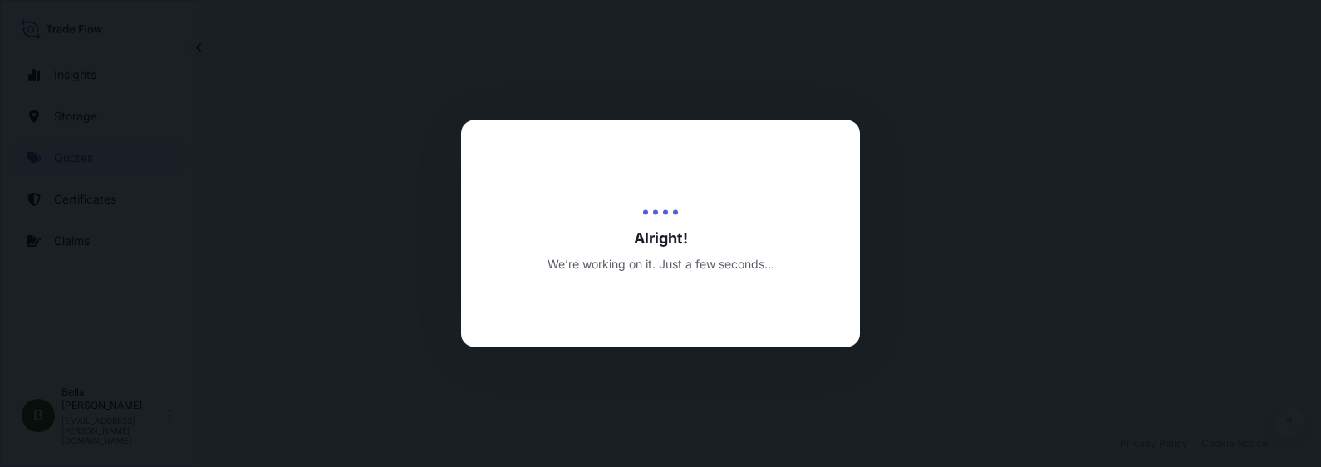
select select "Water"
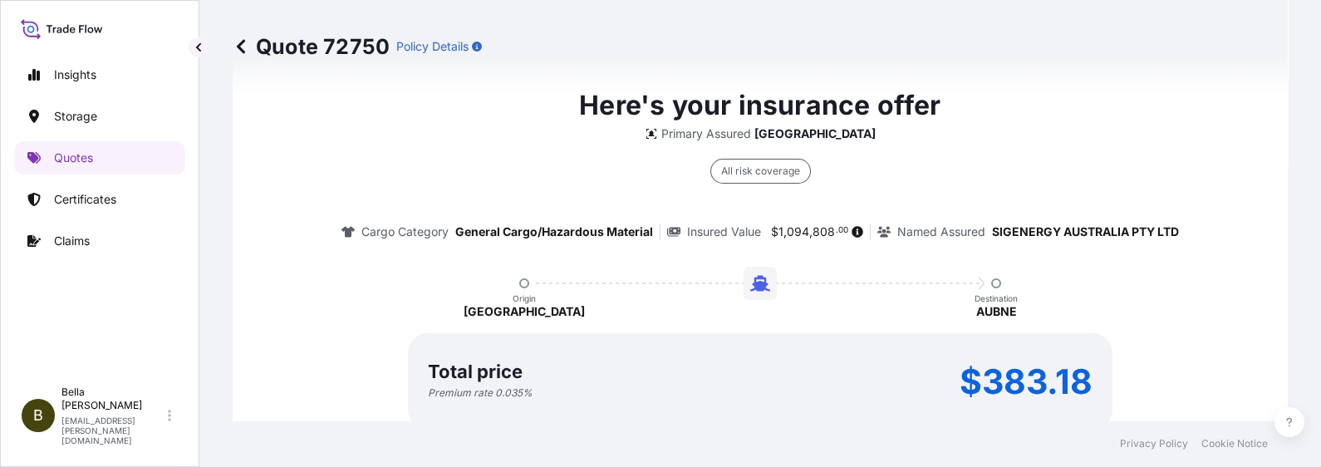
scroll to position [1433, 0]
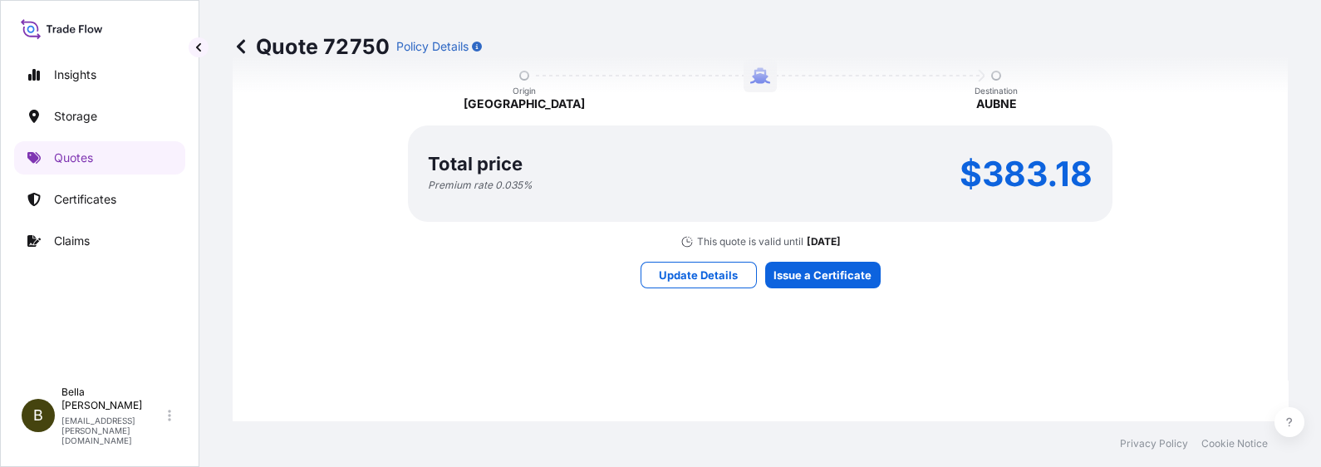
click at [797, 256] on div "Here's your insurance offer Primary Assured China All risk coverage Cargo Categ…" at bounding box center [760, 82] width 1008 height 1195
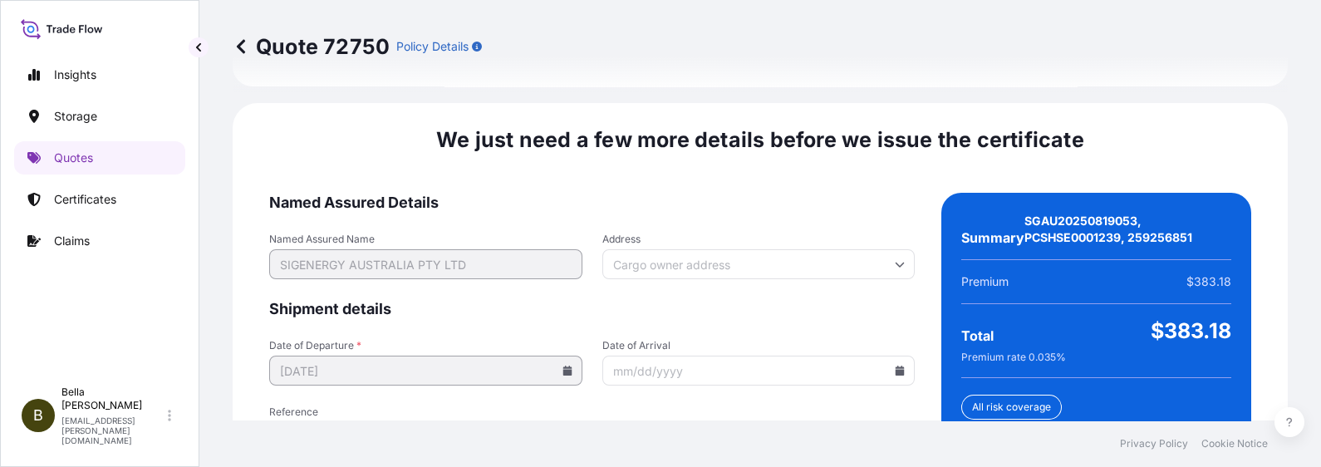
scroll to position [2720, 0]
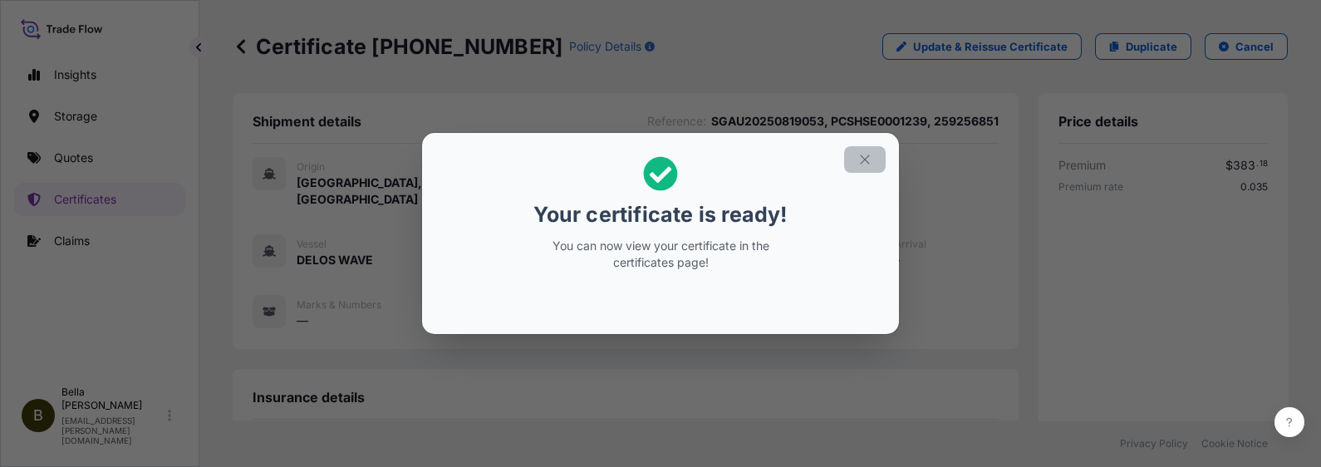
click at [860, 155] on icon "button" at bounding box center [864, 159] width 15 height 15
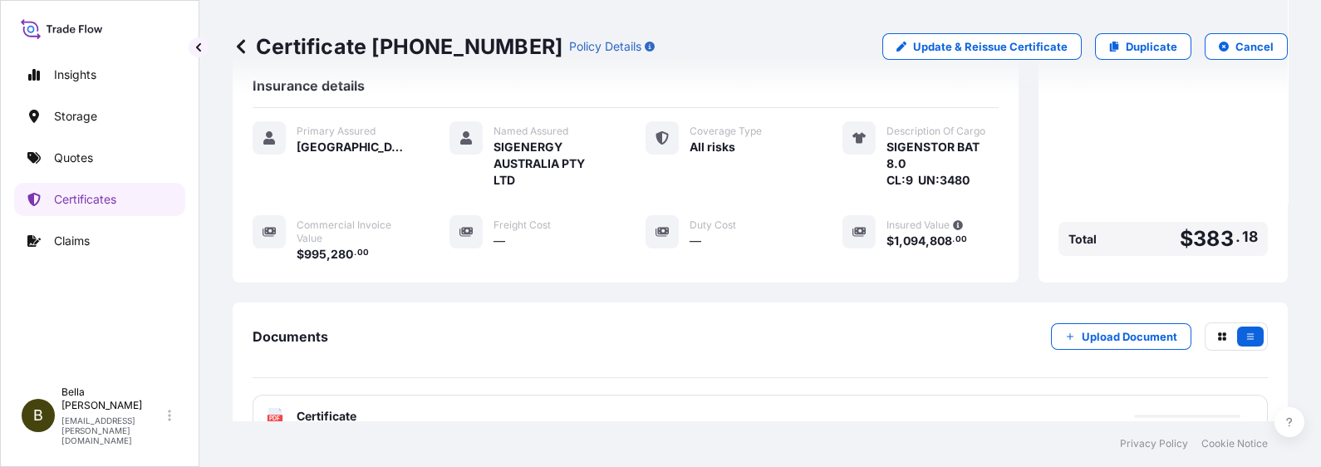
scroll to position [415, 0]
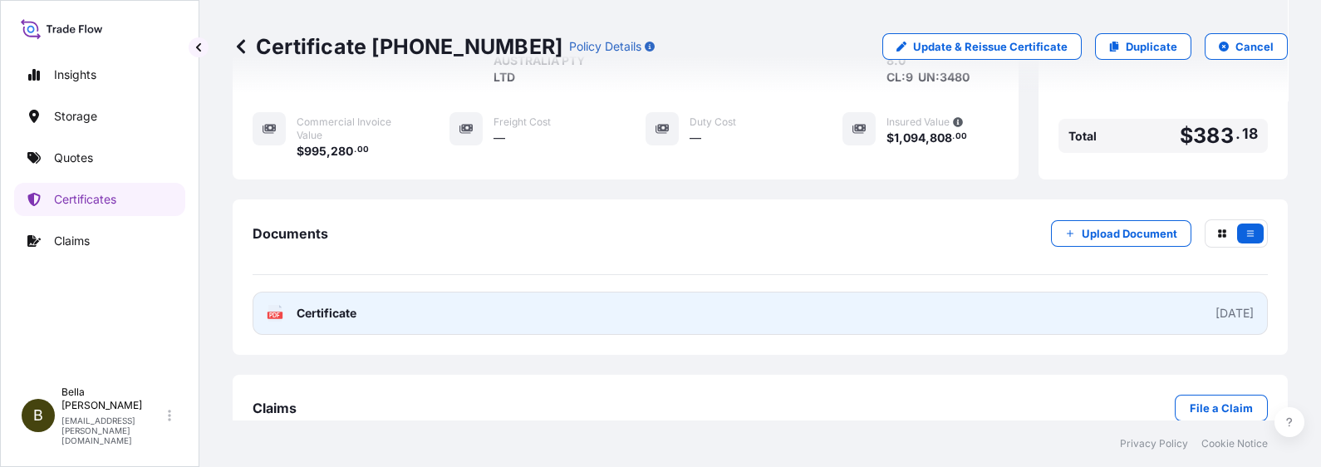
click at [1056, 292] on link "PDF Certificate [DATE]" at bounding box center [760, 313] width 1015 height 43
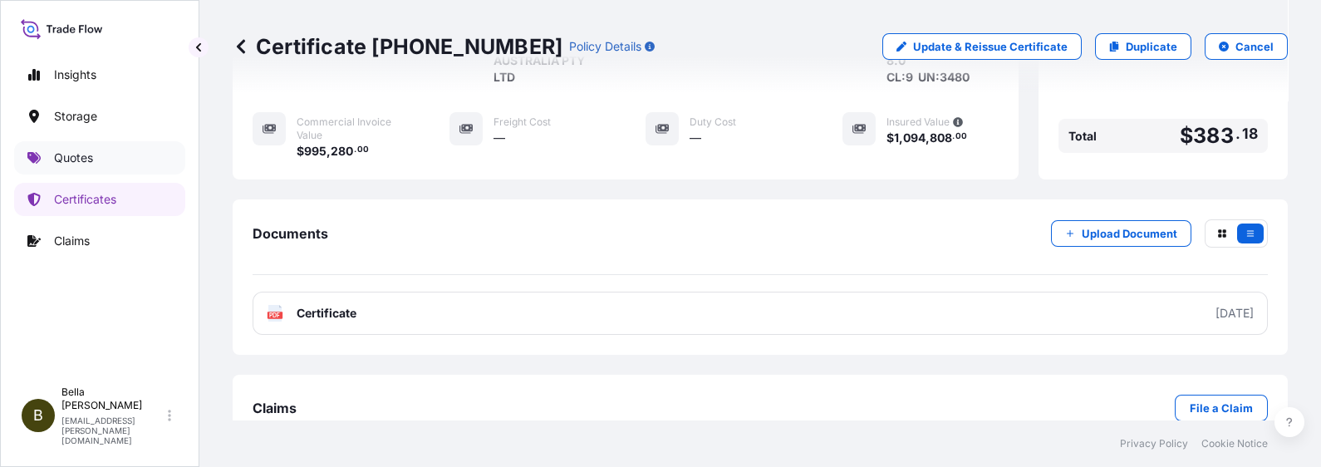
click at [121, 160] on link "Quotes" at bounding box center [99, 157] width 171 height 33
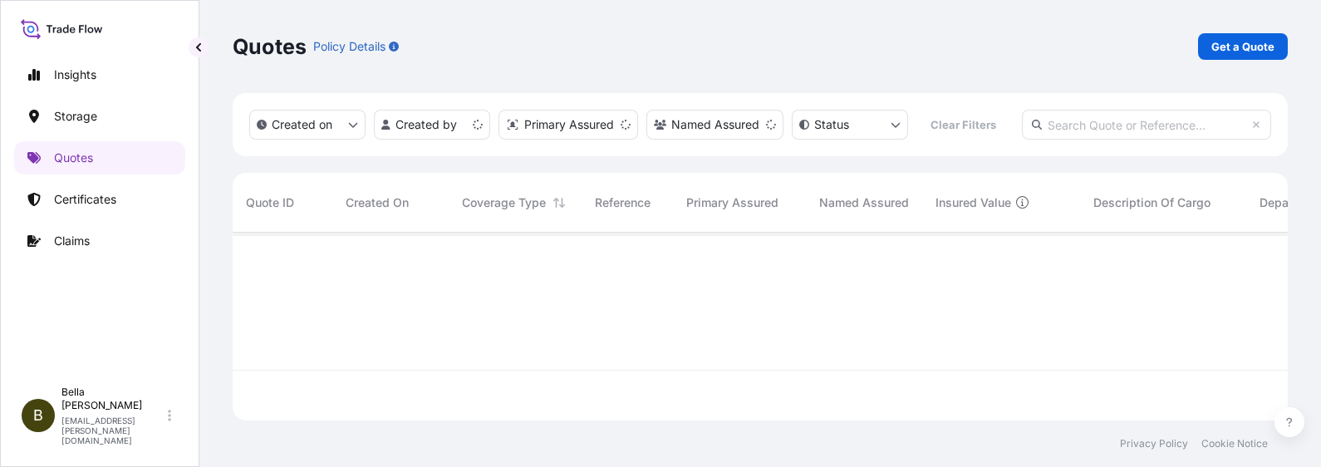
scroll to position [181, 1038]
click at [1056, 52] on p "Get a Quote" at bounding box center [1242, 46] width 63 height 17
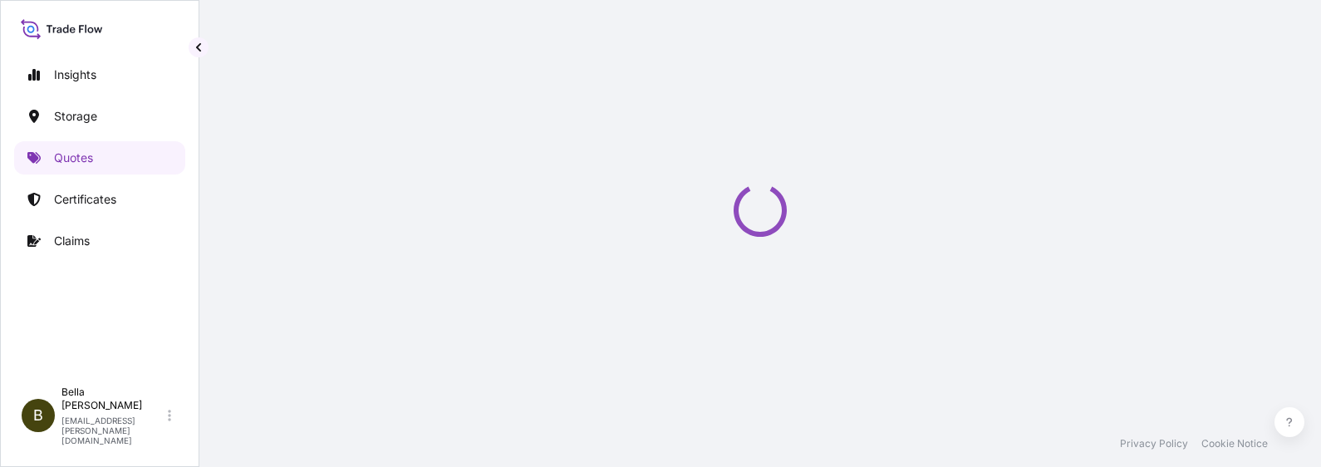
scroll to position [26, 0]
select select "Water"
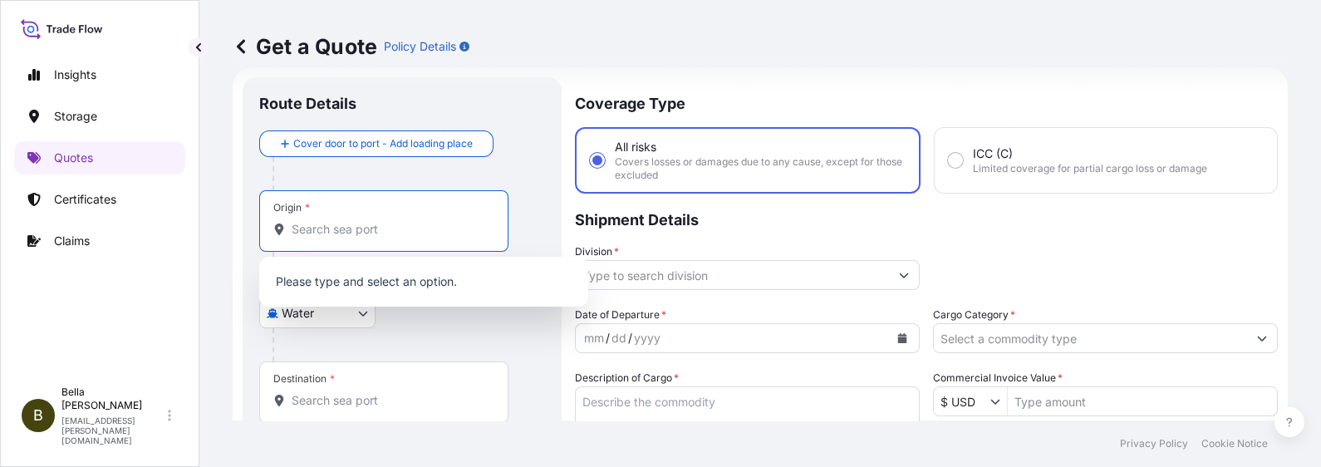
click at [363, 223] on input "Origin *" at bounding box center [390, 229] width 196 height 17
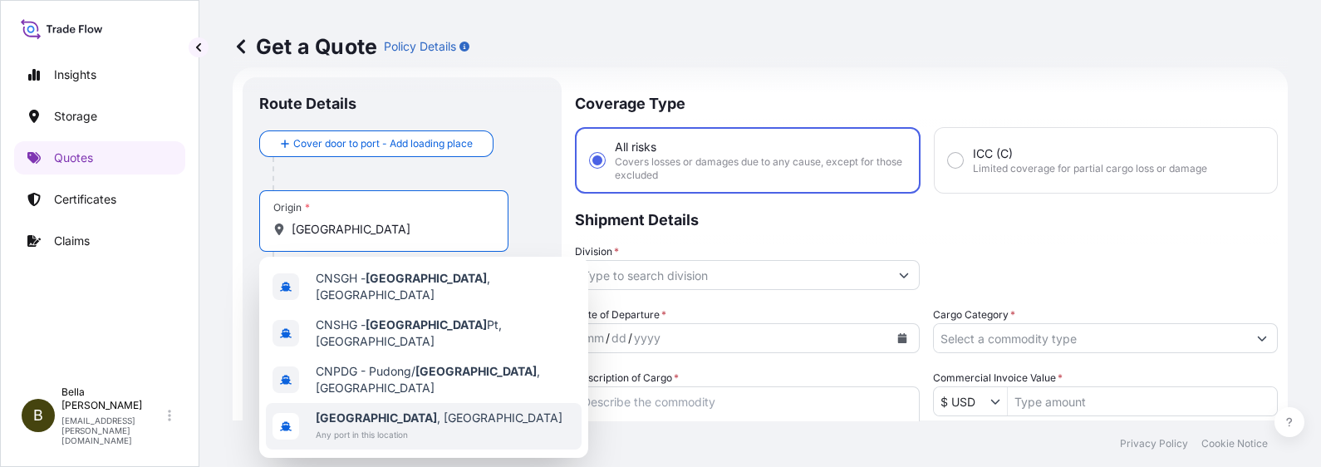
click at [375, 373] on span "[GEOGRAPHIC_DATA] , [GEOGRAPHIC_DATA]" at bounding box center [439, 418] width 247 height 17
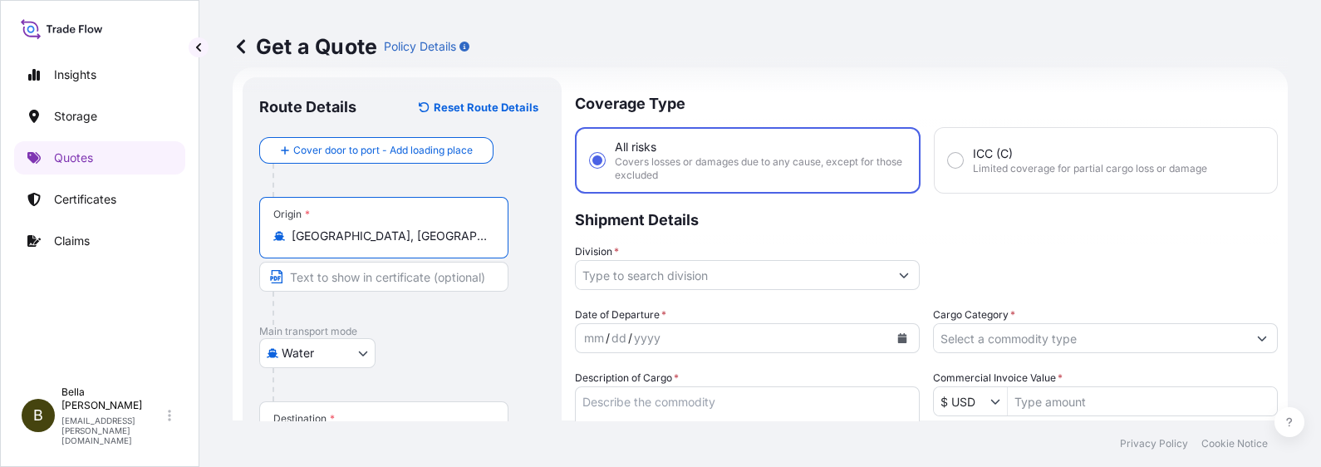
scroll to position [130, 0]
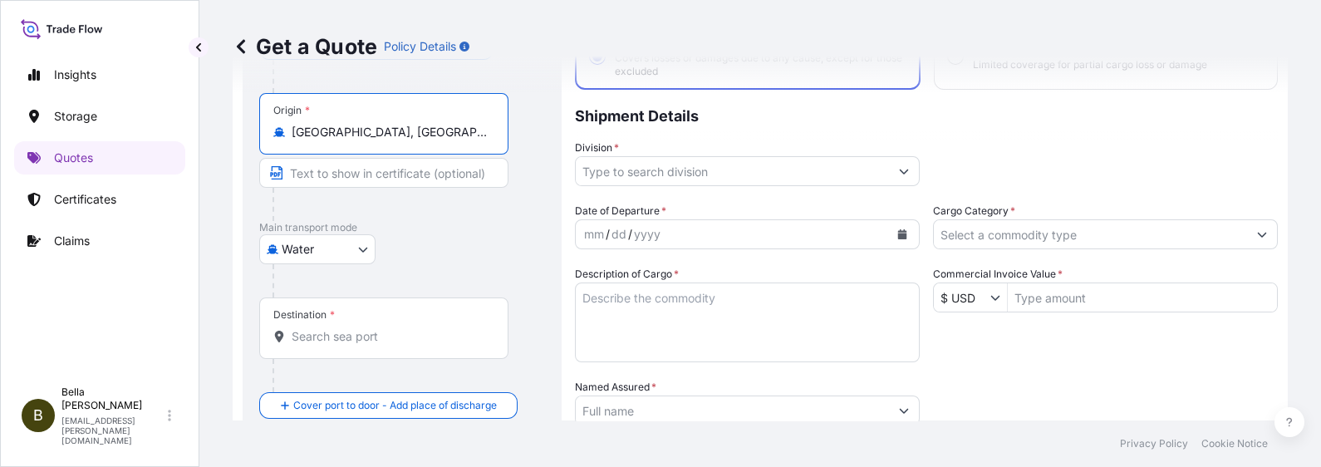
type input "[GEOGRAPHIC_DATA], [GEOGRAPHIC_DATA]"
click at [336, 347] on div "Destination *" at bounding box center [383, 327] width 249 height 61
click at [336, 345] on input "Destination *" at bounding box center [390, 336] width 196 height 17
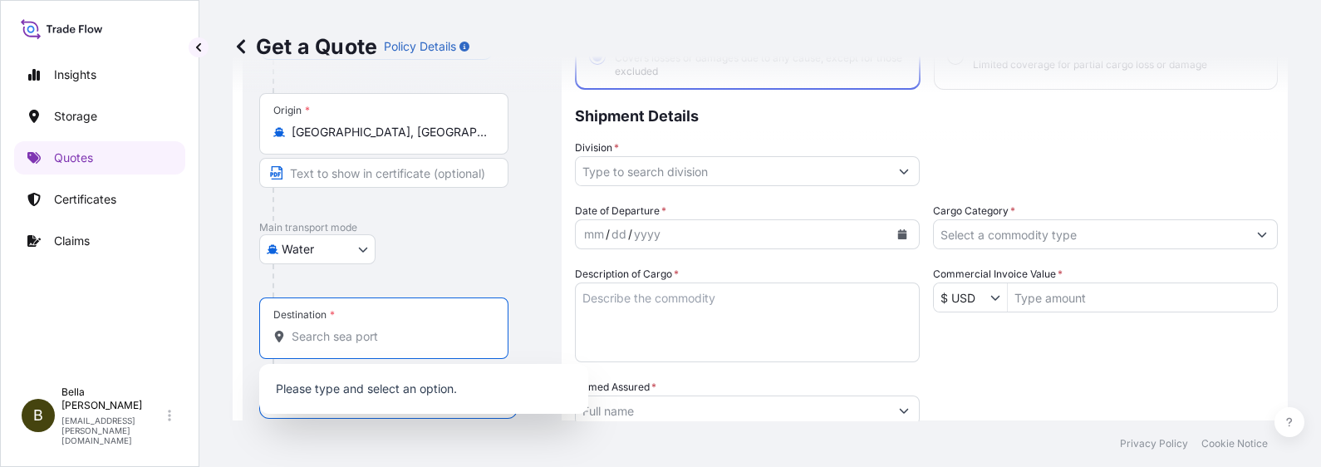
click at [332, 334] on input "Destination *" at bounding box center [390, 336] width 196 height 17
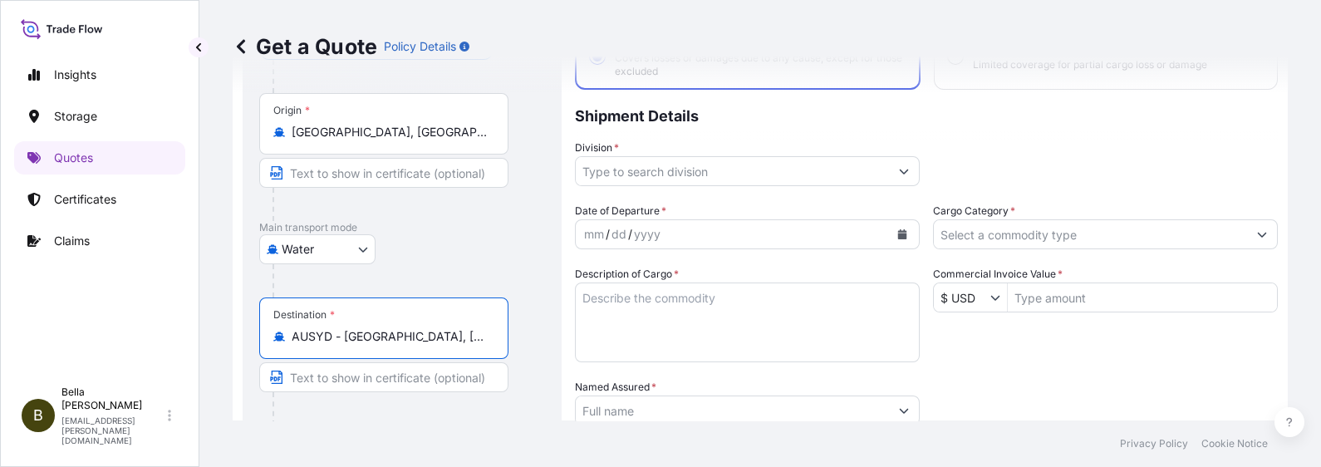
type input "AUSYD - [GEOGRAPHIC_DATA], [GEOGRAPHIC_DATA]"
click at [667, 167] on input "Division *" at bounding box center [732, 171] width 313 height 30
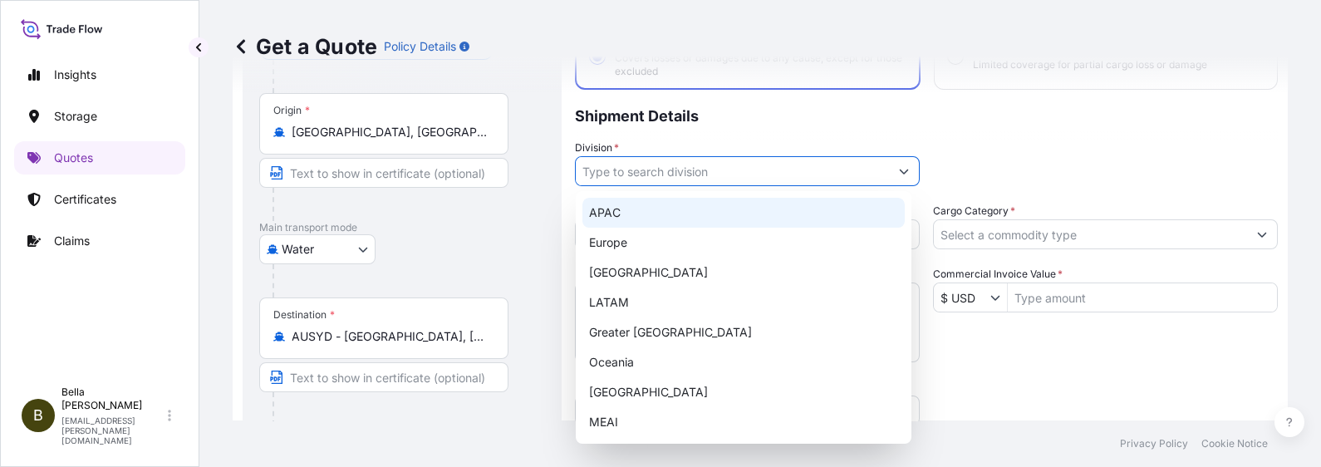
click at [613, 206] on div "APAC" at bounding box center [743, 213] width 322 height 30
type input "APAC"
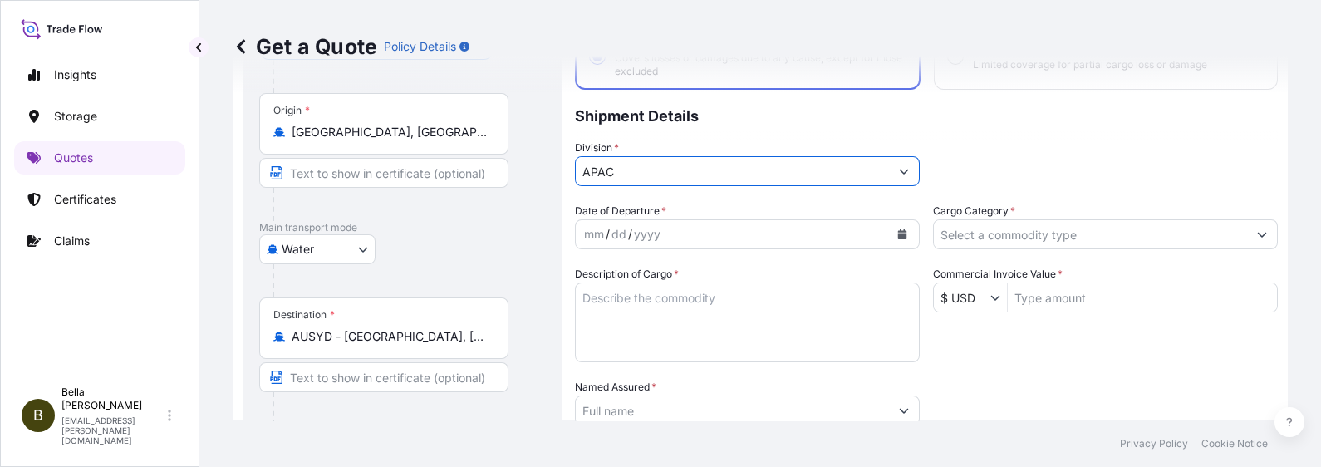
click at [645, 233] on div "yyyy" at bounding box center [647, 234] width 30 height 20
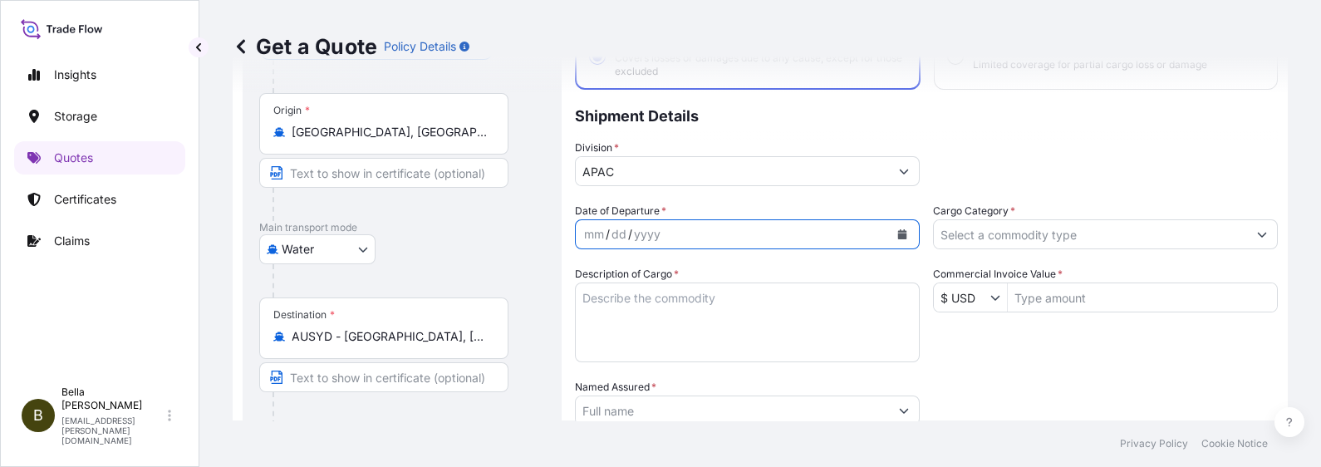
click at [897, 229] on icon "Calendar" at bounding box center [902, 234] width 10 height 10
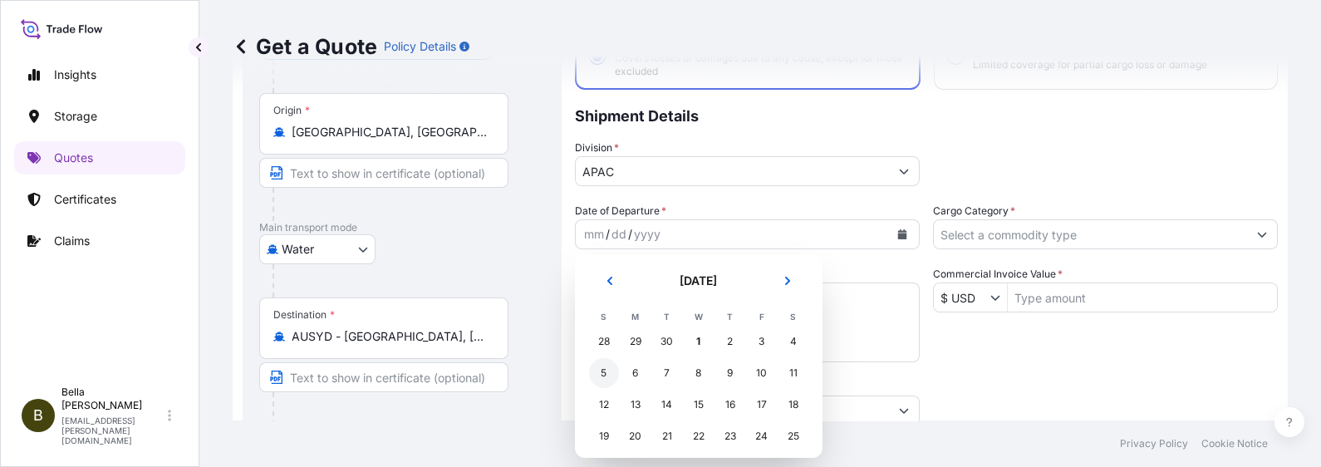
click at [603, 372] on div "5" at bounding box center [604, 373] width 30 height 30
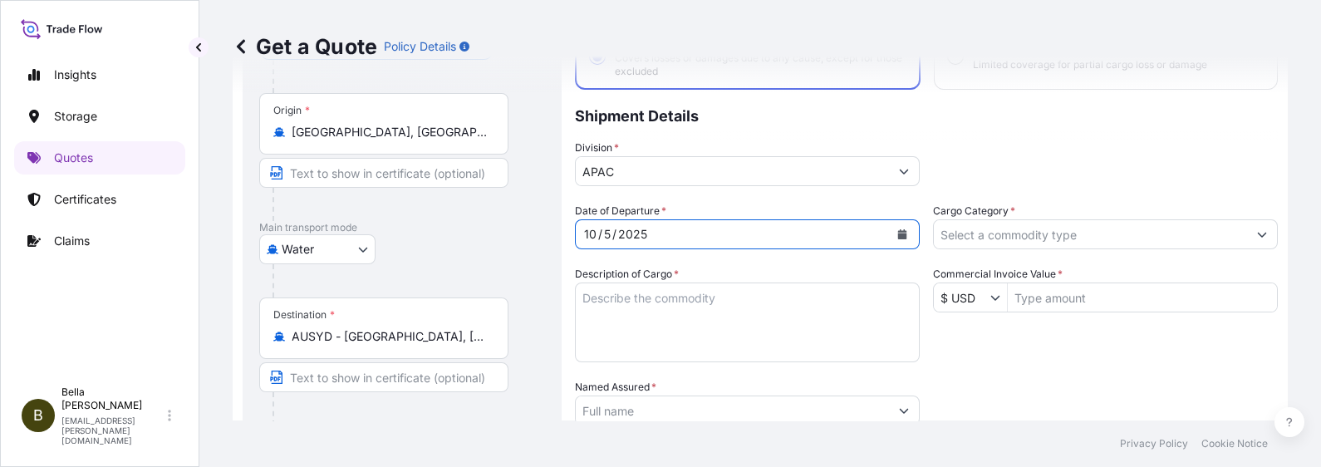
click at [621, 294] on textarea "Description of Cargo *" at bounding box center [747, 322] width 345 height 80
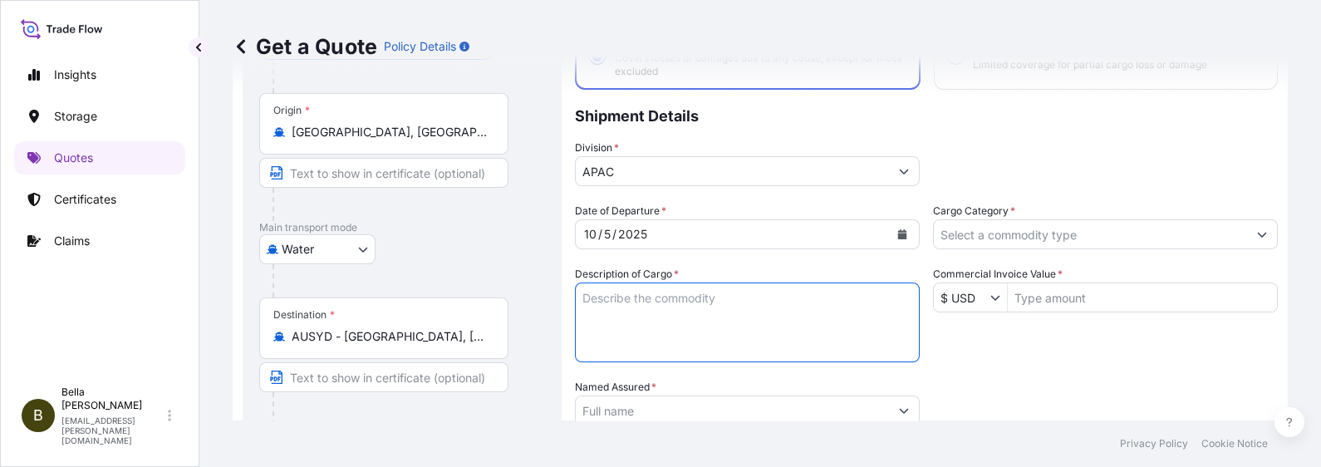
paste textarea "INVTERTER & ACCESSARY"
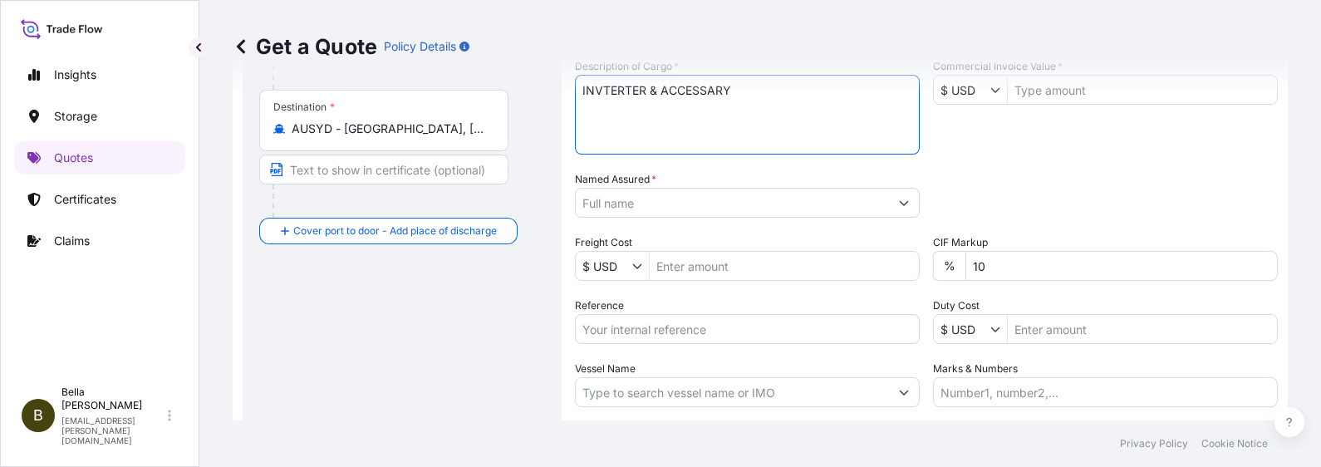
type textarea "INVTERTER & ACCESSARY"
click at [630, 189] on input "Named Assured *" at bounding box center [732, 203] width 313 height 30
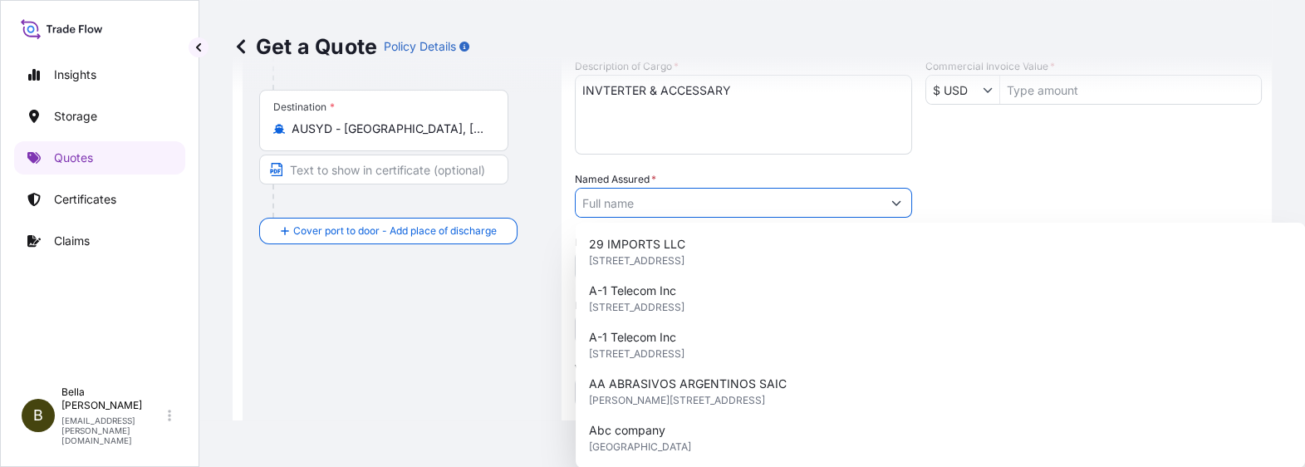
click at [630, 201] on input "Named Assured *" at bounding box center [729, 203] width 306 height 30
paste input "SIGENERGY AUSTRALIA PTY LTD"
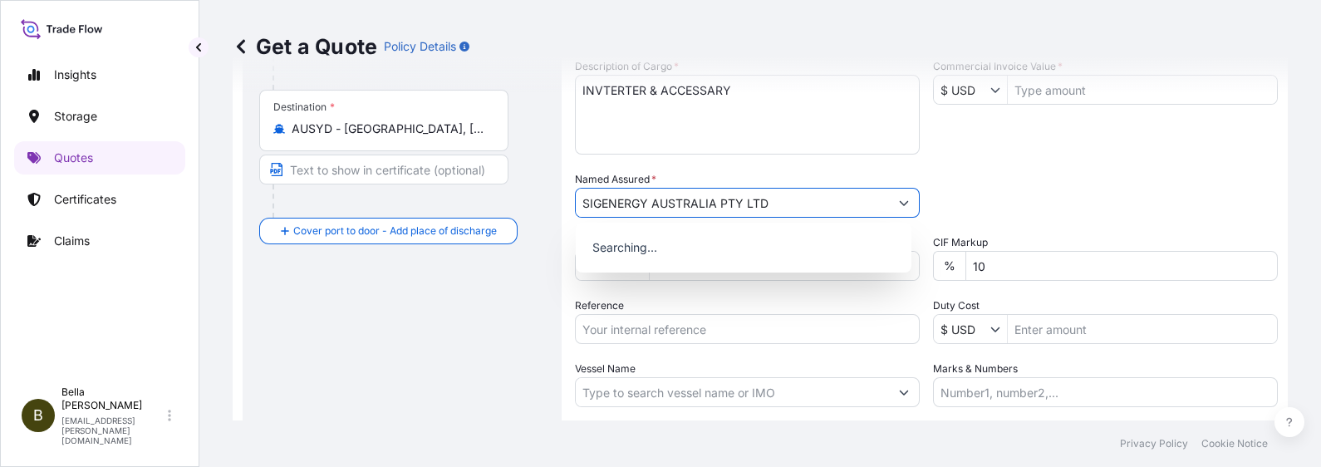
type input "SIGENERGY AUSTRALIA PTY LTD"
click at [1054, 202] on div "Packing Category Type to search a container mode Please select a primary mode o…" at bounding box center [1105, 194] width 345 height 47
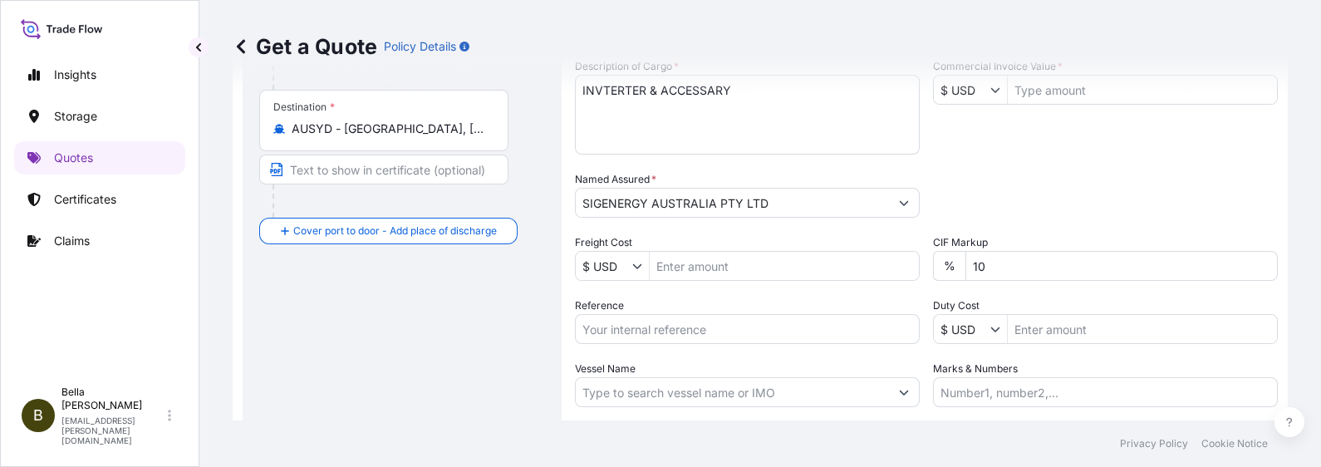
click at [676, 324] on input "Reference" at bounding box center [747, 329] width 345 height 30
click at [630, 321] on input "Reference" at bounding box center [747, 329] width 345 height 30
paste input "SGAU20250819044"
click at [697, 324] on input "SGAU20250819044, SGAU20250819044" at bounding box center [747, 329] width 345 height 30
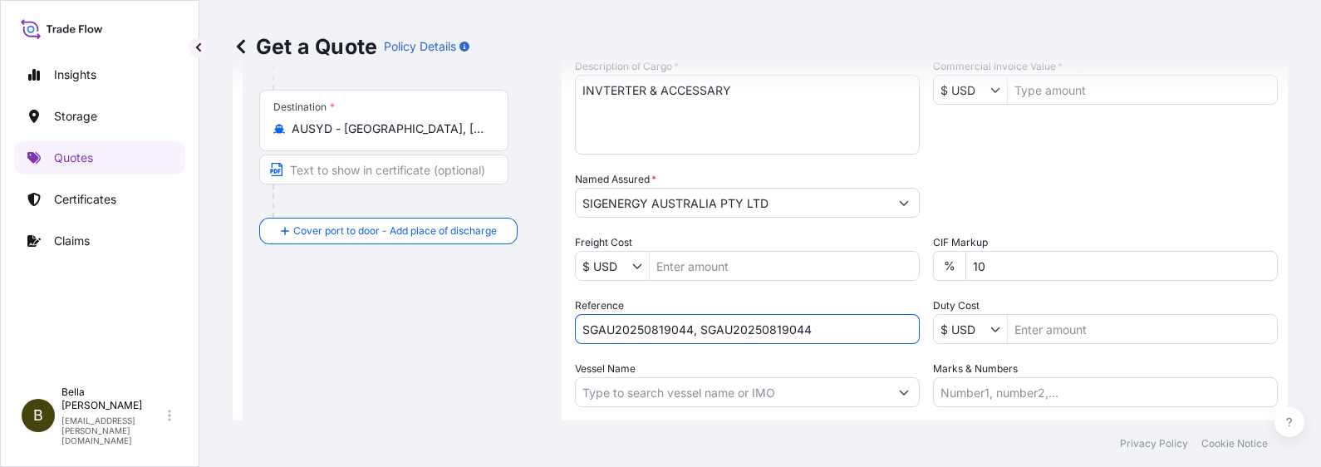
drag, startPoint x: 701, startPoint y: 326, endPoint x: 886, endPoint y: 338, distance: 184.8
click at [886, 338] on input "SGAU20250819044, SGAU20250819044" at bounding box center [747, 329] width 345 height 30
paste input "PCSHSE0001103"
drag, startPoint x: 797, startPoint y: 326, endPoint x: 1058, endPoint y: 330, distance: 260.9
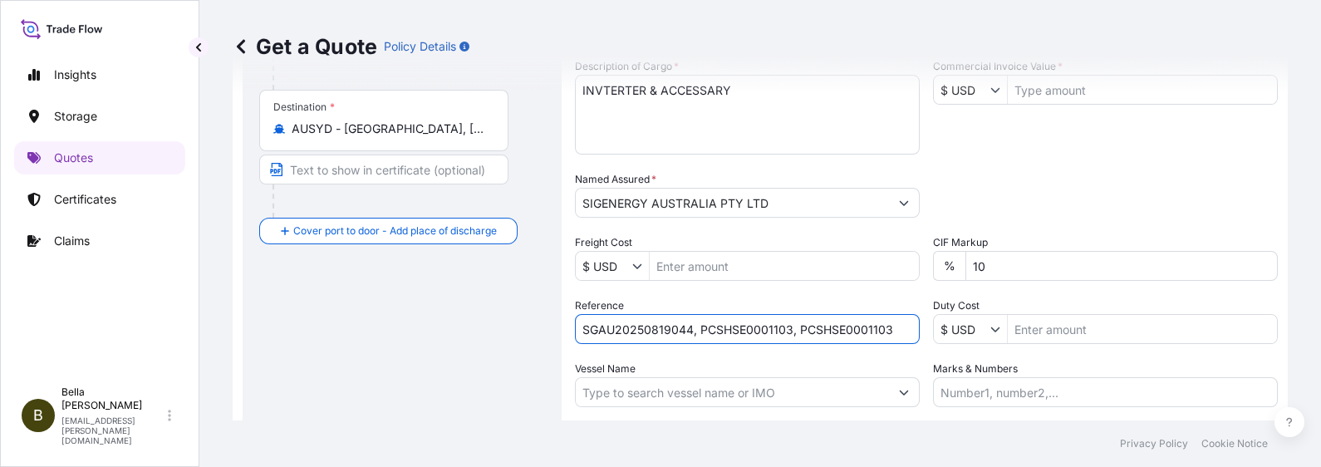
click at [1056, 329] on div "Date of Departure * [DATE] Cargo Category * Description of Cargo * INVTERTER & …" at bounding box center [926, 201] width 703 height 412
paste input "SXSYC2509325"
type input "SGAU20250819044, PCSHSE0001103, SXSYC25093253"
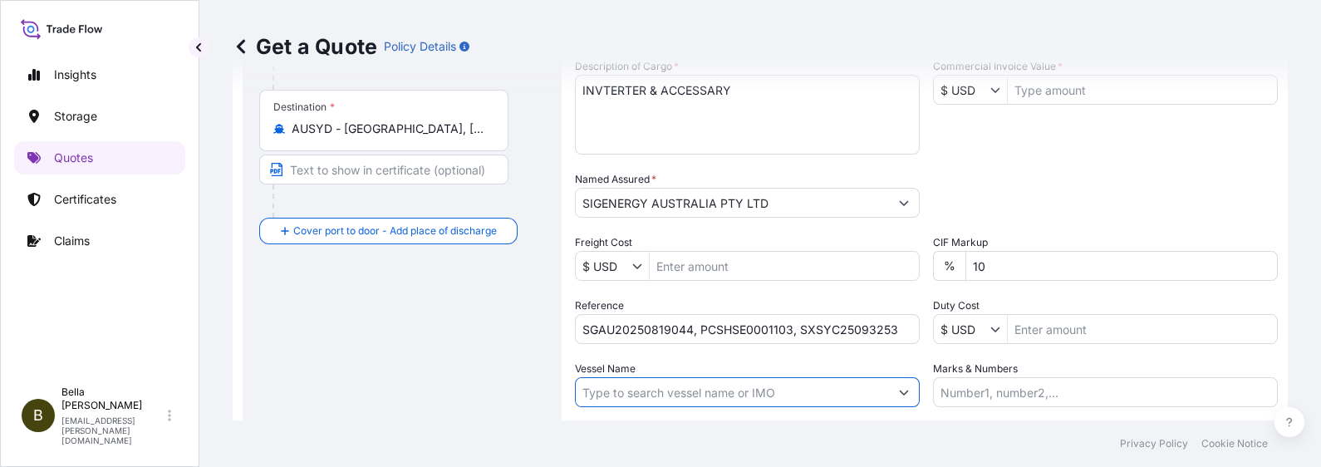
click at [661, 373] on input "Vessel Name" at bounding box center [732, 392] width 313 height 30
click at [638, 373] on input "Vessel Name" at bounding box center [732, 392] width 313 height 30
paste input "KOTA LIHAT"
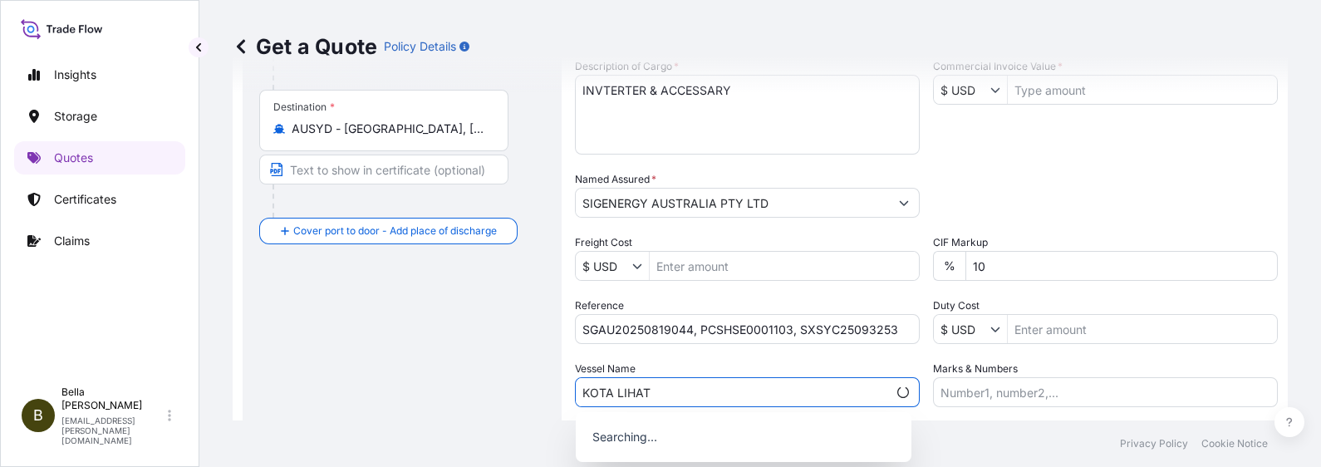
type input "KOTA LIHAT"
click at [473, 352] on div "Route Details Reset Route Details Cover door to port - Add loading place Place …" at bounding box center [402, 148] width 286 height 732
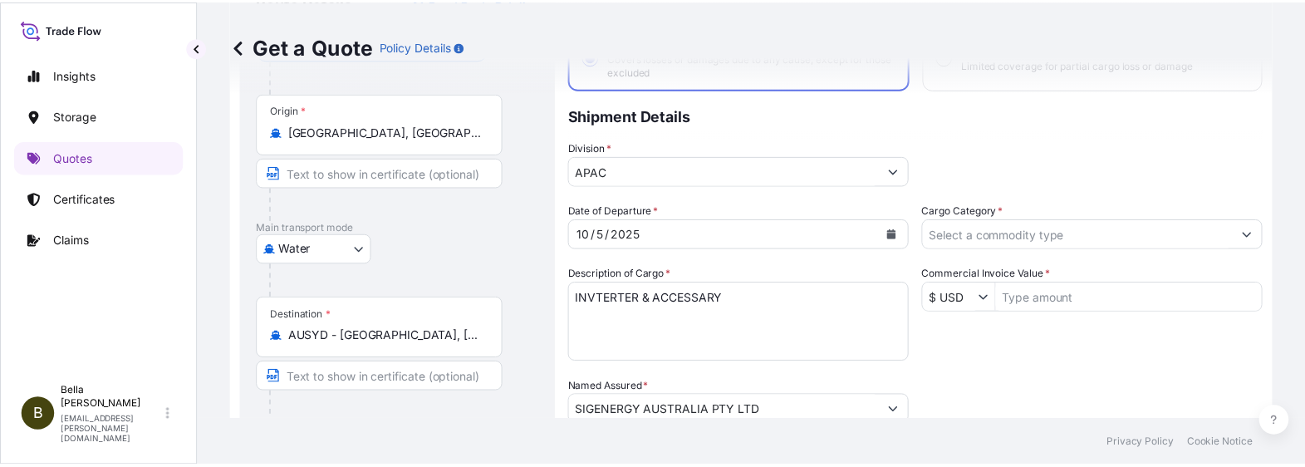
scroll to position [26, 0]
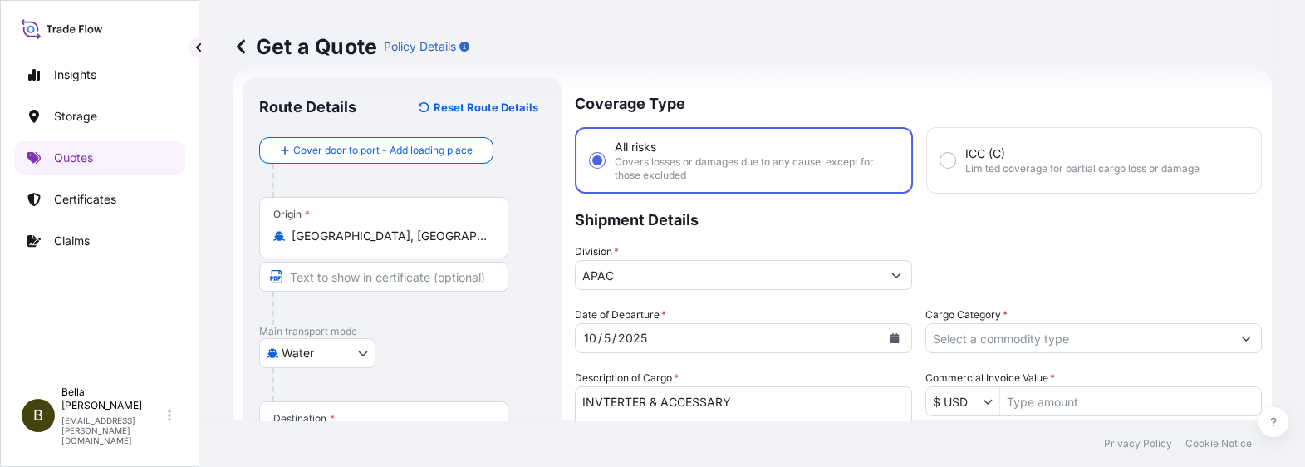
click at [1013, 339] on input "Cargo Category *" at bounding box center [1079, 338] width 306 height 30
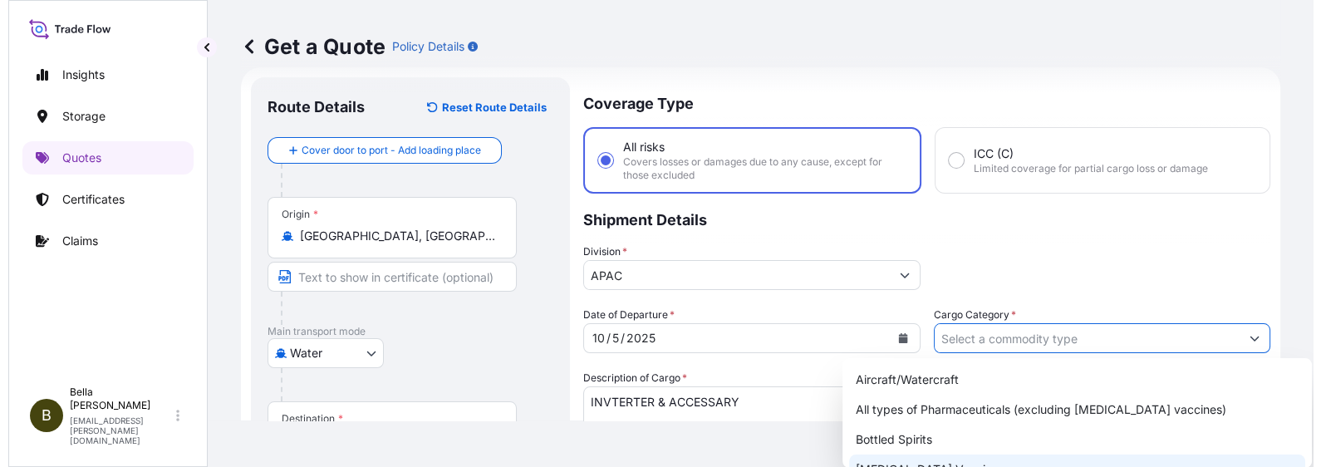
scroll to position [103, 0]
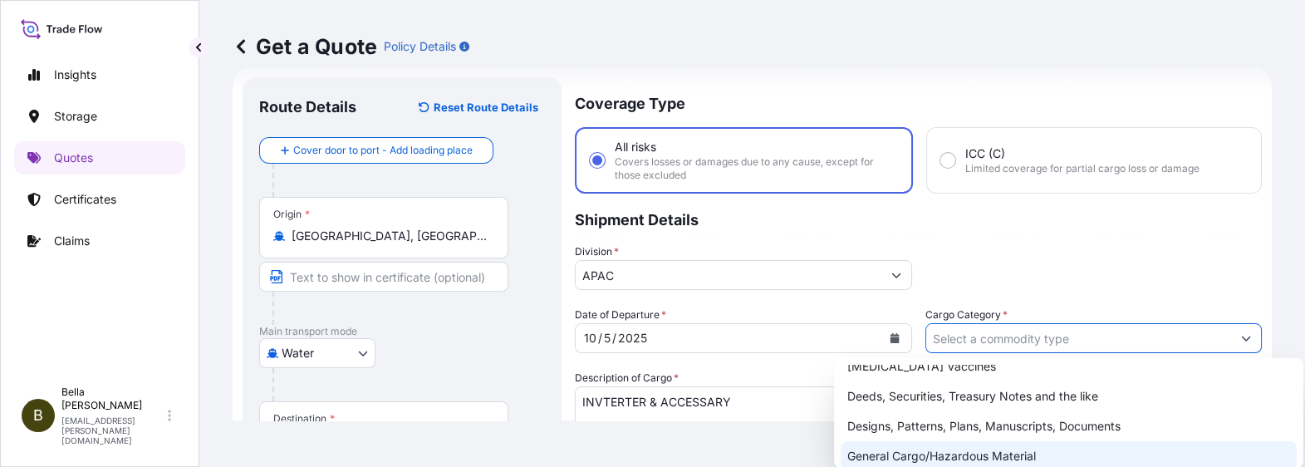
click at [946, 373] on div "General Cargo/Hazardous Material" at bounding box center [1069, 456] width 456 height 30
type input "General Cargo/Hazardous Material"
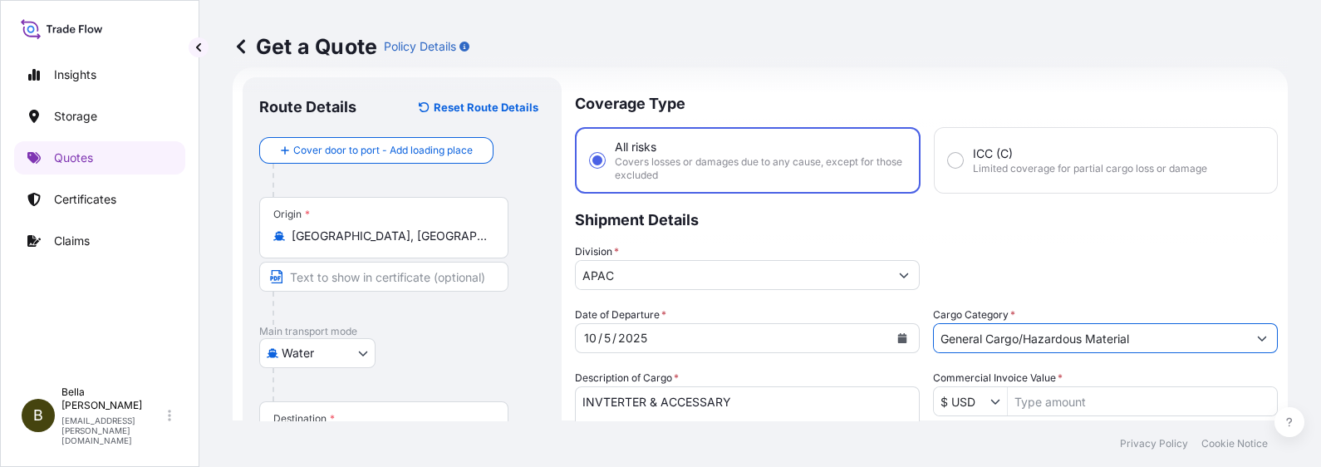
click at [1028, 259] on div "Division * APAC" at bounding box center [926, 266] width 703 height 47
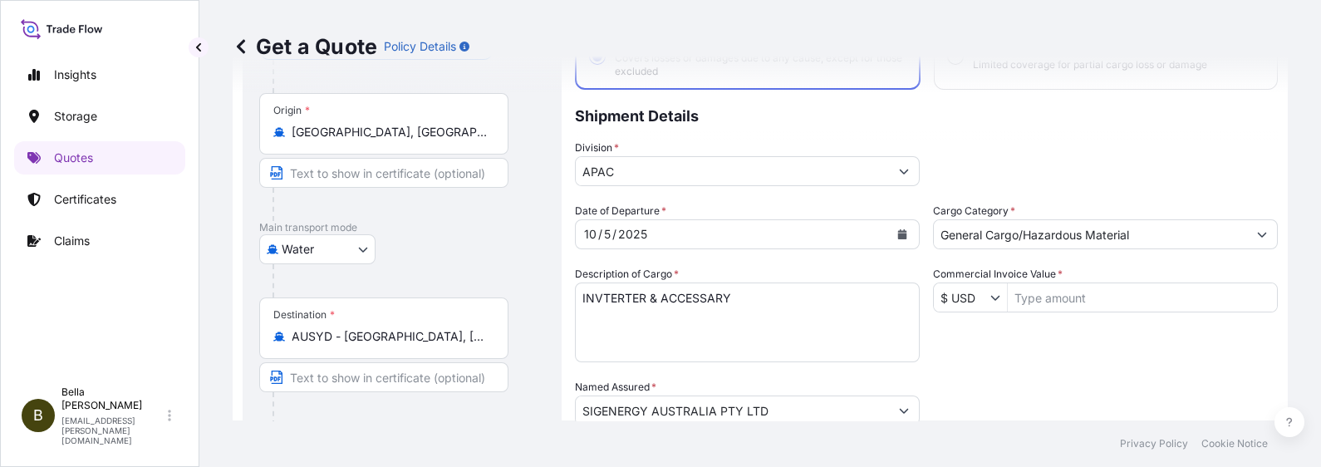
click at [955, 294] on input "$ USD" at bounding box center [962, 297] width 56 height 30
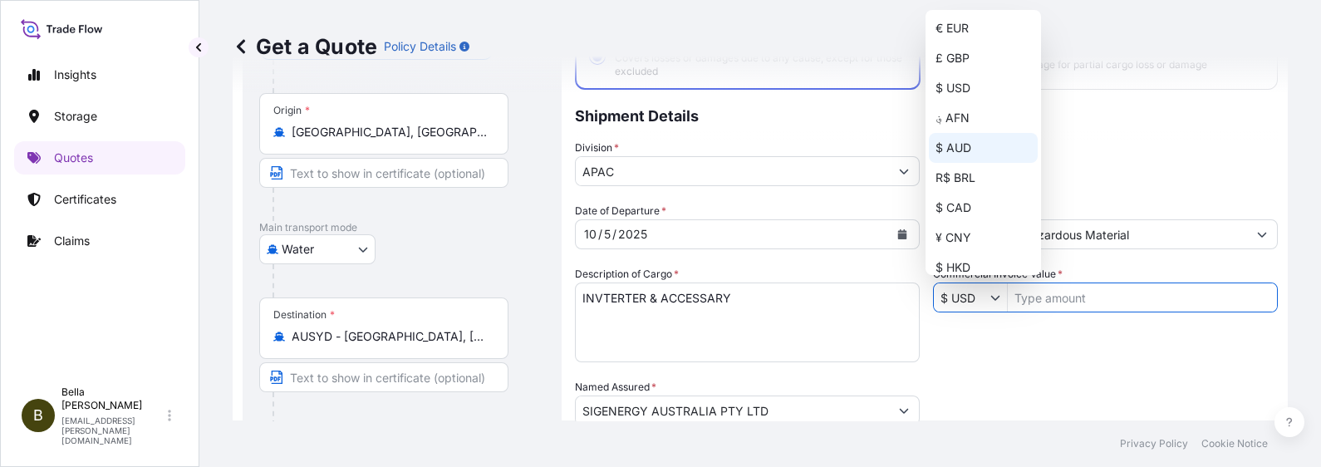
click at [953, 150] on div "$ AUD" at bounding box center [983, 148] width 109 height 30
type input "$ AUD"
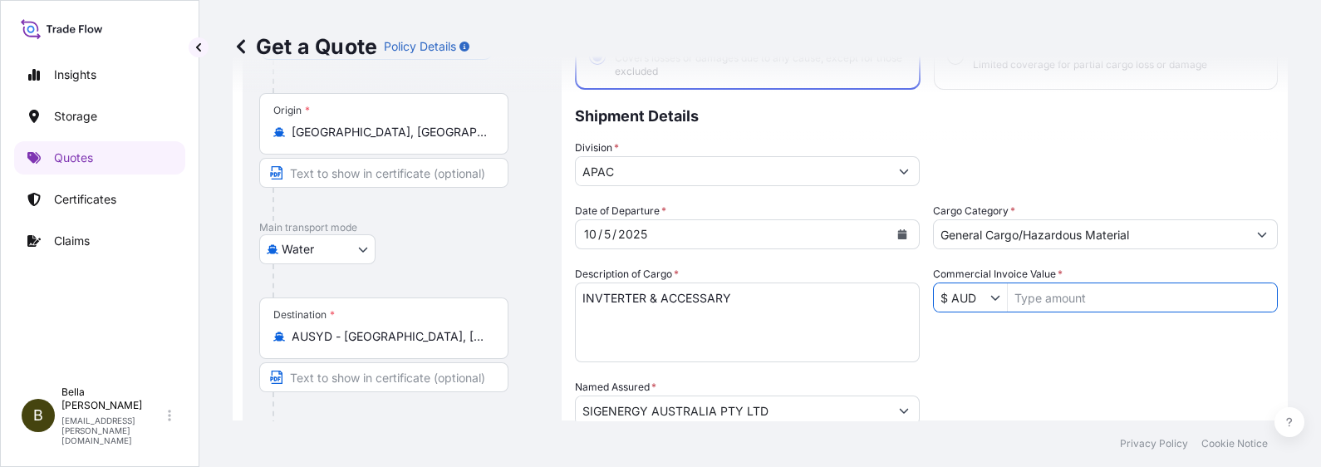
click at [1047, 287] on input "Commercial Invoice Value *" at bounding box center [1142, 297] width 269 height 30
click at [1046, 297] on input "Commercial Invoice Value *" at bounding box center [1142, 297] width 269 height 30
type input "630,003"
click at [1056, 358] on div "Date of Departure * [DATE] Cargo Category * General Cargo/Hazardous Material De…" at bounding box center [926, 409] width 703 height 412
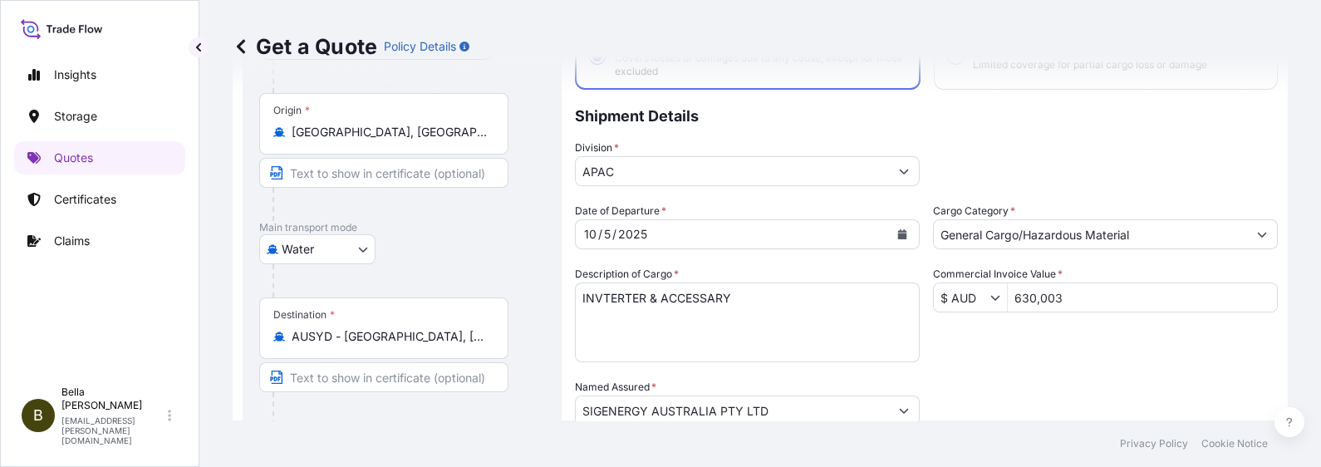
click at [1056, 358] on div "Date of Departure * [DATE] Cargo Category * General Cargo/Hazardous Material De…" at bounding box center [926, 409] width 703 height 412
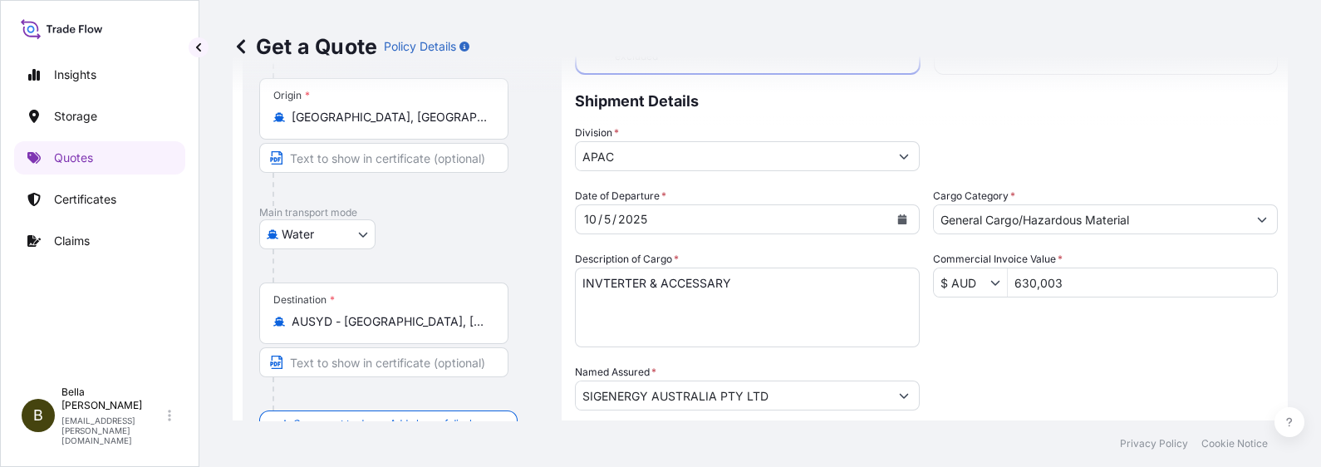
scroll to position [0, 0]
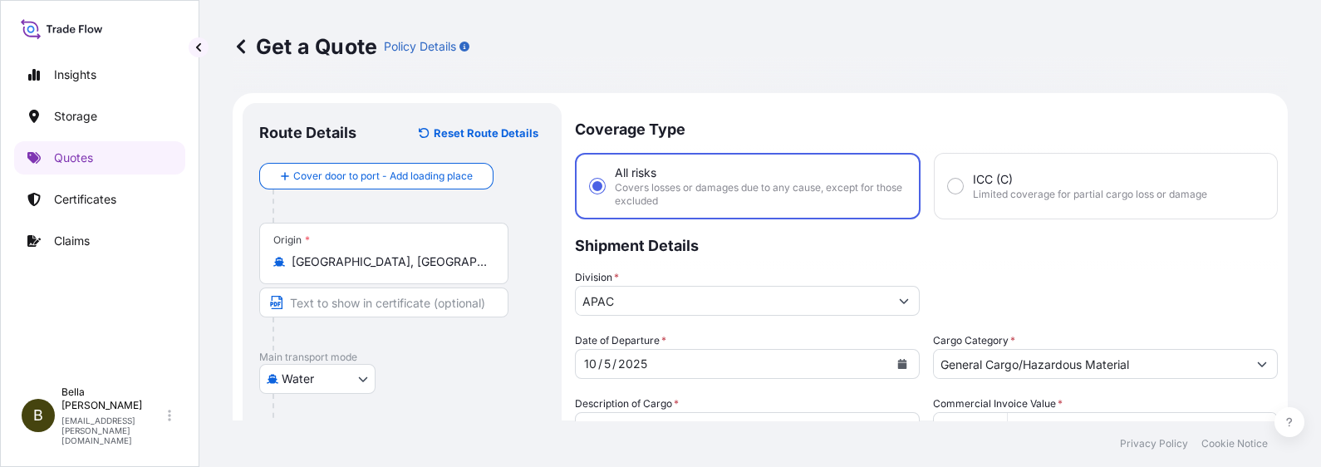
click at [502, 353] on p "Main transport mode" at bounding box center [402, 357] width 286 height 13
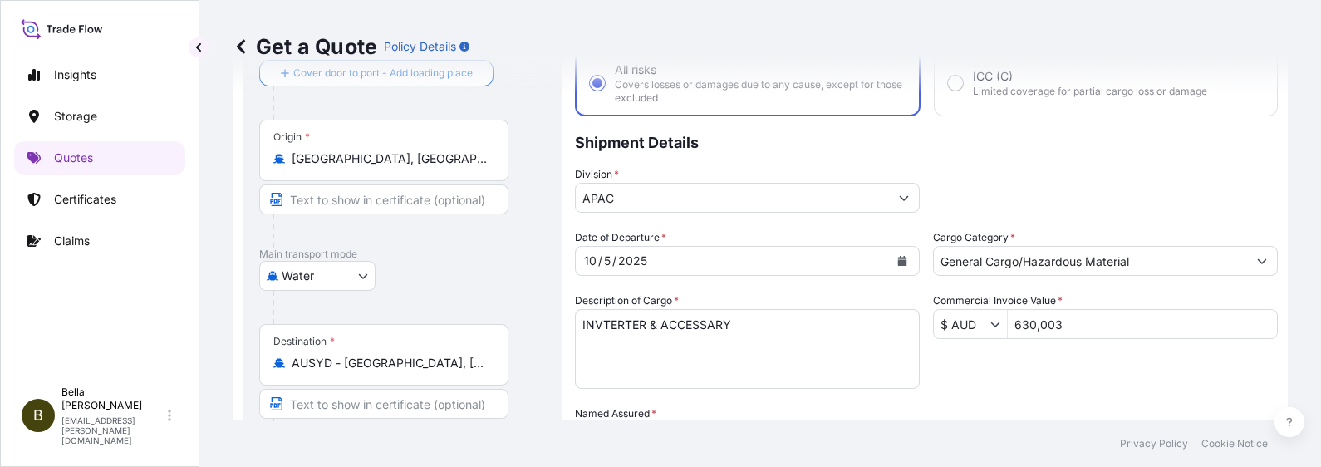
scroll to position [207, 0]
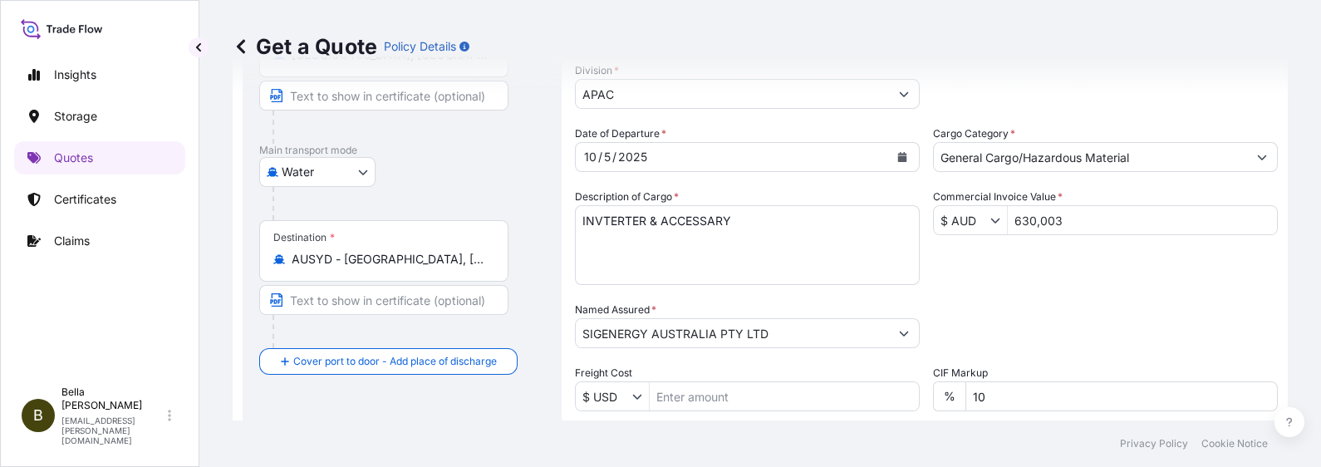
click at [990, 327] on div "Packing Category Type to search a container mode Please select a primary mode o…" at bounding box center [1105, 325] width 345 height 47
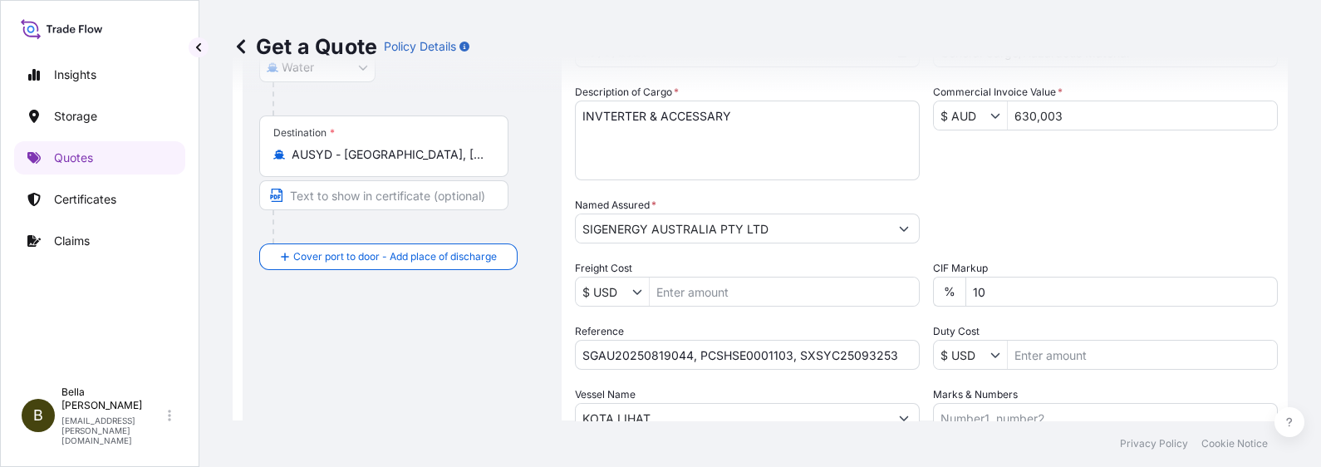
scroll to position [415, 0]
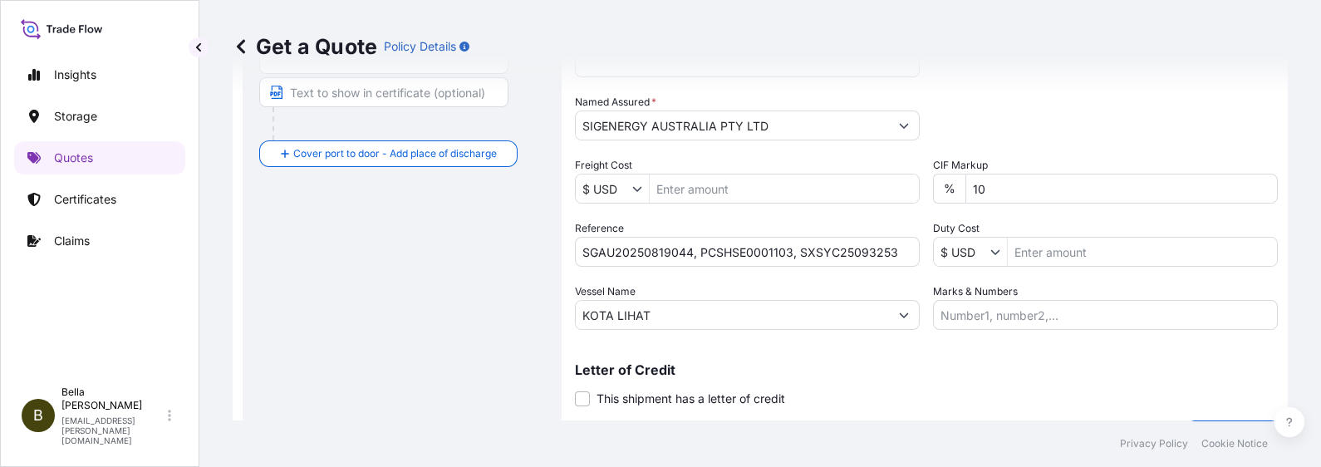
click at [780, 276] on div "Date of Departure * [DATE] Cargo Category * General Cargo/Hazardous Material De…" at bounding box center [926, 124] width 703 height 412
click at [759, 357] on div "Letter of Credit This shipment has a letter of credit Letter of credit * Letter…" at bounding box center [926, 375] width 703 height 64
click at [687, 373] on span "This shipment has a letter of credit" at bounding box center [690, 398] width 189 height 17
click at [943, 373] on div "Letter of Credit This shipment has a letter of credit Letter of credit * Letter…" at bounding box center [926, 385] width 703 height 44
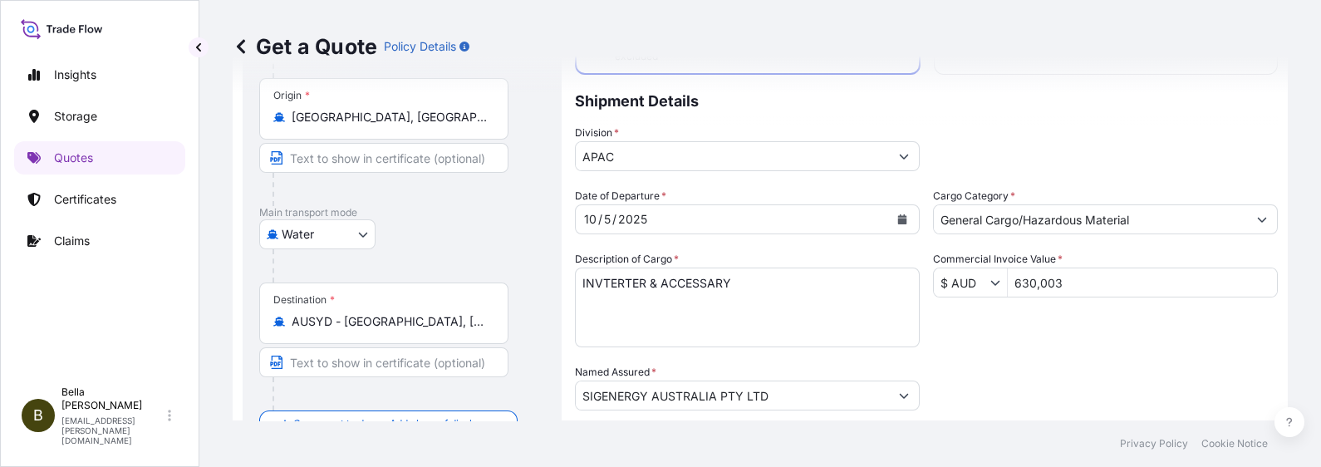
scroll to position [41, 0]
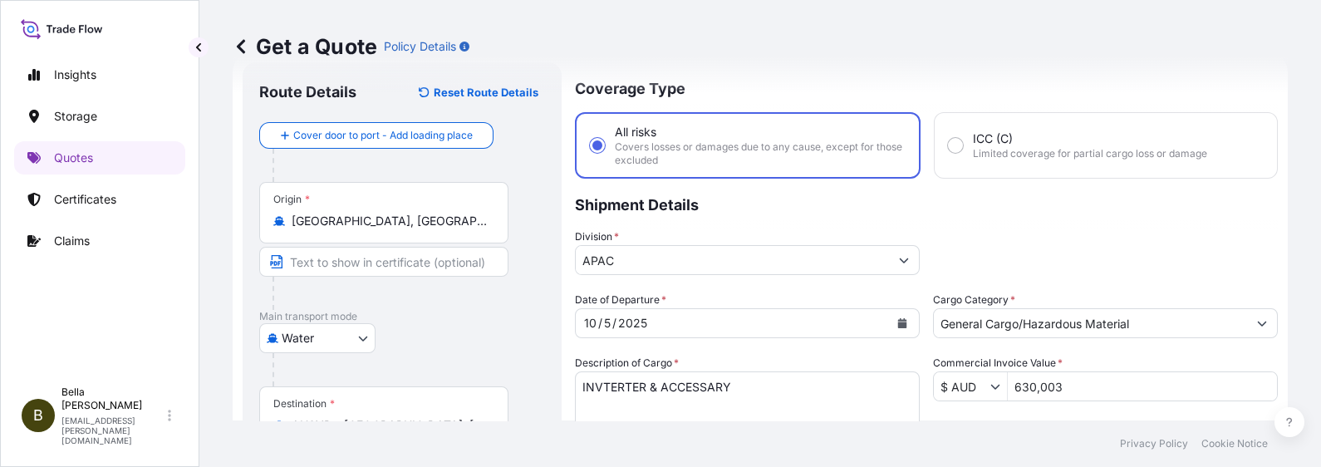
click at [1056, 267] on div "Division * APAC" at bounding box center [926, 251] width 703 height 47
click at [1056, 263] on div "Division * APAC" at bounding box center [926, 251] width 703 height 47
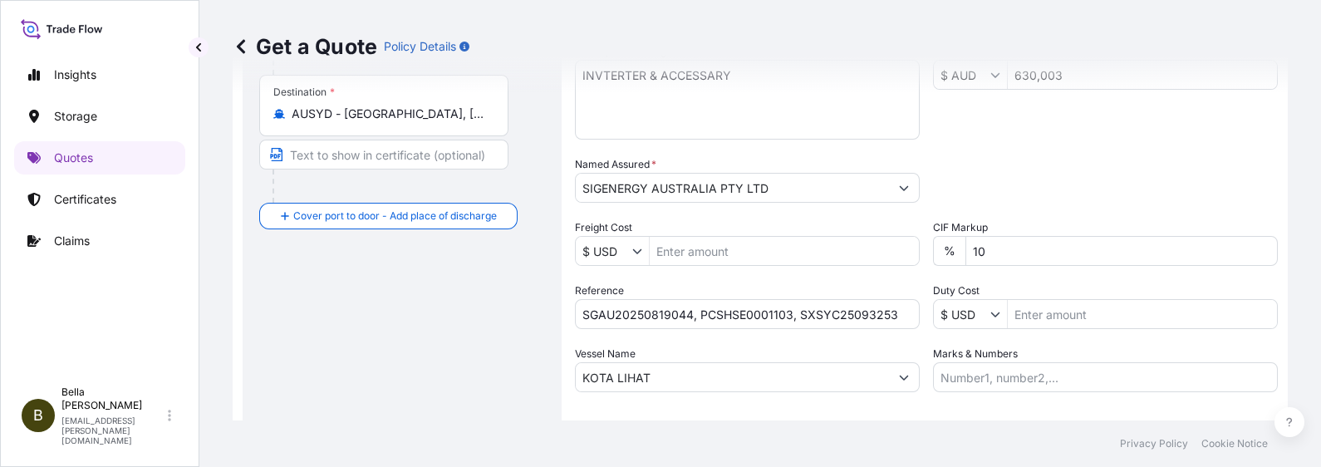
scroll to position [456, 0]
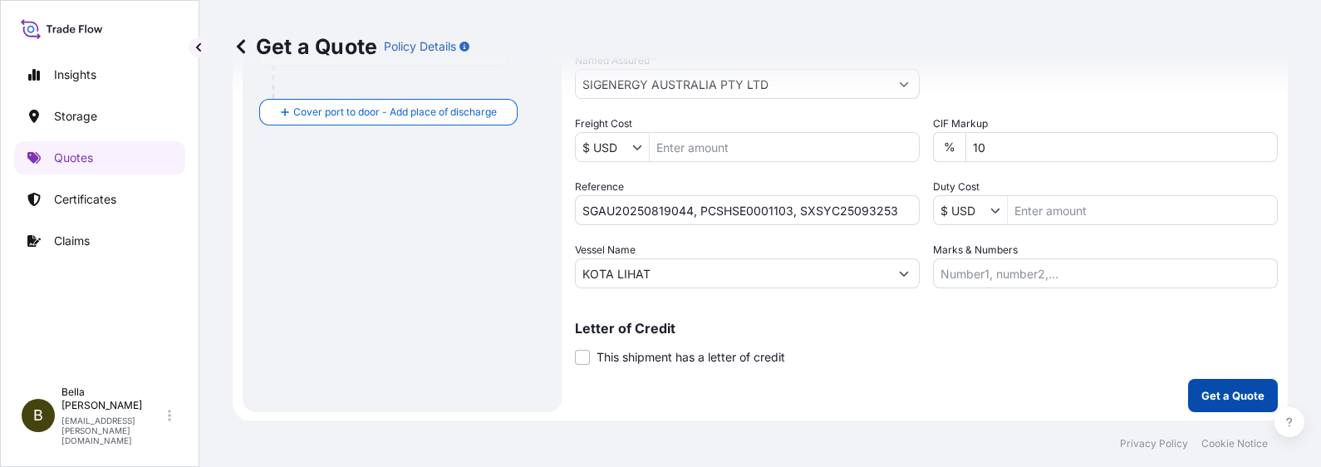
click at [1056, 373] on p "Get a Quote" at bounding box center [1232, 395] width 63 height 17
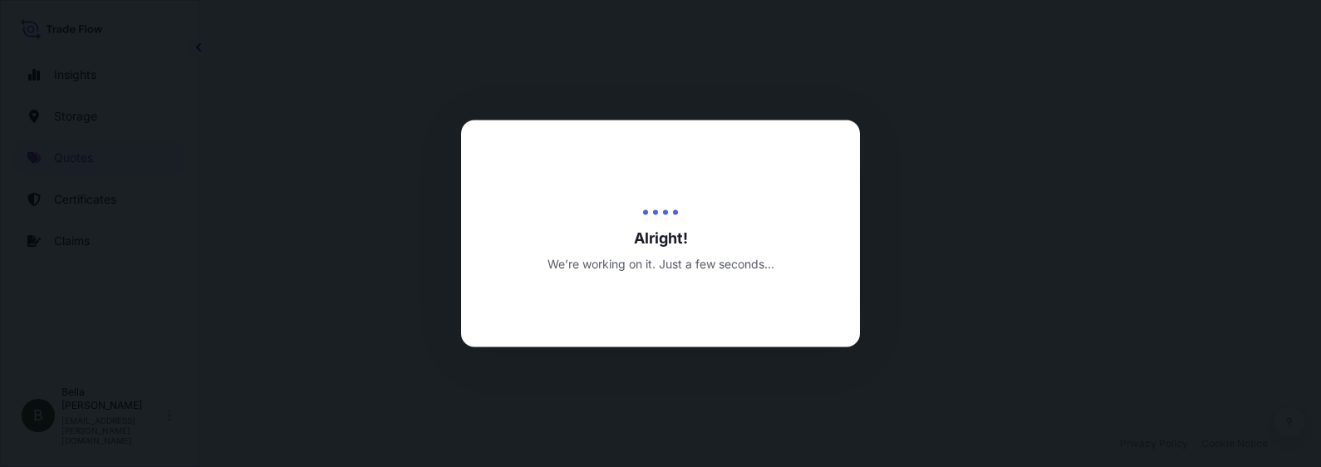
scroll to position [810, 0]
select select "Water"
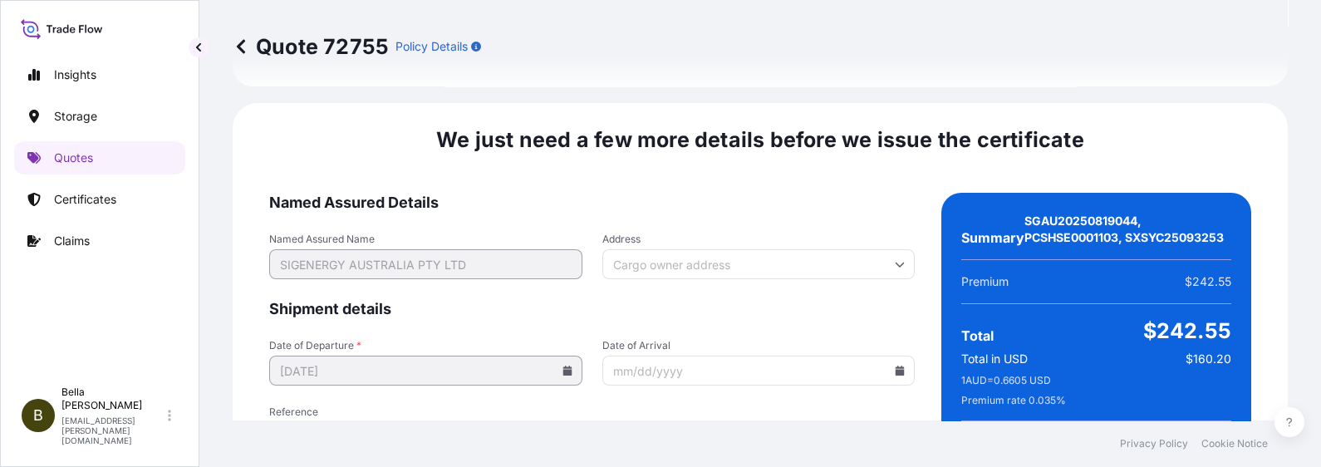
scroll to position [2807, 0]
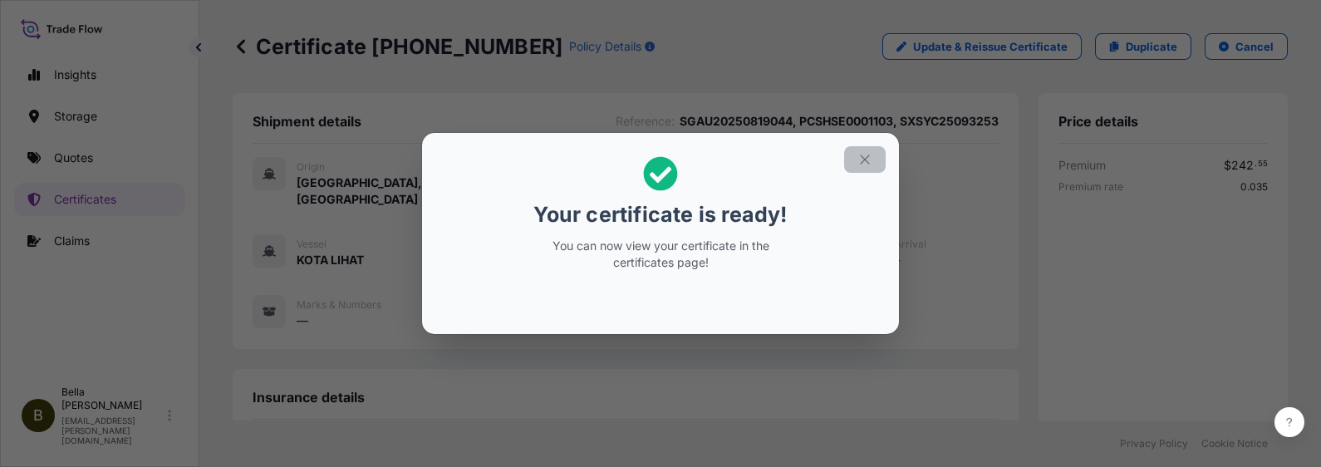
click at [862, 158] on icon "button" at bounding box center [864, 159] width 15 height 15
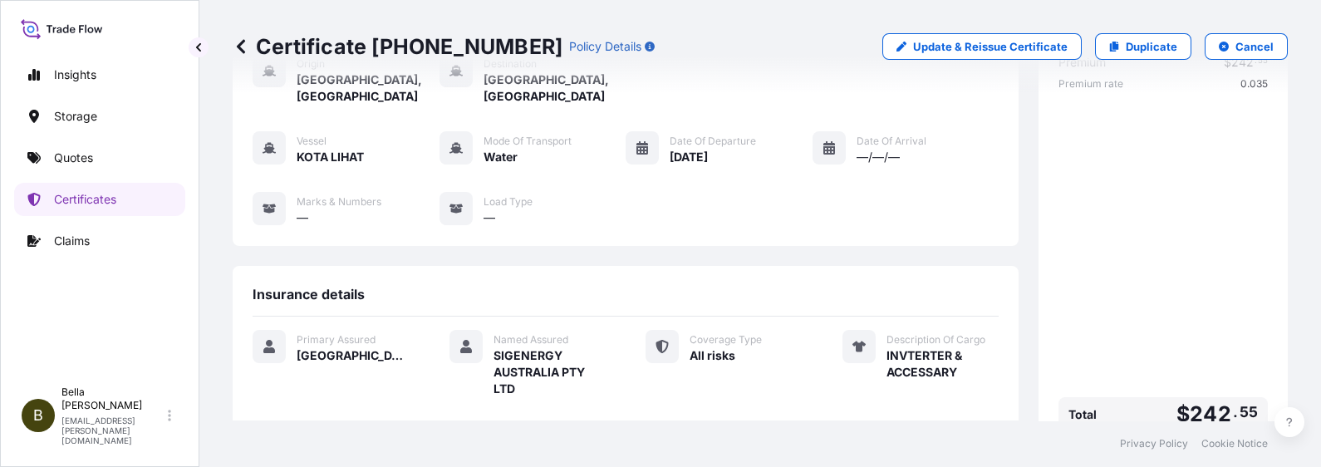
scroll to position [415, 0]
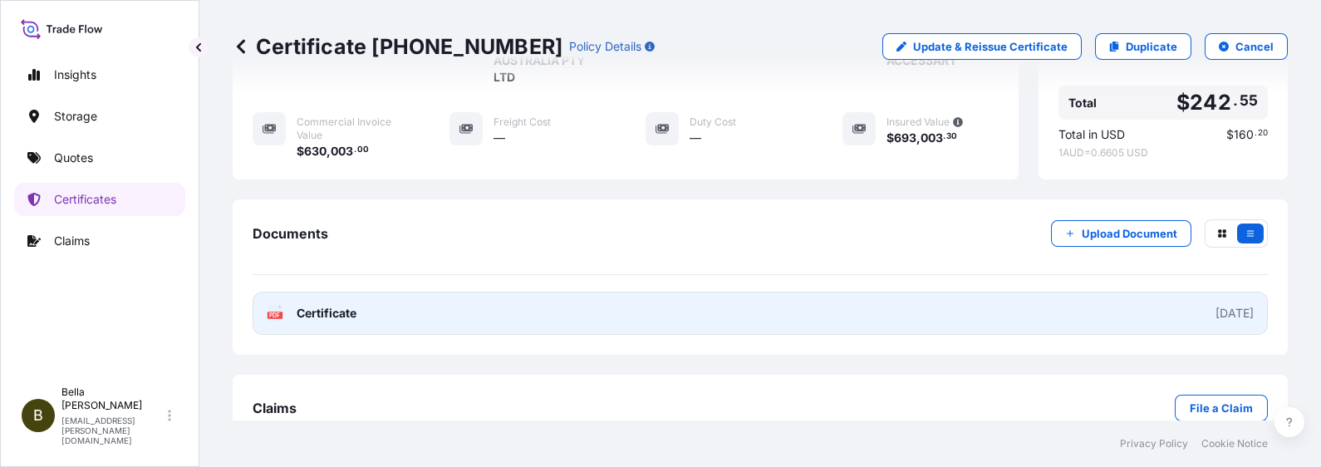
click at [875, 308] on link "PDF Certificate [DATE]" at bounding box center [760, 313] width 1015 height 43
